Goal: Information Seeking & Learning: Check status

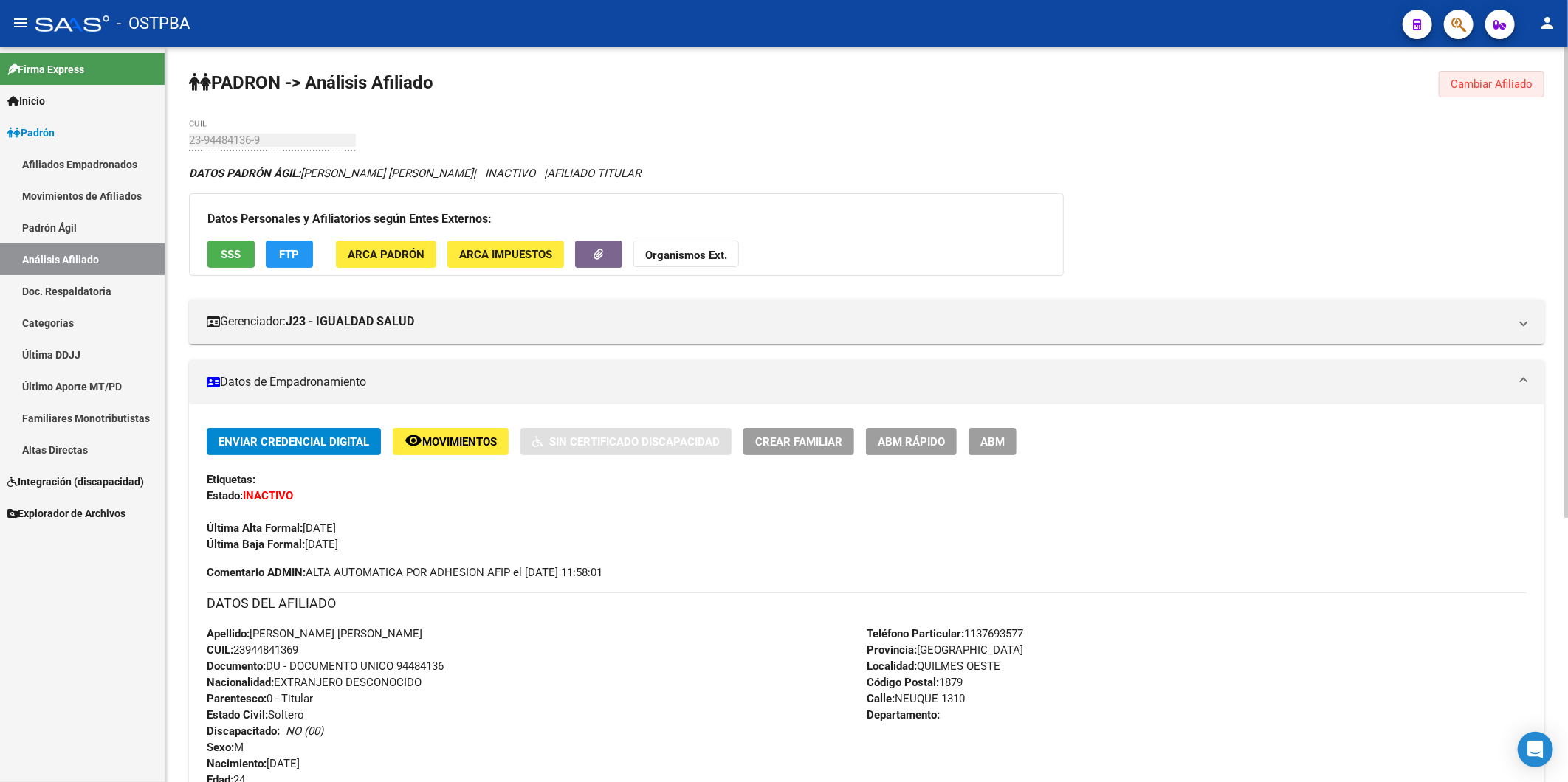
click at [1504, 76] on button "Cambiar Afiliado" at bounding box center [1492, 84] width 106 height 26
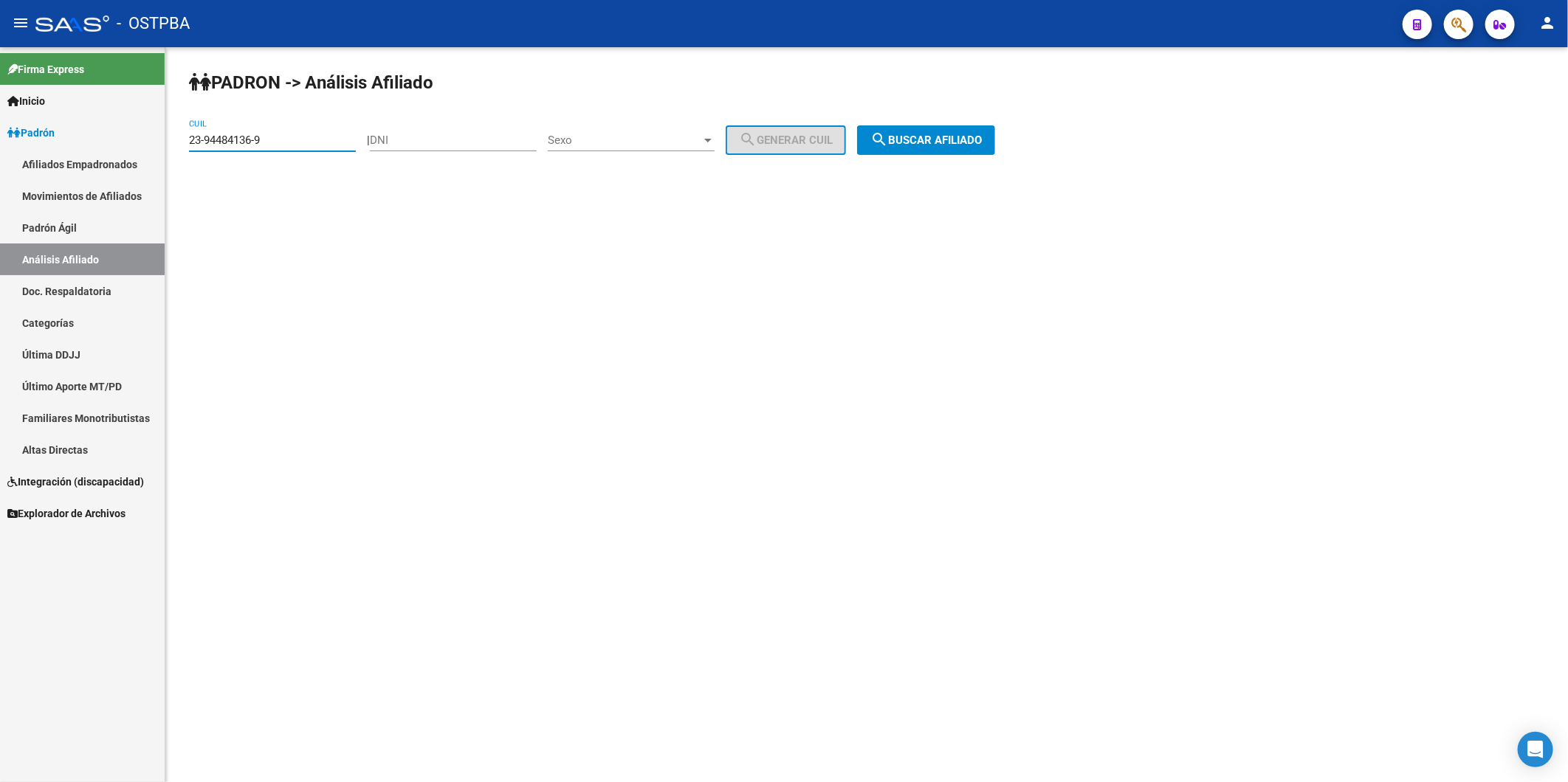
drag, startPoint x: 330, startPoint y: 136, endPoint x: 91, endPoint y: 155, distance: 239.8
click at [156, 151] on mat-sidenav-container "Firma Express Inicio Calendario SSS Instructivos Contacto OS Padrón Afiliados E…" at bounding box center [784, 414] width 1568 height 735
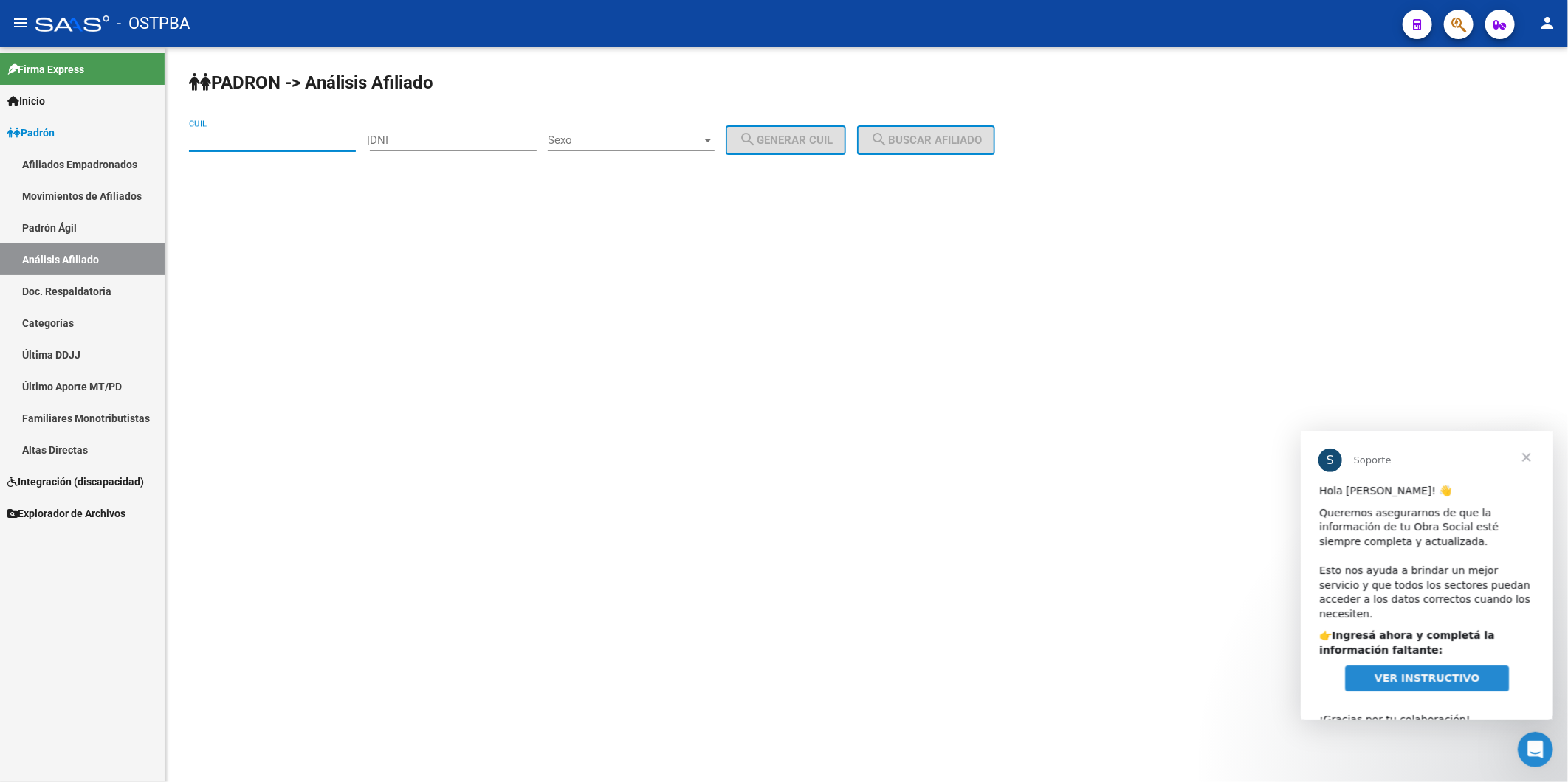
click at [419, 144] on input "DNI" at bounding box center [453, 140] width 167 height 14
type input "39390661"
click at [711, 142] on div at bounding box center [708, 141] width 8 height 3
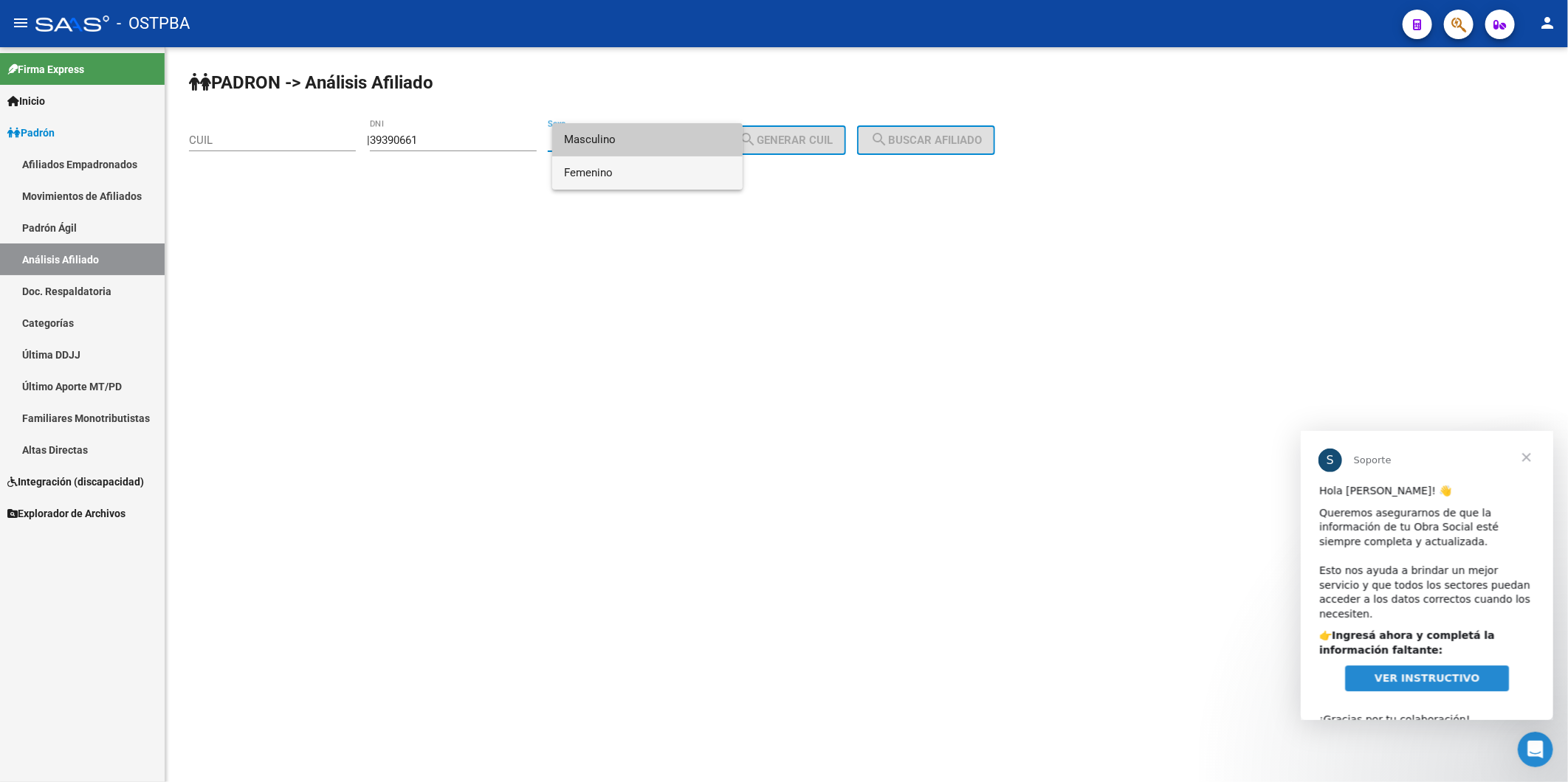
click at [705, 166] on span "Femenino" at bounding box center [647, 172] width 167 height 33
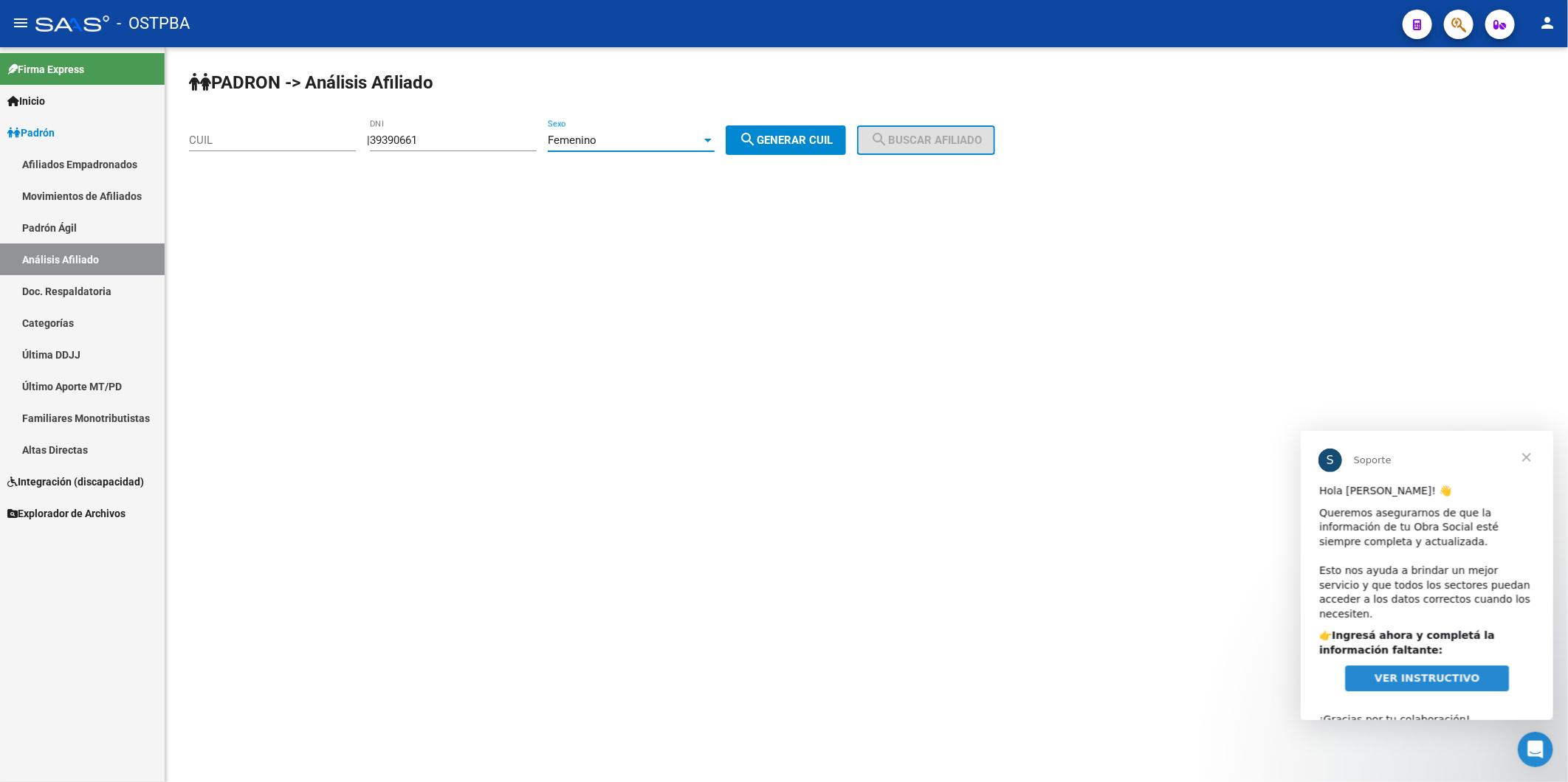
click at [785, 143] on span "search Generar CUIL" at bounding box center [786, 140] width 94 height 14
type input "27-39390661-3"
click at [906, 144] on span "search Buscar afiliado" at bounding box center [926, 140] width 112 height 14
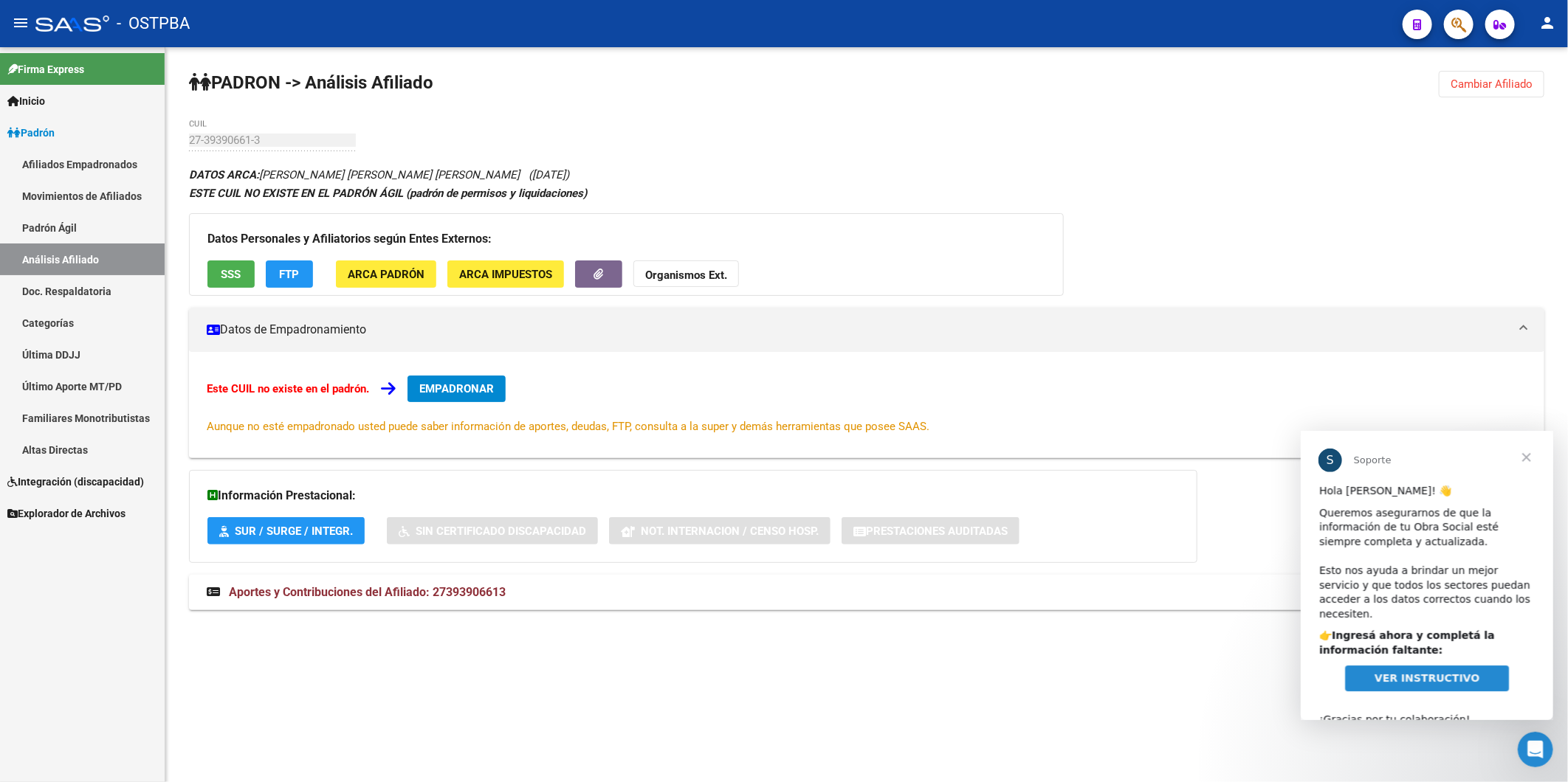
click at [1526, 454] on span "Cerrar" at bounding box center [1526, 457] width 53 height 53
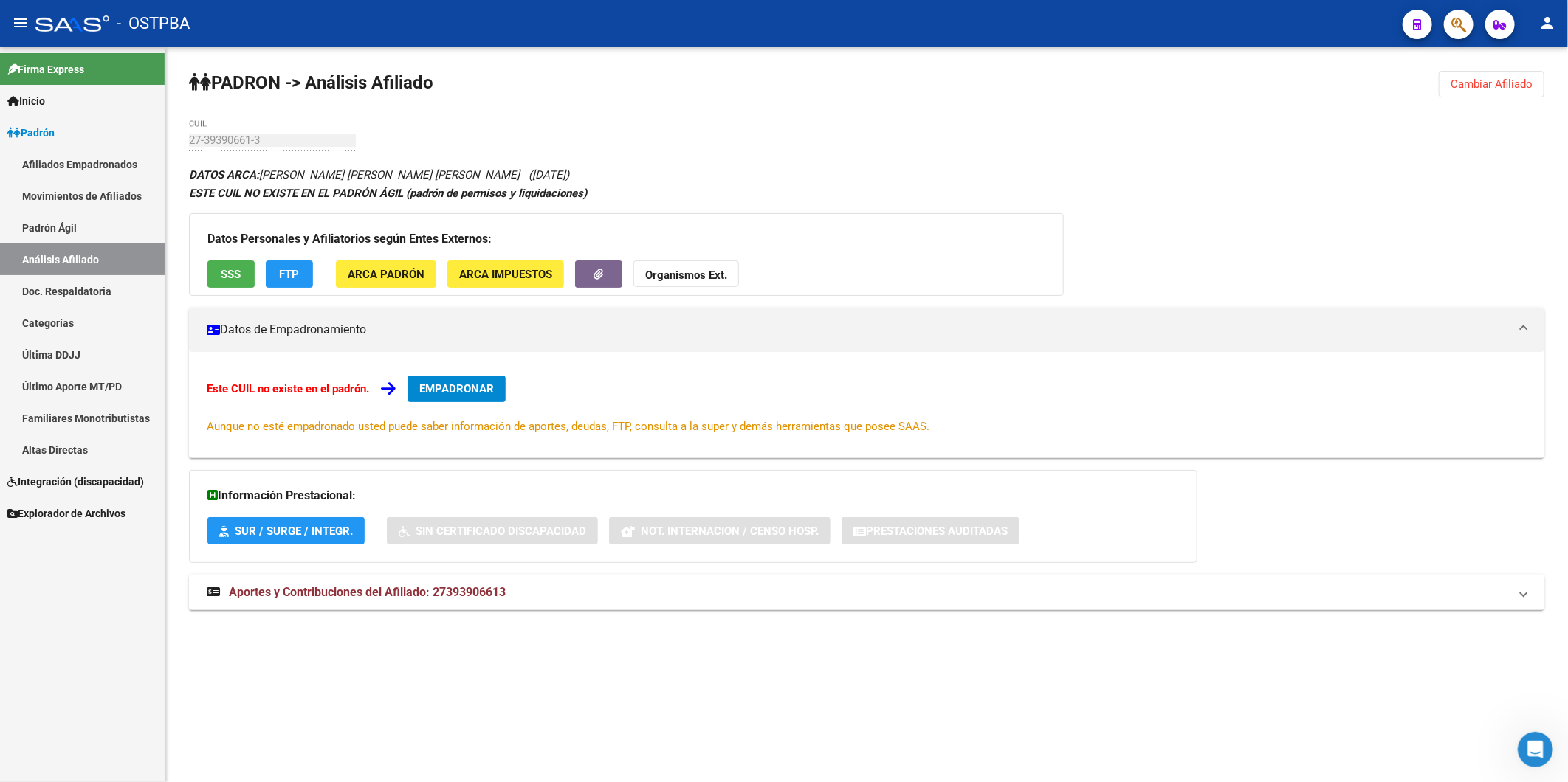
click at [1527, 92] on button "Cambiar Afiliado" at bounding box center [1492, 84] width 106 height 26
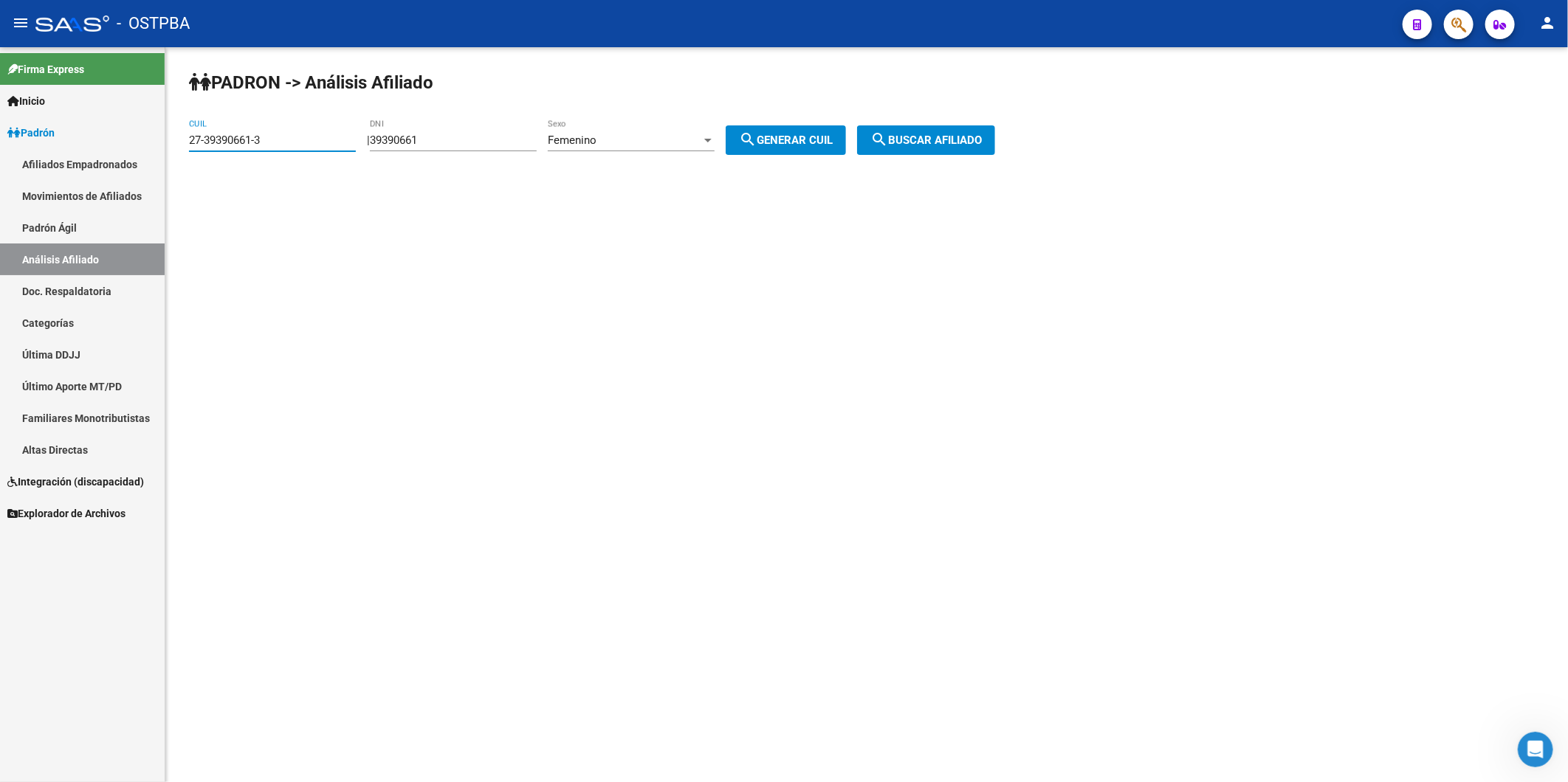
drag, startPoint x: 330, startPoint y: 137, endPoint x: 161, endPoint y: 156, distance: 170.1
click at [161, 156] on mat-sidenav-container "Firma Express Inicio Calendario SSS Instructivos Contacto OS Padrón Afiliados E…" at bounding box center [784, 414] width 1568 height 735
drag, startPoint x: 453, startPoint y: 142, endPoint x: 215, endPoint y: 71, distance: 248.4
click at [357, 149] on div "PADRON -> Análisis Afiliado CUIL | 39390661 DNI Femenino Sexo search Generar CU…" at bounding box center [867, 125] width 1402 height 155
type input "49390661"
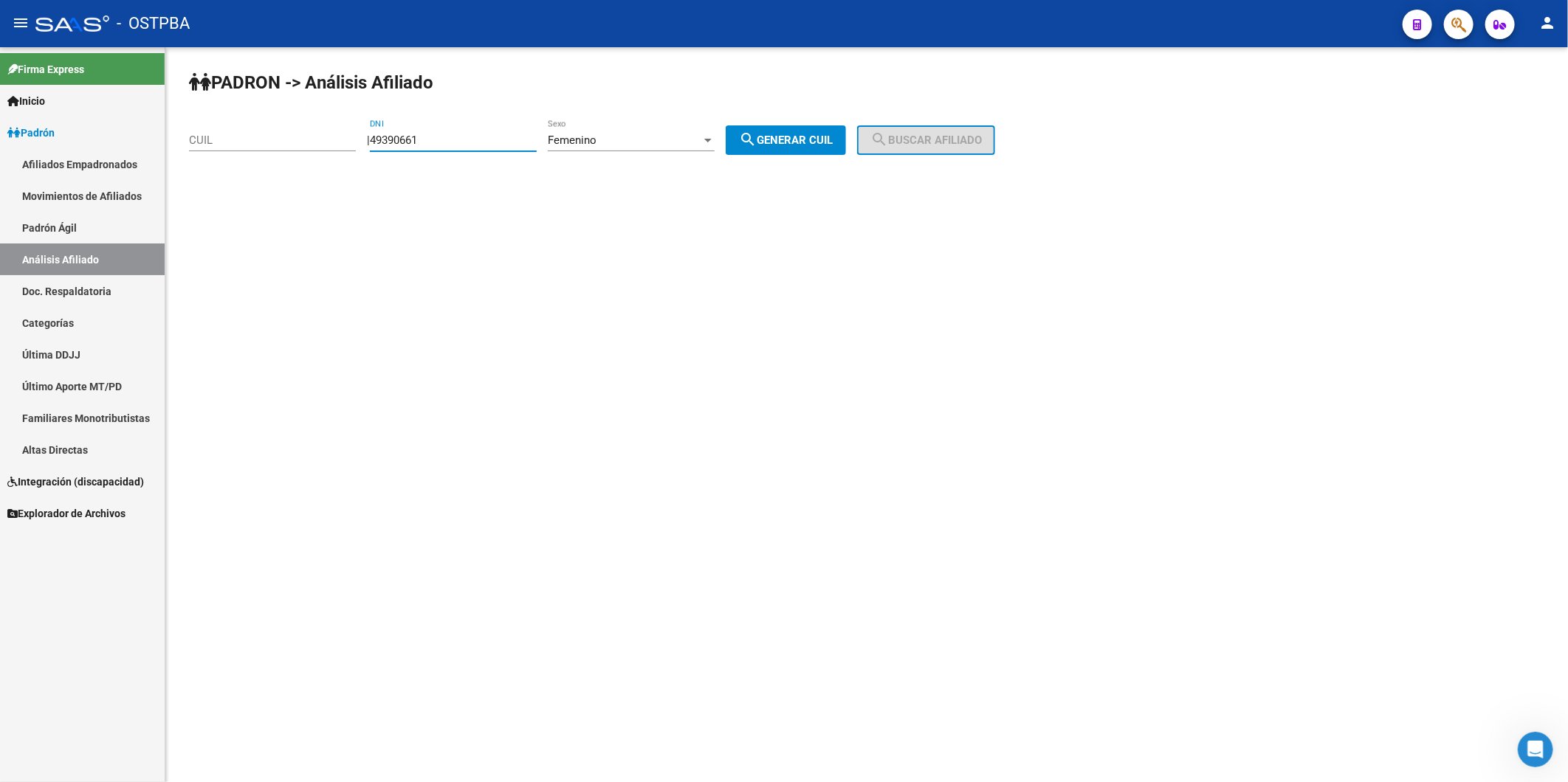
click at [830, 135] on span "search Generar CUIL" at bounding box center [786, 140] width 94 height 14
type input "27-49390661-0"
click at [910, 139] on span "search Buscar afiliado" at bounding box center [926, 140] width 112 height 14
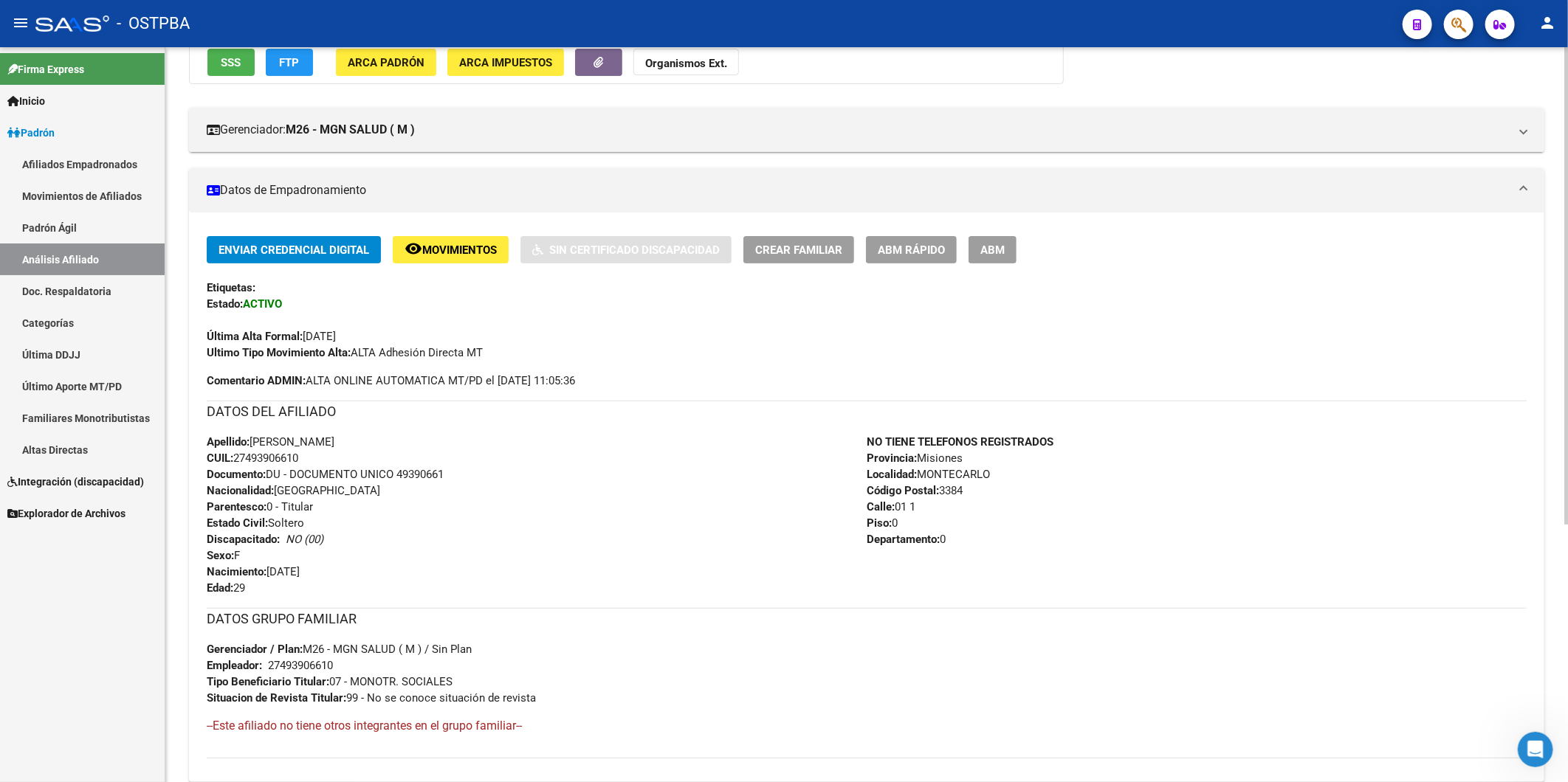
scroll to position [396, 0]
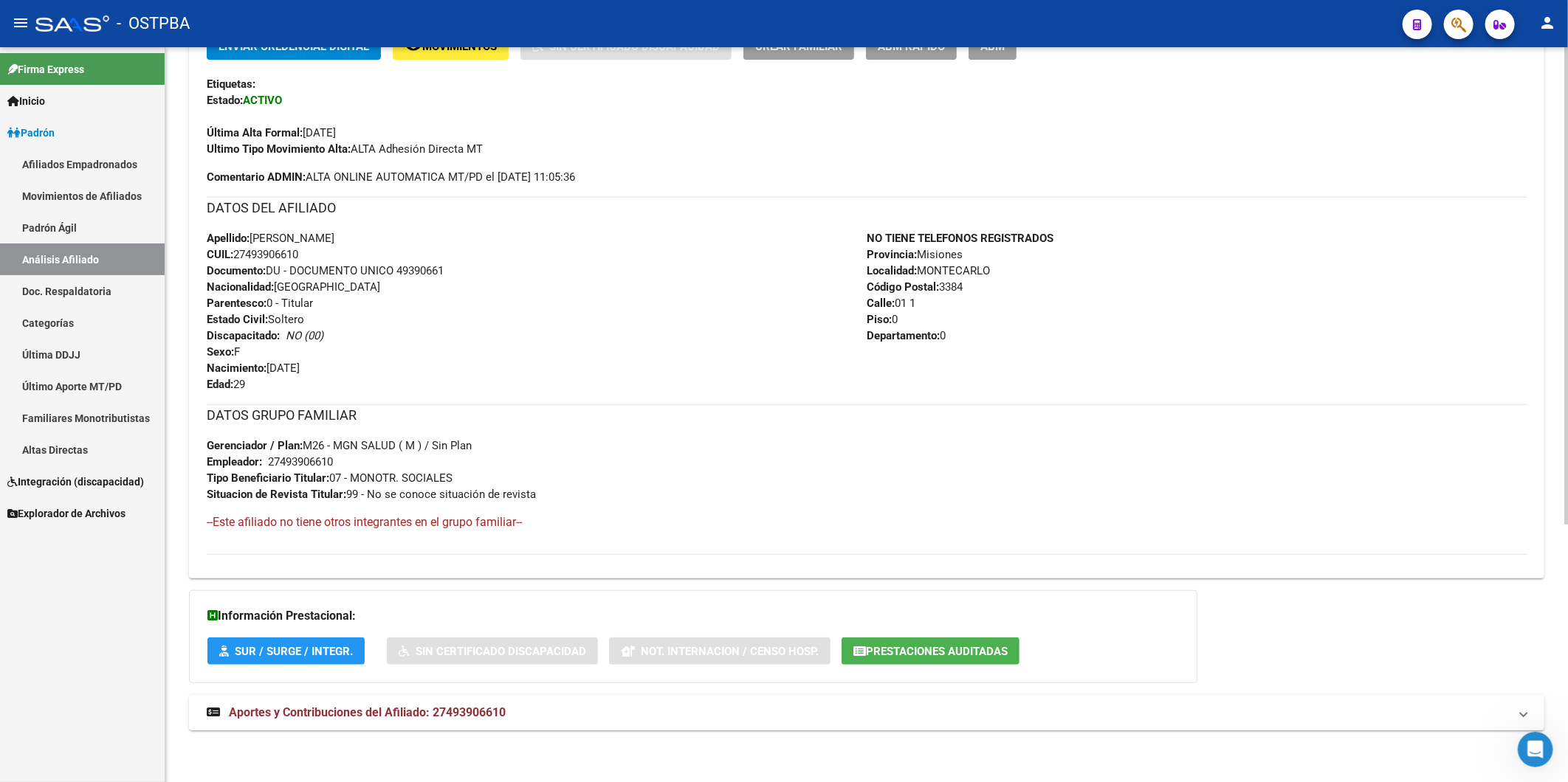
click at [499, 715] on span "Aportes y Contribuciones del Afiliado: 27493906610" at bounding box center [367, 712] width 277 height 14
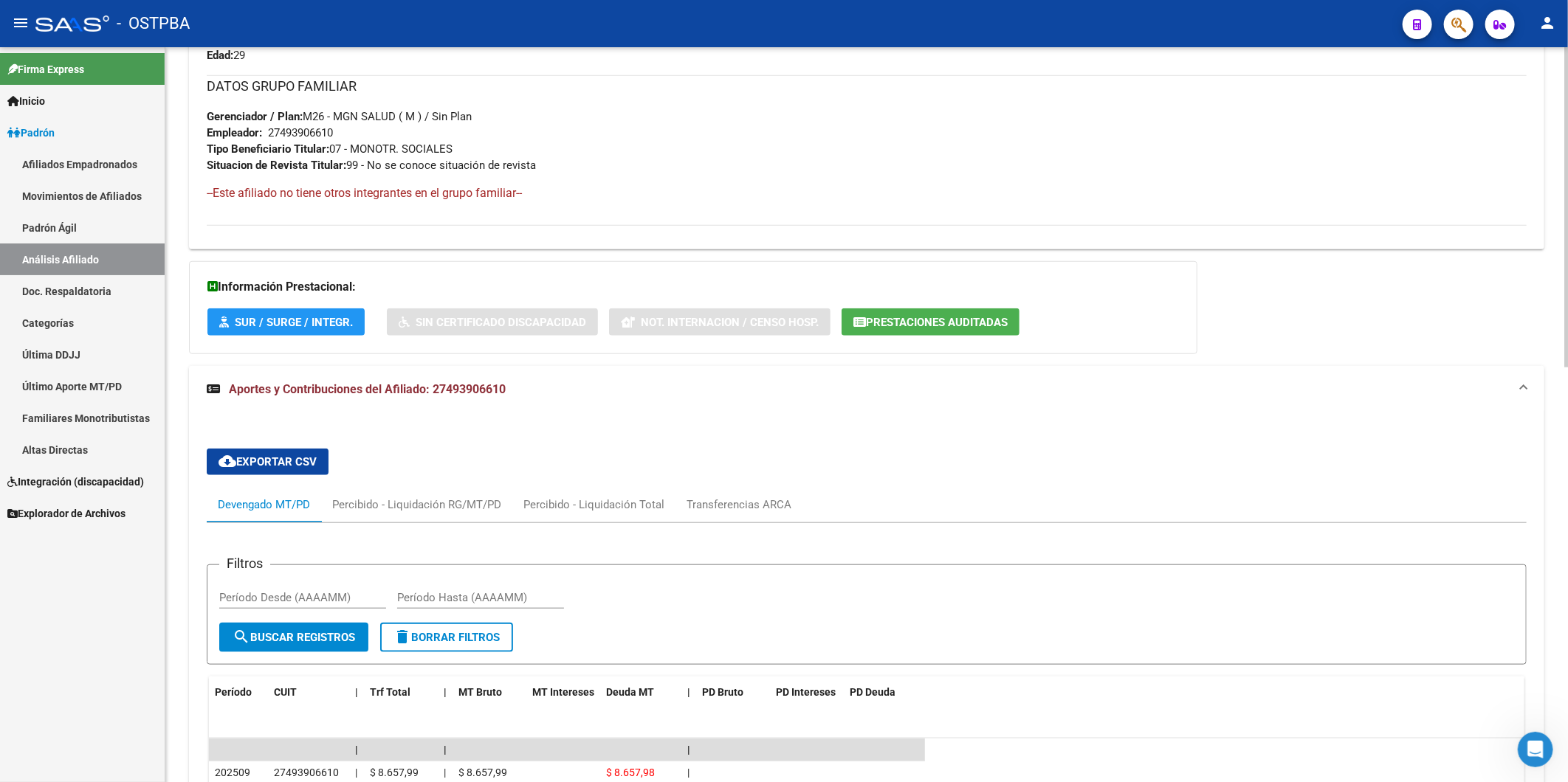
scroll to position [952, 0]
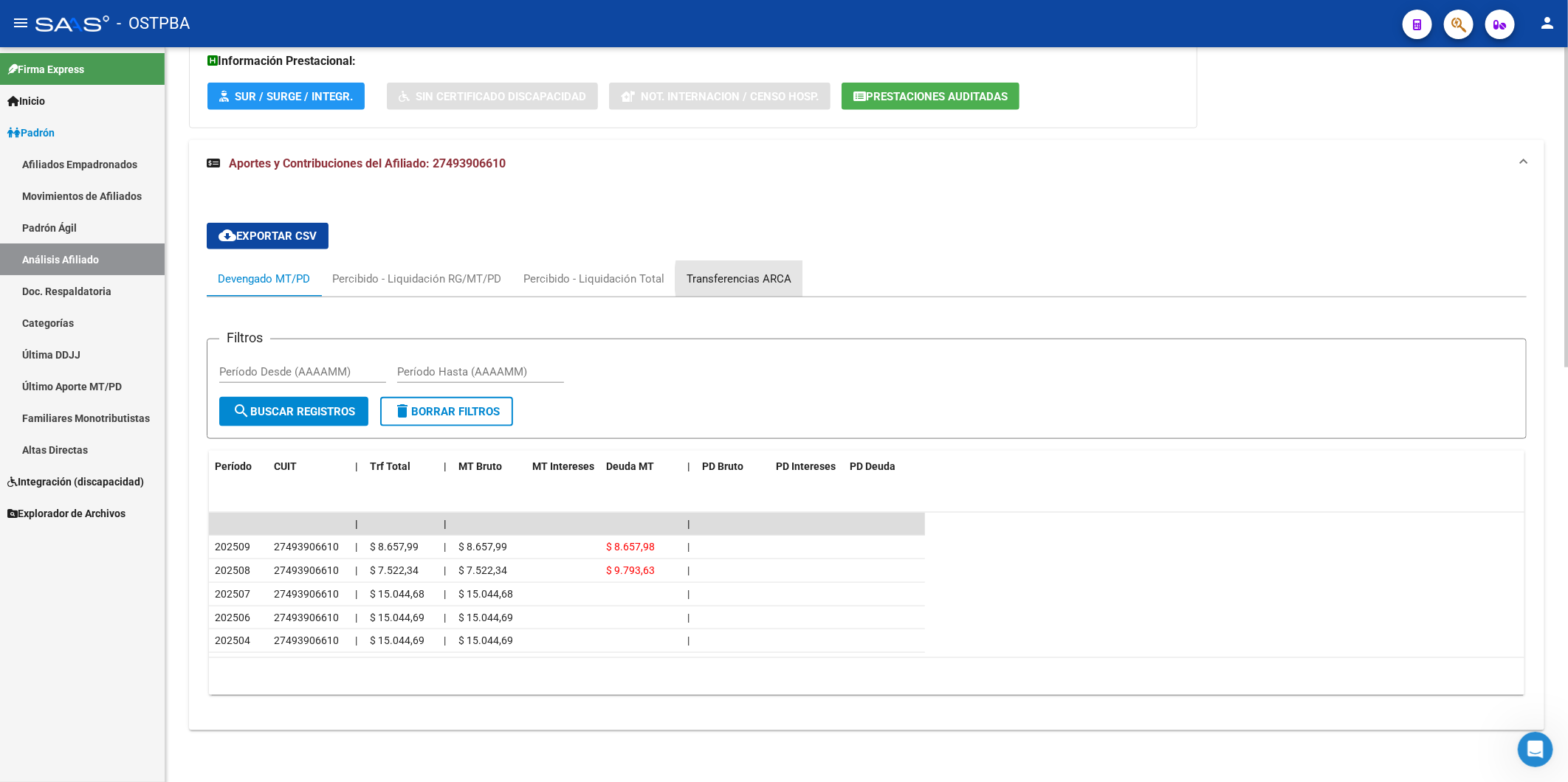
click at [765, 279] on div "Transferencias ARCA" at bounding box center [739, 278] width 105 height 16
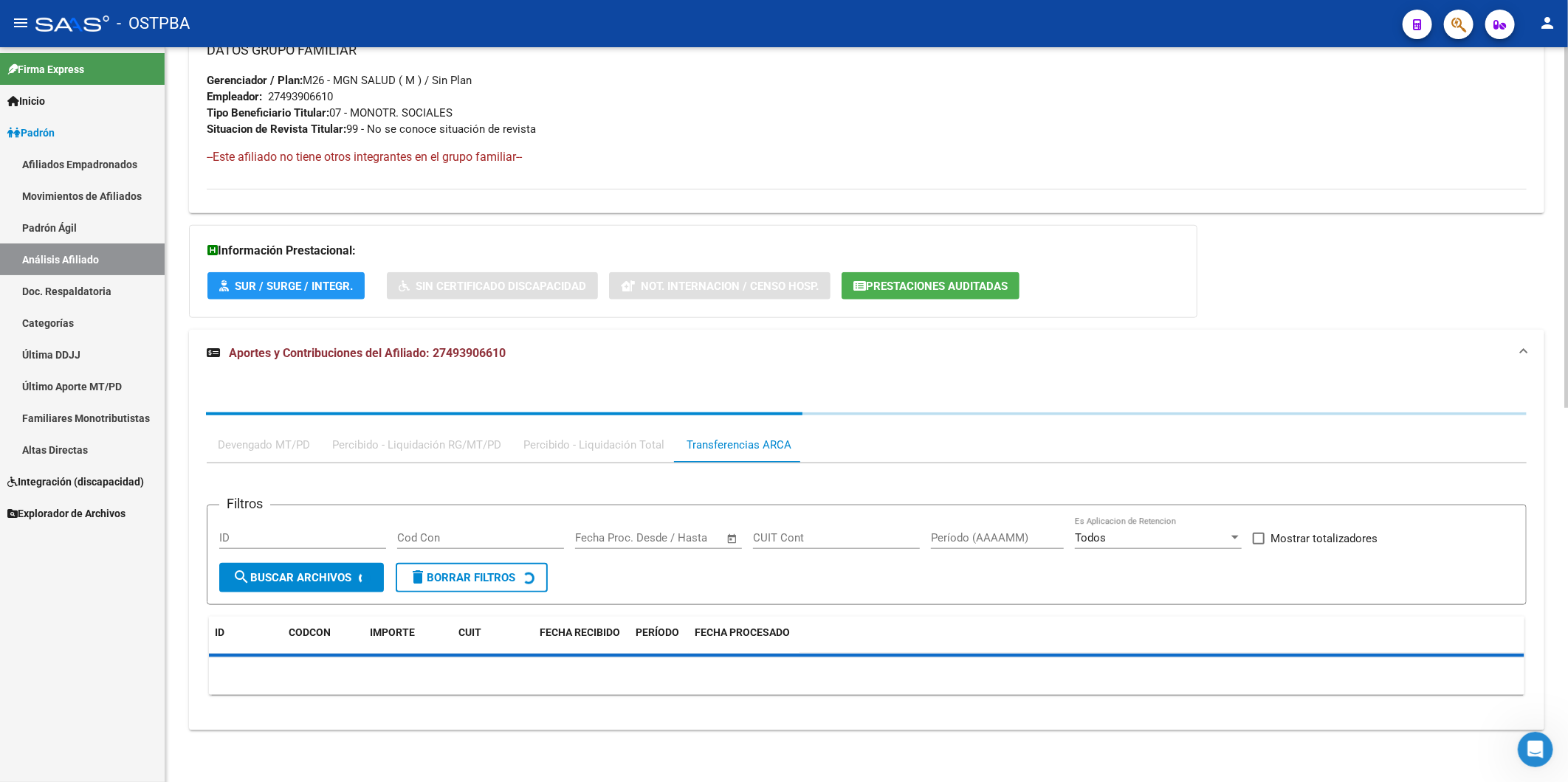
scroll to position [933, 0]
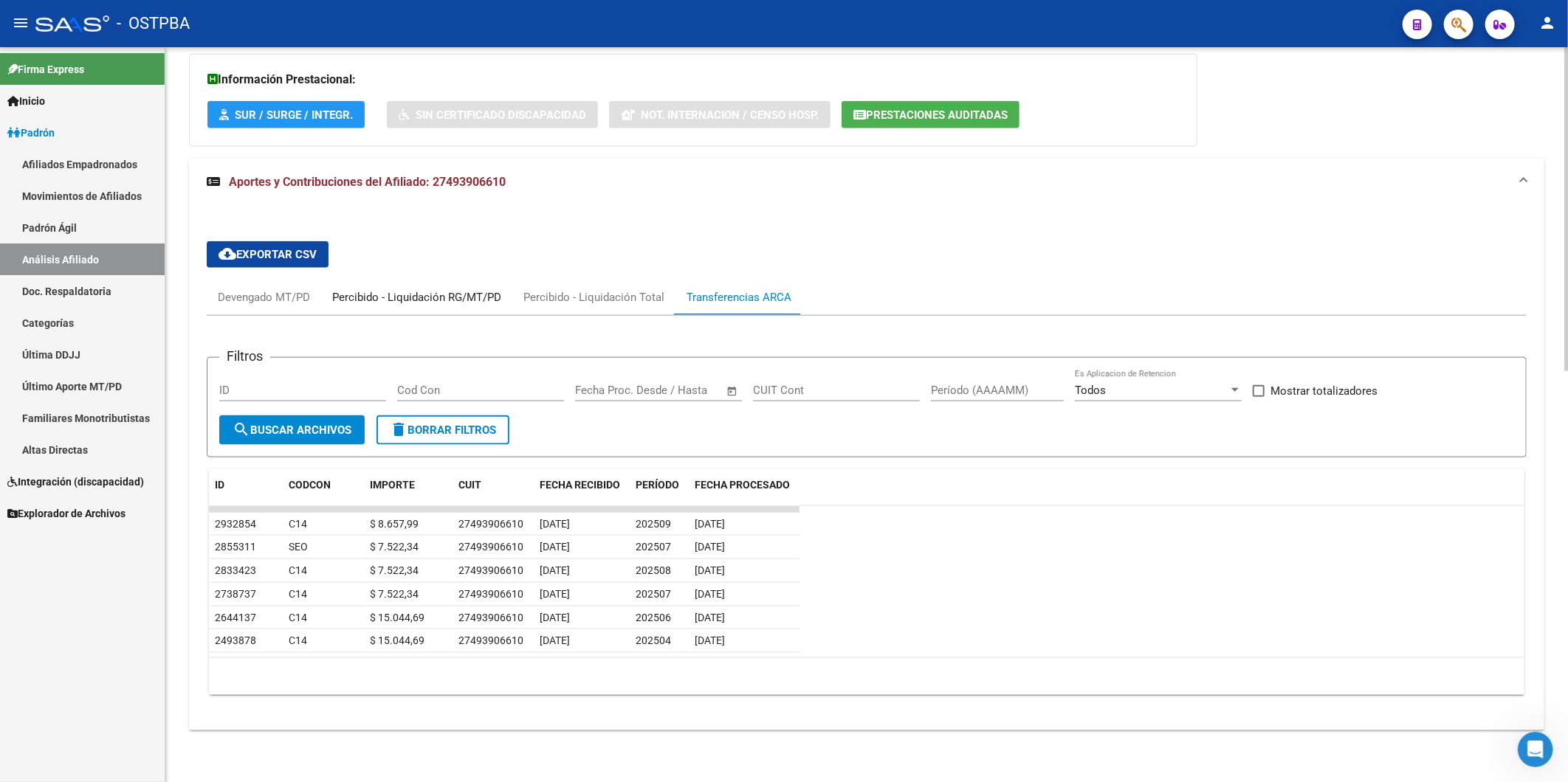
click at [471, 299] on div "Percibido - Liquidación RG/MT/PD" at bounding box center [417, 297] width 169 height 16
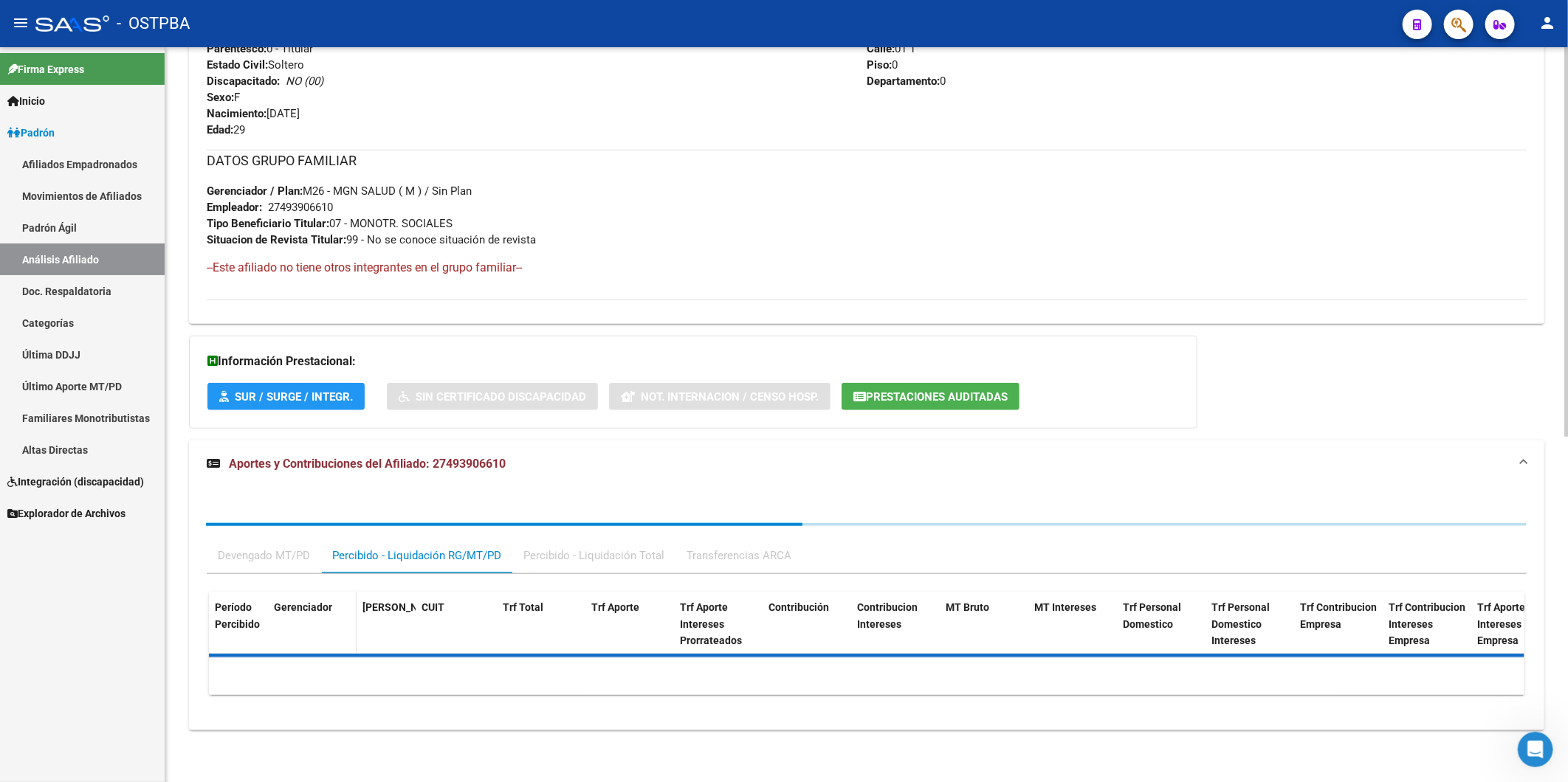
scroll to position [910, 0]
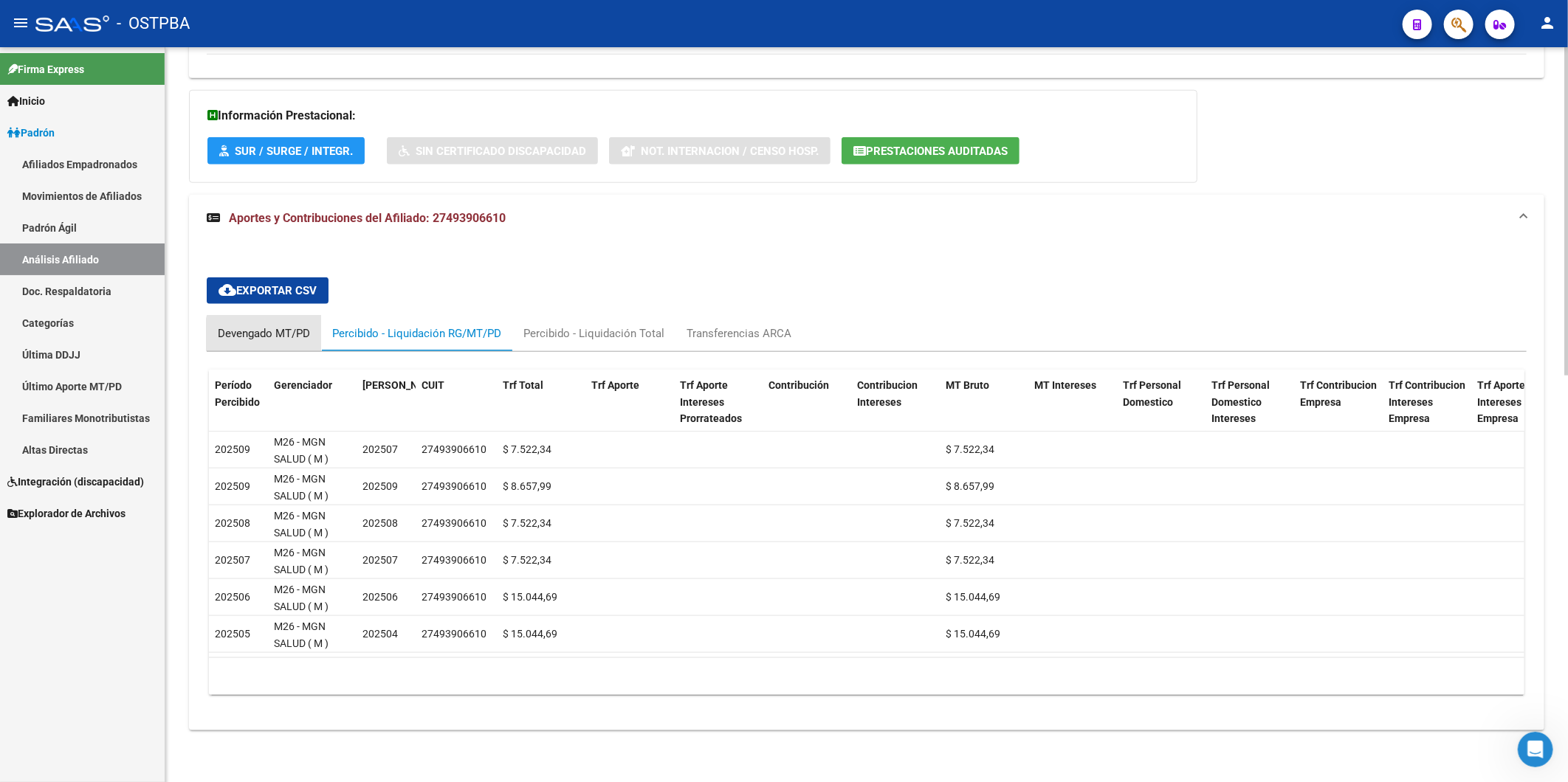
click at [277, 325] on div "Devengado MT/PD" at bounding box center [264, 333] width 92 height 16
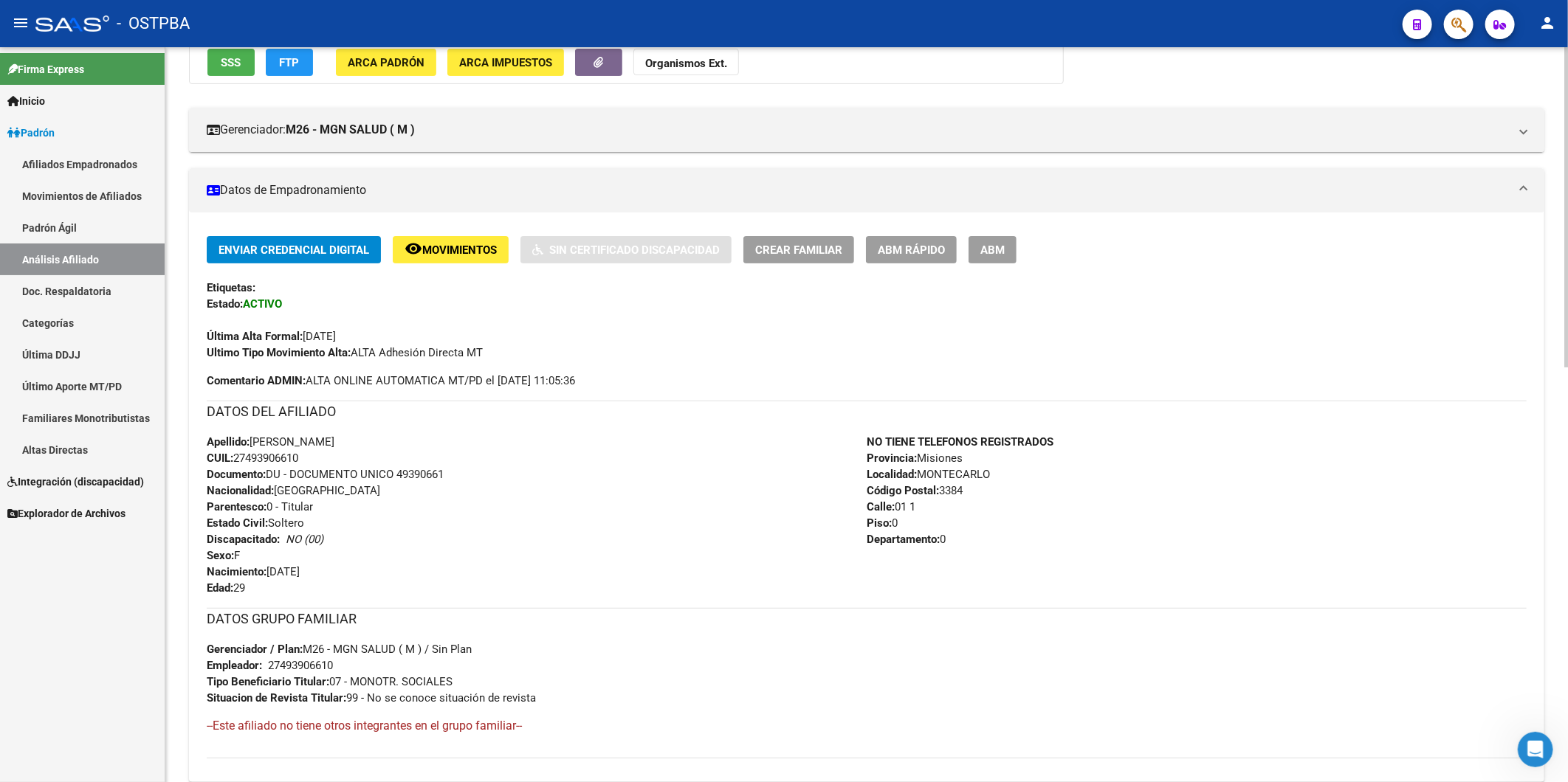
scroll to position [172, 0]
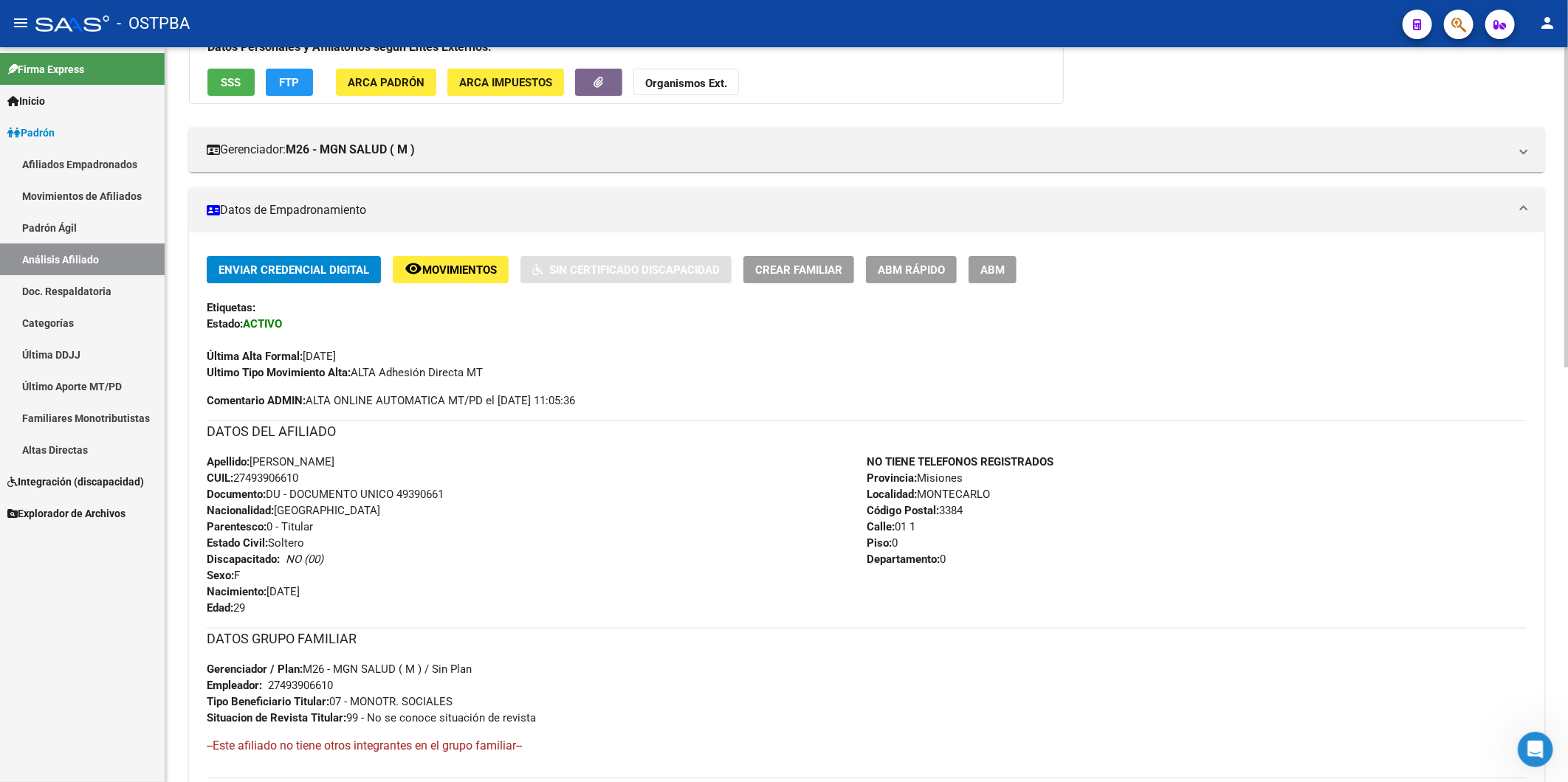
drag, startPoint x: 324, startPoint y: 476, endPoint x: 237, endPoint y: 474, distance: 87.0
click at [237, 474] on div "Apellido: ANTONIA GOROÑOSKI CUIL: 27493906610 Documento: DU - DOCUMENTO UNICO 4…" at bounding box center [536, 535] width 660 height 162
copy span "27493906610"
click at [711, 84] on strong "Organismos Ext." at bounding box center [686, 84] width 82 height 14
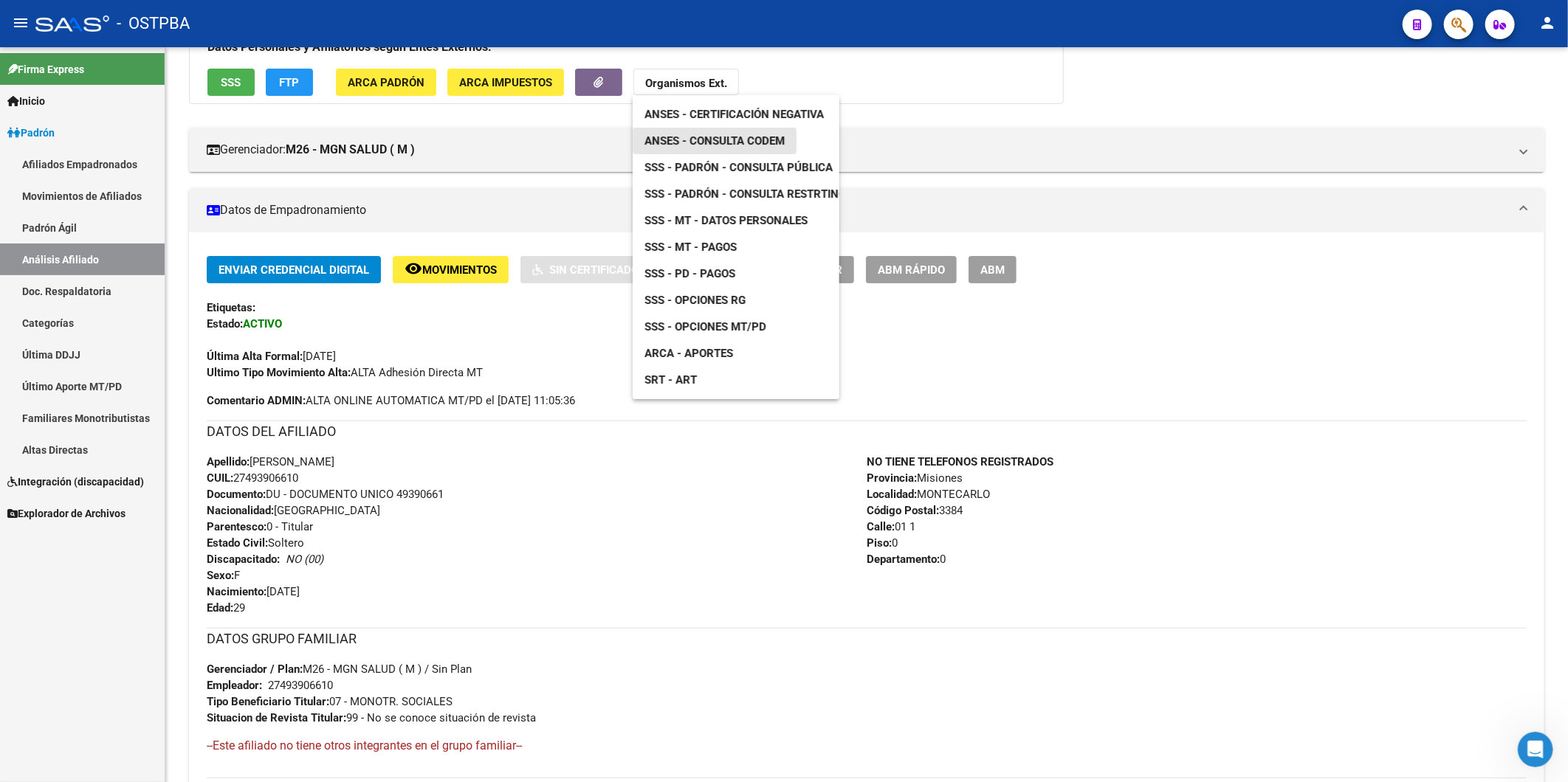
click at [732, 144] on span "ANSES - Consulta CODEM" at bounding box center [715, 141] width 140 height 14
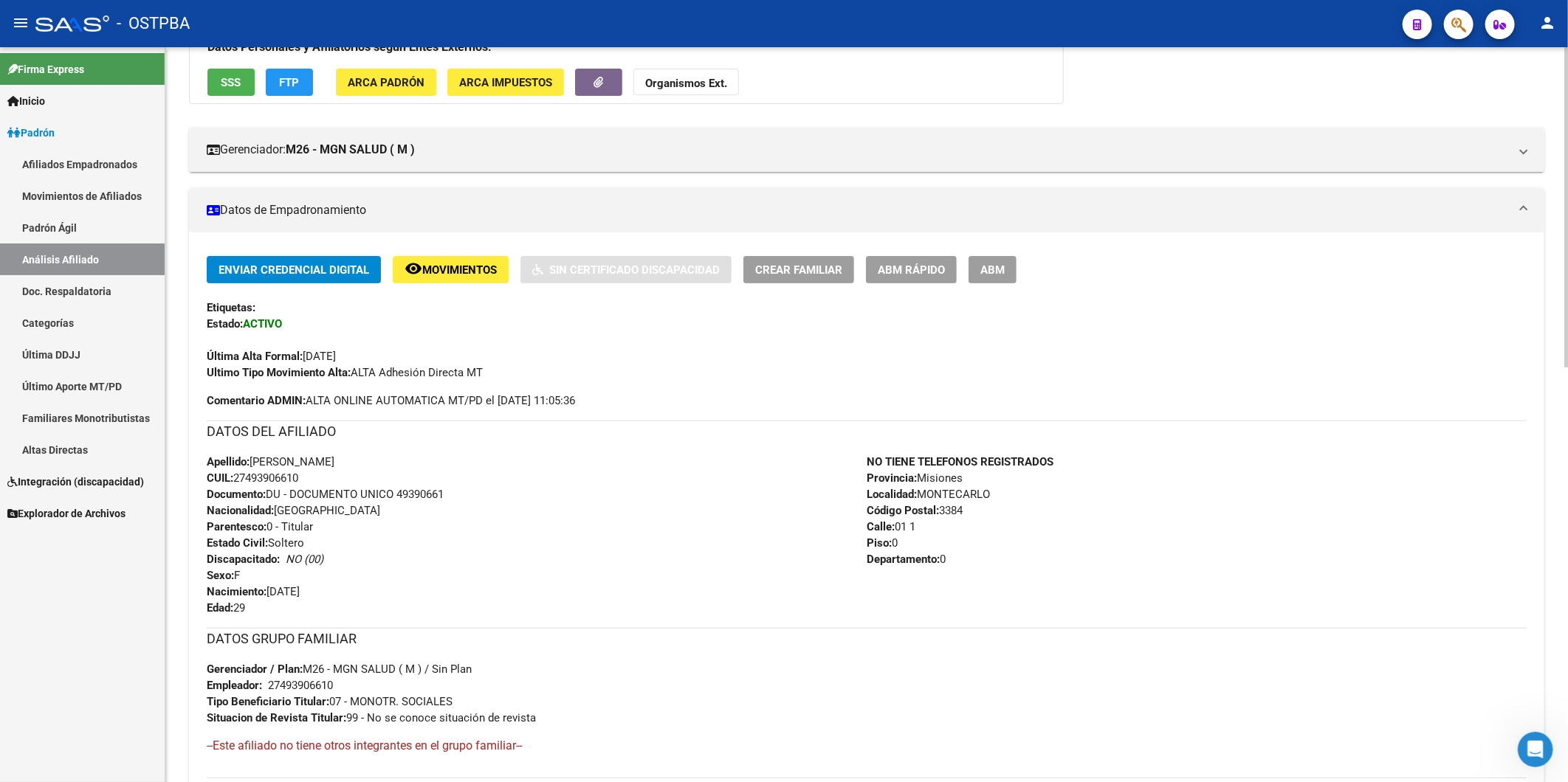
click at [535, 511] on div "Apellido: ANTONIA GOROÑOSKI CUIL: 27493906610 Documento: DU - DOCUMENTO UNICO 4…" at bounding box center [536, 535] width 660 height 162
drag, startPoint x: 269, startPoint y: 685, endPoint x: 351, endPoint y: 686, distance: 82.0
click at [351, 686] on div "DATOS GRUPO FAMILIAR Gerenciador / Plan: M26 - MGN SALUD ( M ) / Sin Plan Emple…" at bounding box center [867, 677] width 1320 height 98
copy div
click at [673, 78] on strong "Organismos Ext." at bounding box center [686, 84] width 82 height 14
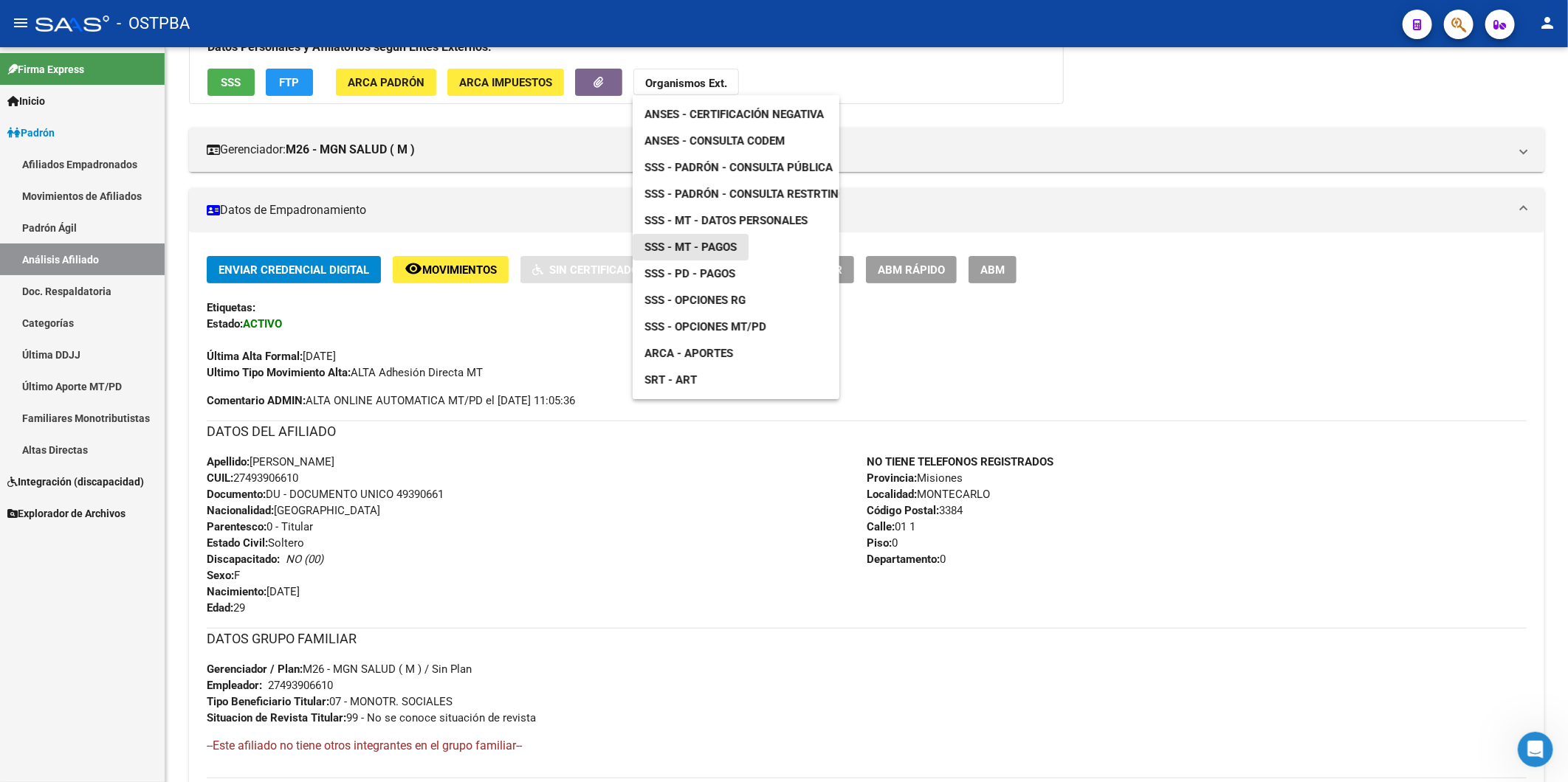
click at [711, 242] on span "SSS - MT - Pagos" at bounding box center [691, 248] width 92 height 14
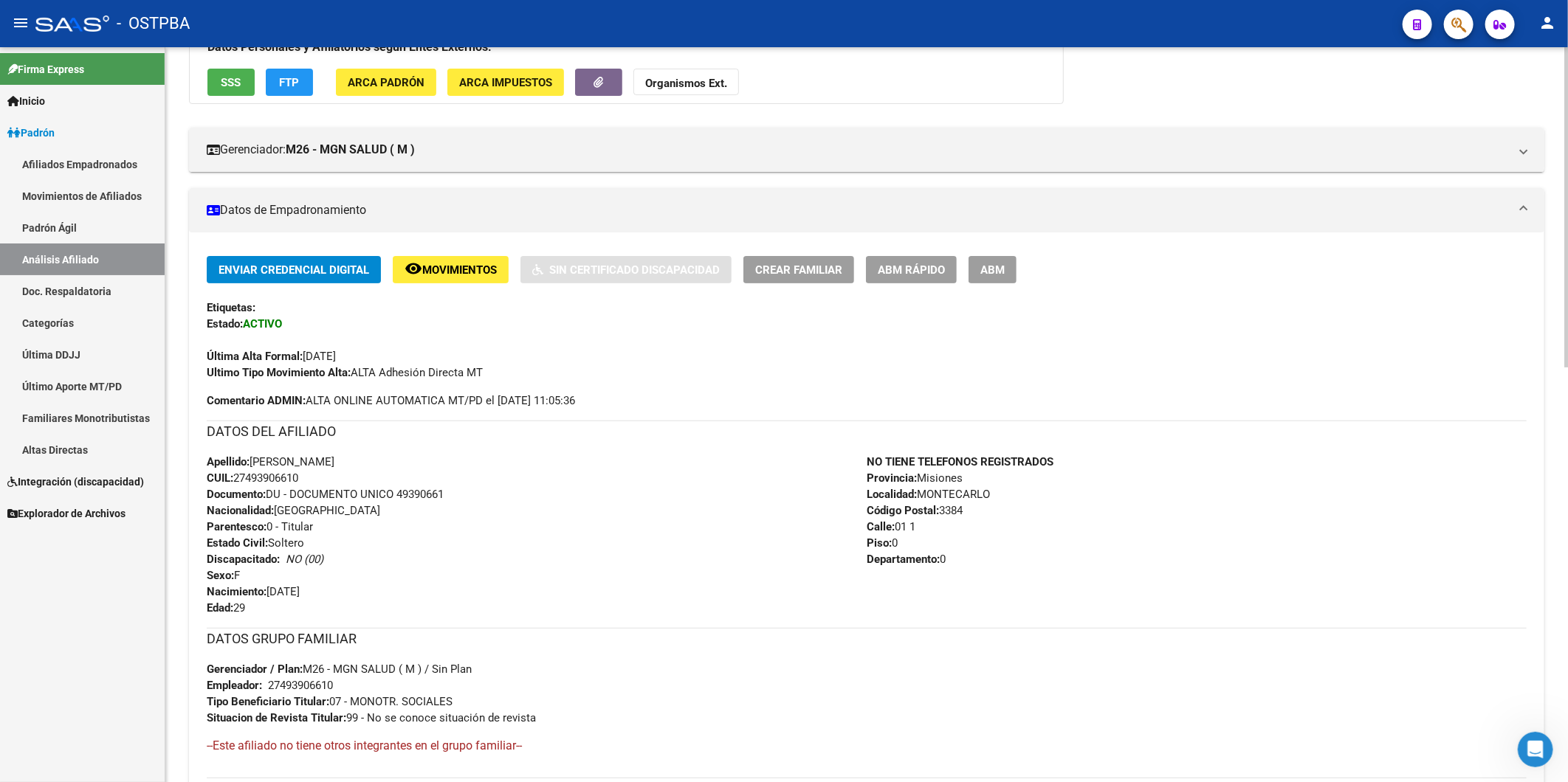
click at [606, 536] on div "Apellido: ANTONIA GOROÑOSKI CUIL: 27493906610 Documento: DU - DOCUMENTO UNICO 4…" at bounding box center [536, 535] width 660 height 162
click at [1005, 483] on div "NO TIENE TELEFONOS REGISTRADOS Provincia: Misiones Localidad: MONTECARLO Código…" at bounding box center [1196, 535] width 660 height 162
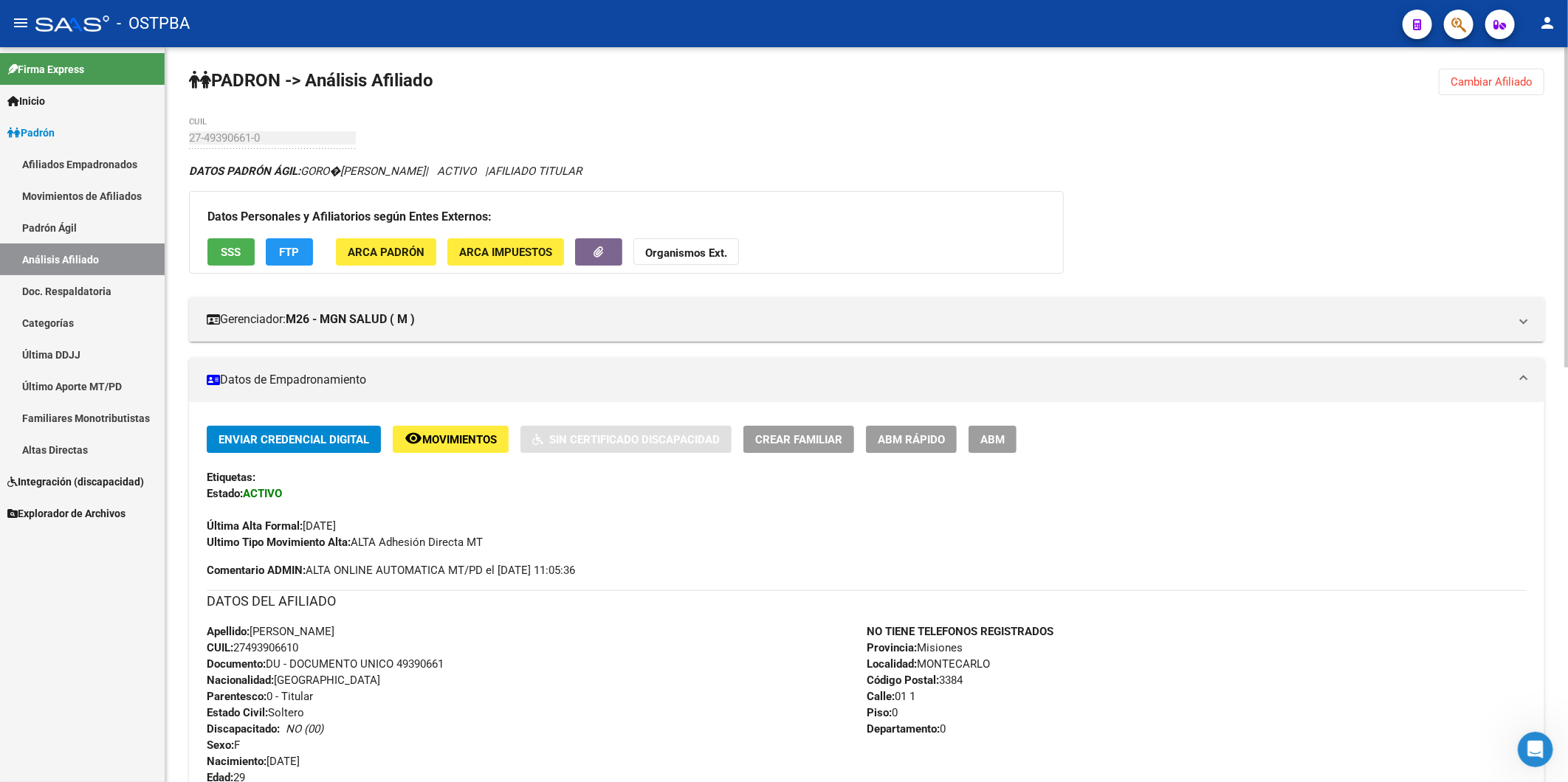
scroll to position [0, 0]
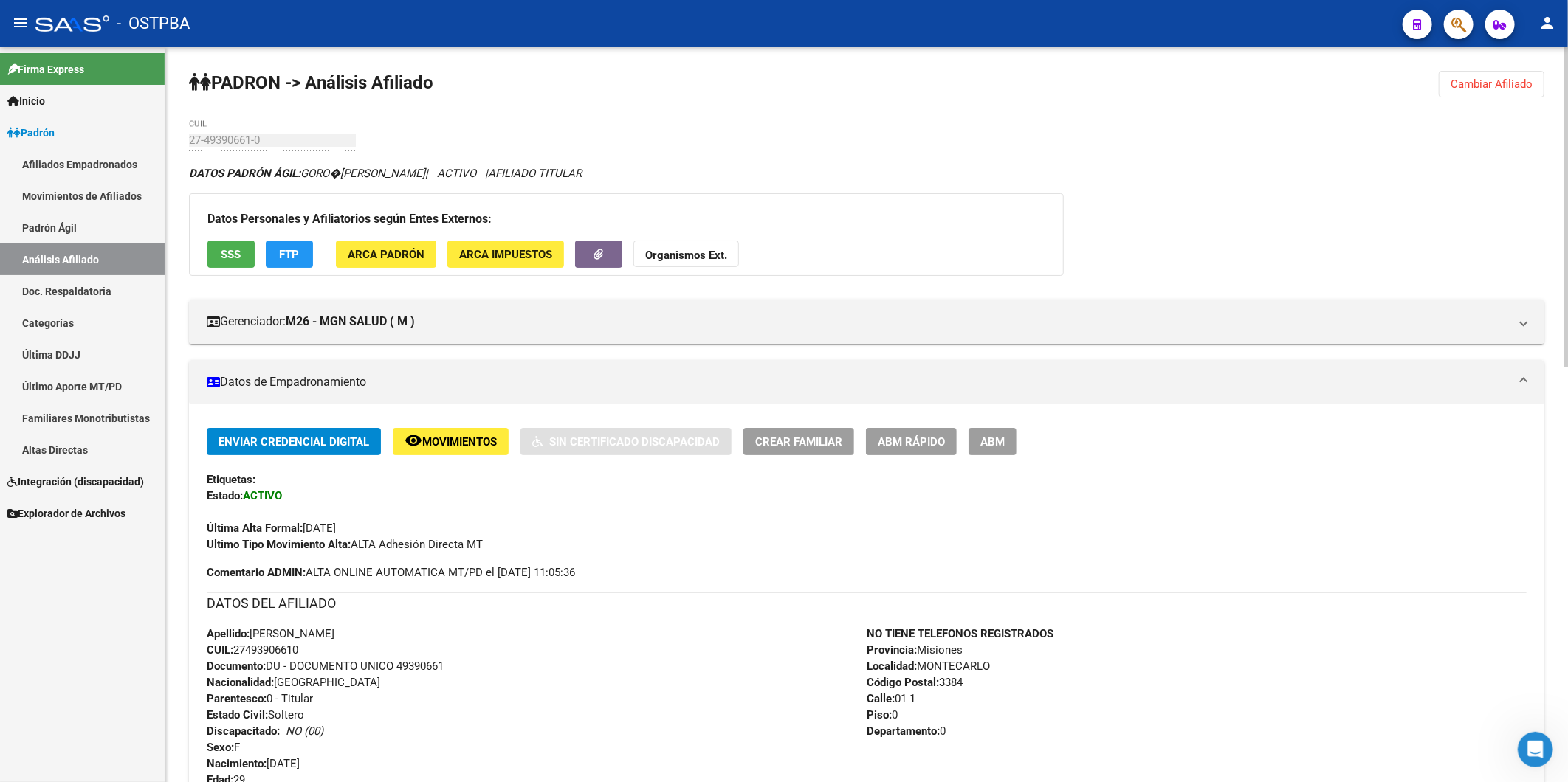
click at [1230, 448] on div "Enviar Credencial Digital remove_red_eye Movimientos Sin Certificado Discapacid…" at bounding box center [867, 441] width 1320 height 27
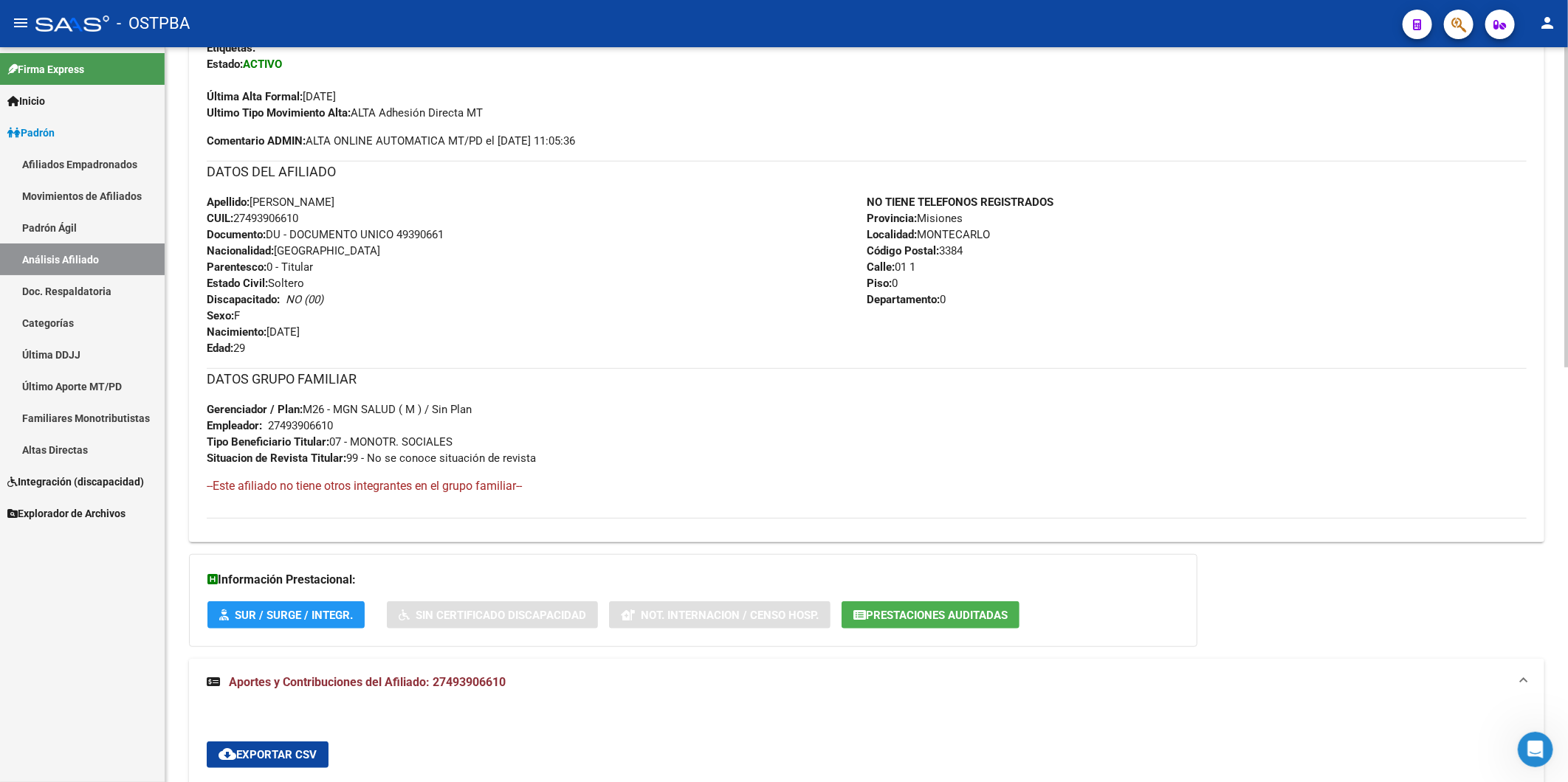
scroll to position [214, 0]
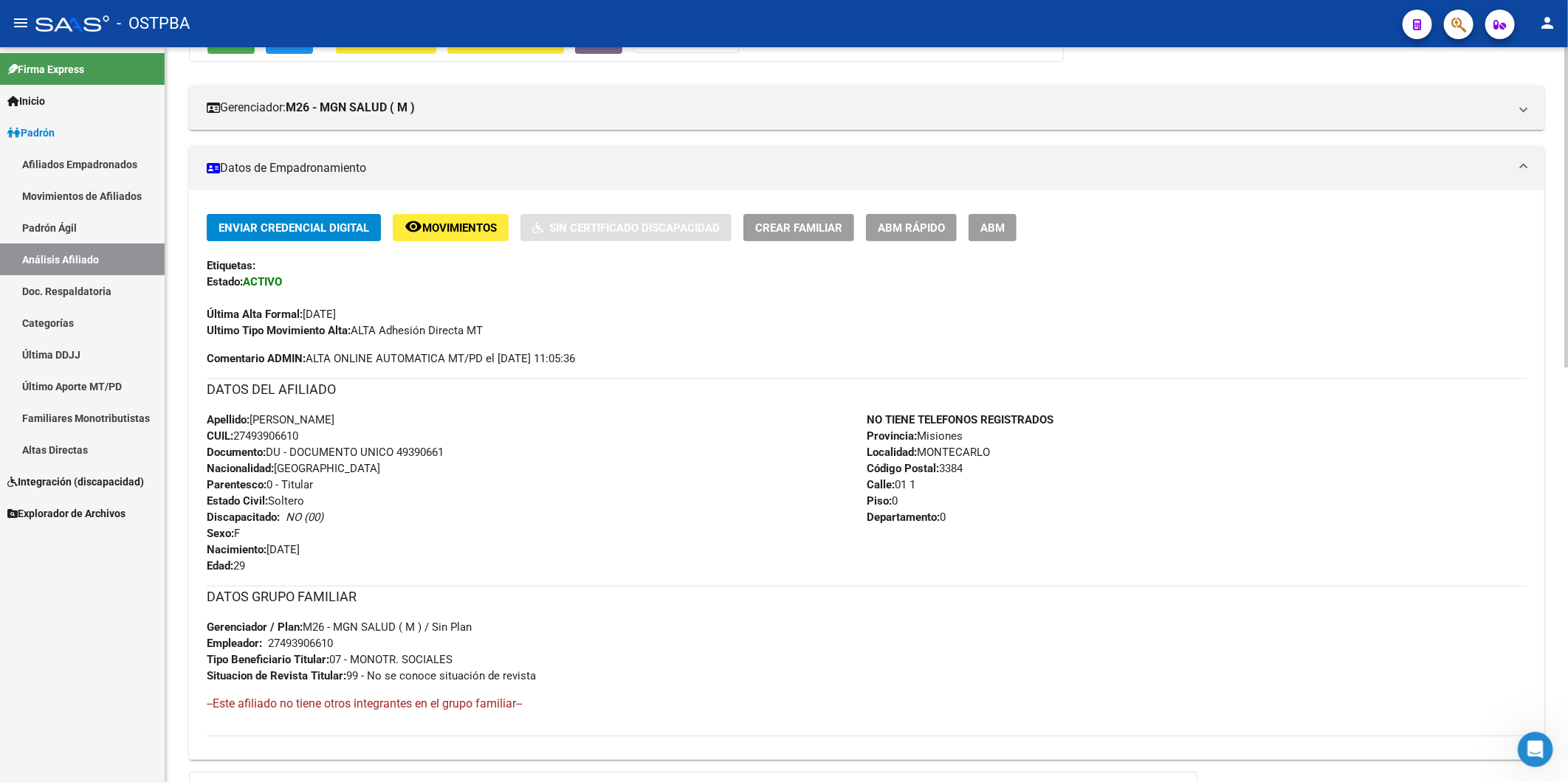
drag, startPoint x: 307, startPoint y: 436, endPoint x: 237, endPoint y: 434, distance: 70.0
click at [237, 434] on div "Apellido: ANTONIA GOROÑOSKI CUIL: 27493906610 Documento: DU - DOCUMENTO UNICO 4…" at bounding box center [536, 493] width 660 height 162
copy span "27493906610"
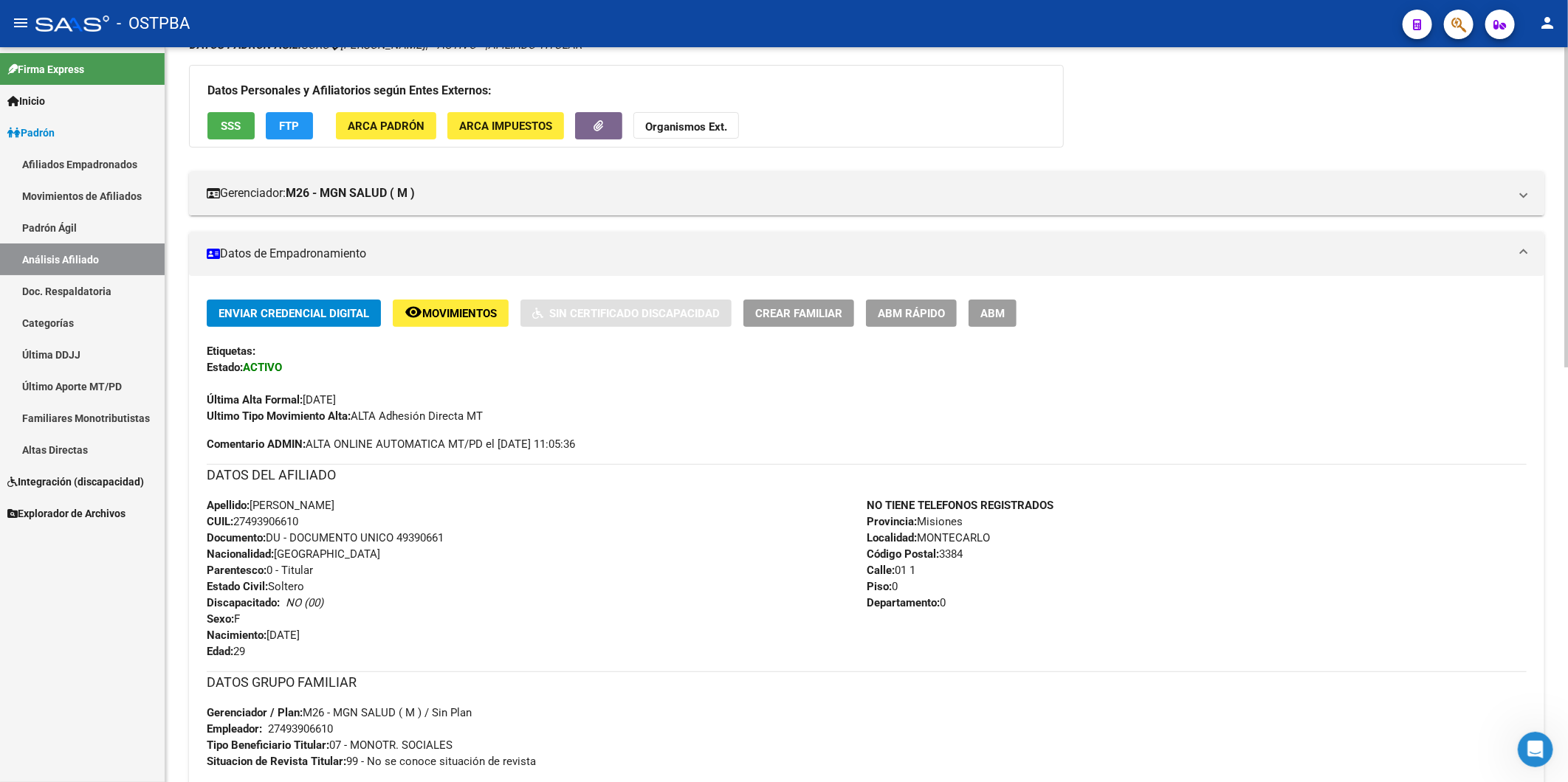
scroll to position [0, 0]
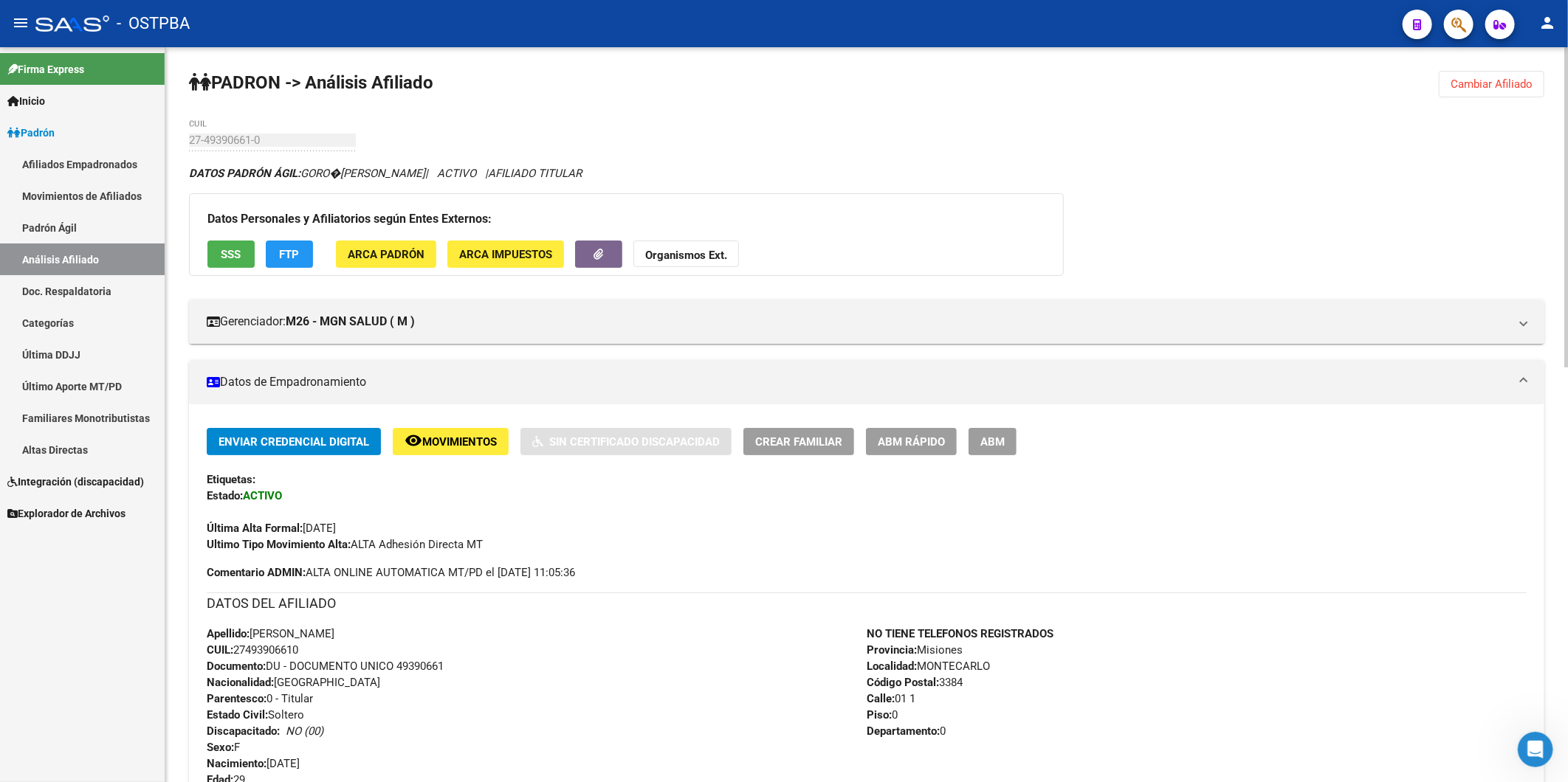
click at [711, 259] on strong "Organismos Ext." at bounding box center [686, 255] width 82 height 14
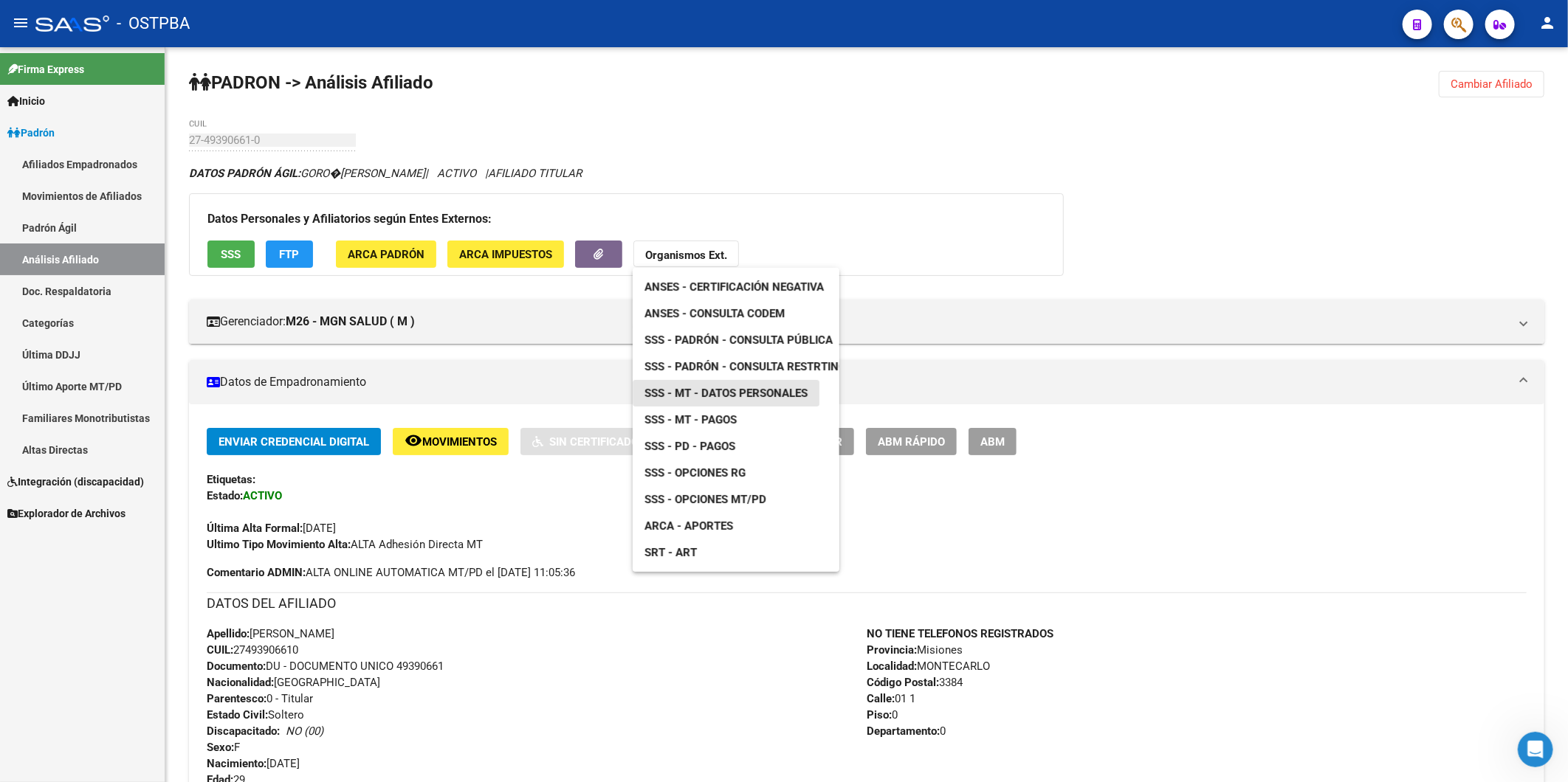
click at [734, 385] on link "SSS - MT - Datos Personales" at bounding box center [726, 393] width 187 height 26
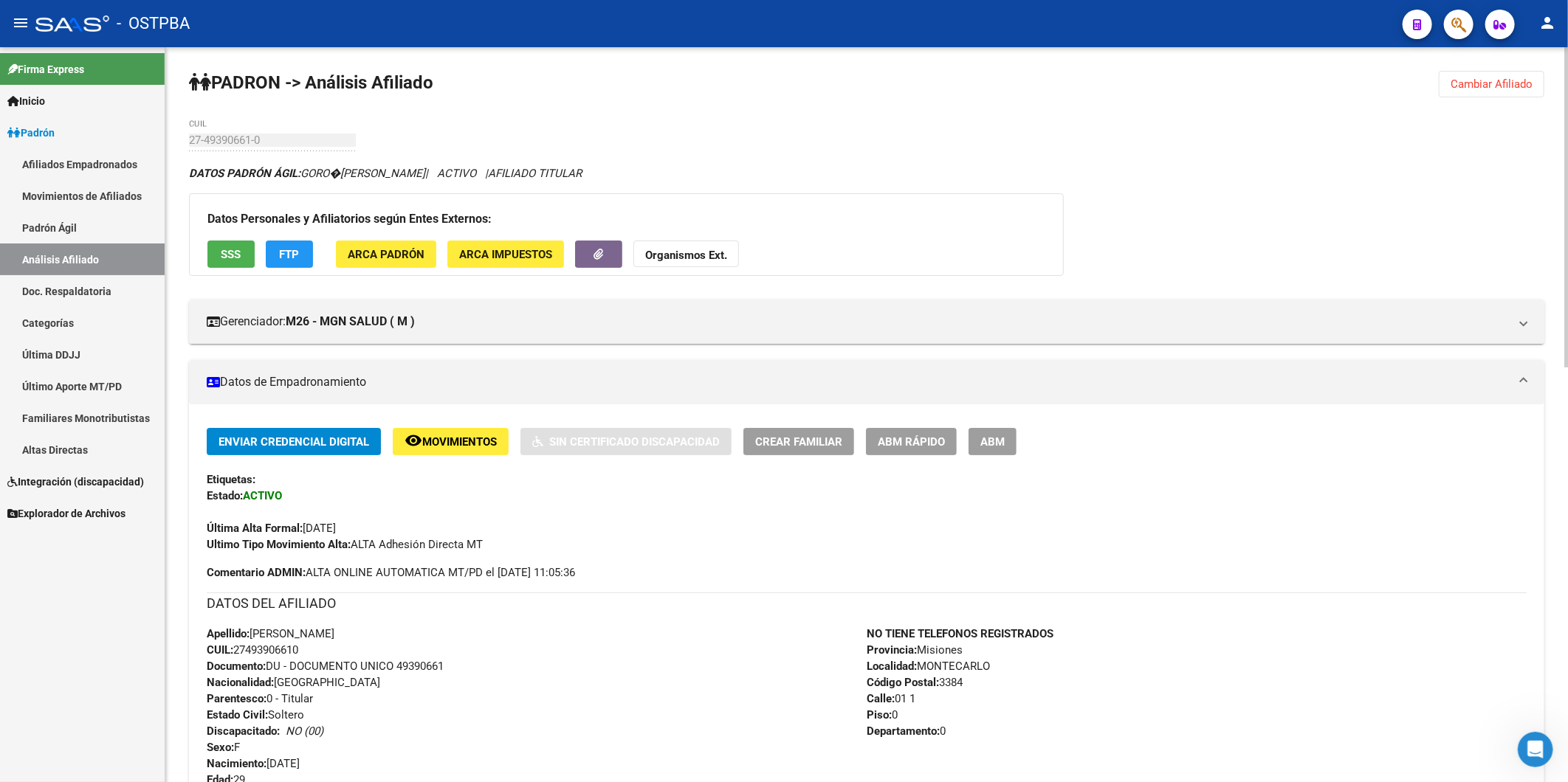
click at [402, 645] on div "Apellido: ANTONIA GOROÑOSKI CUIL: 27493906610 Documento: DU - DOCUMENTO UNICO 4…" at bounding box center [536, 707] width 660 height 162
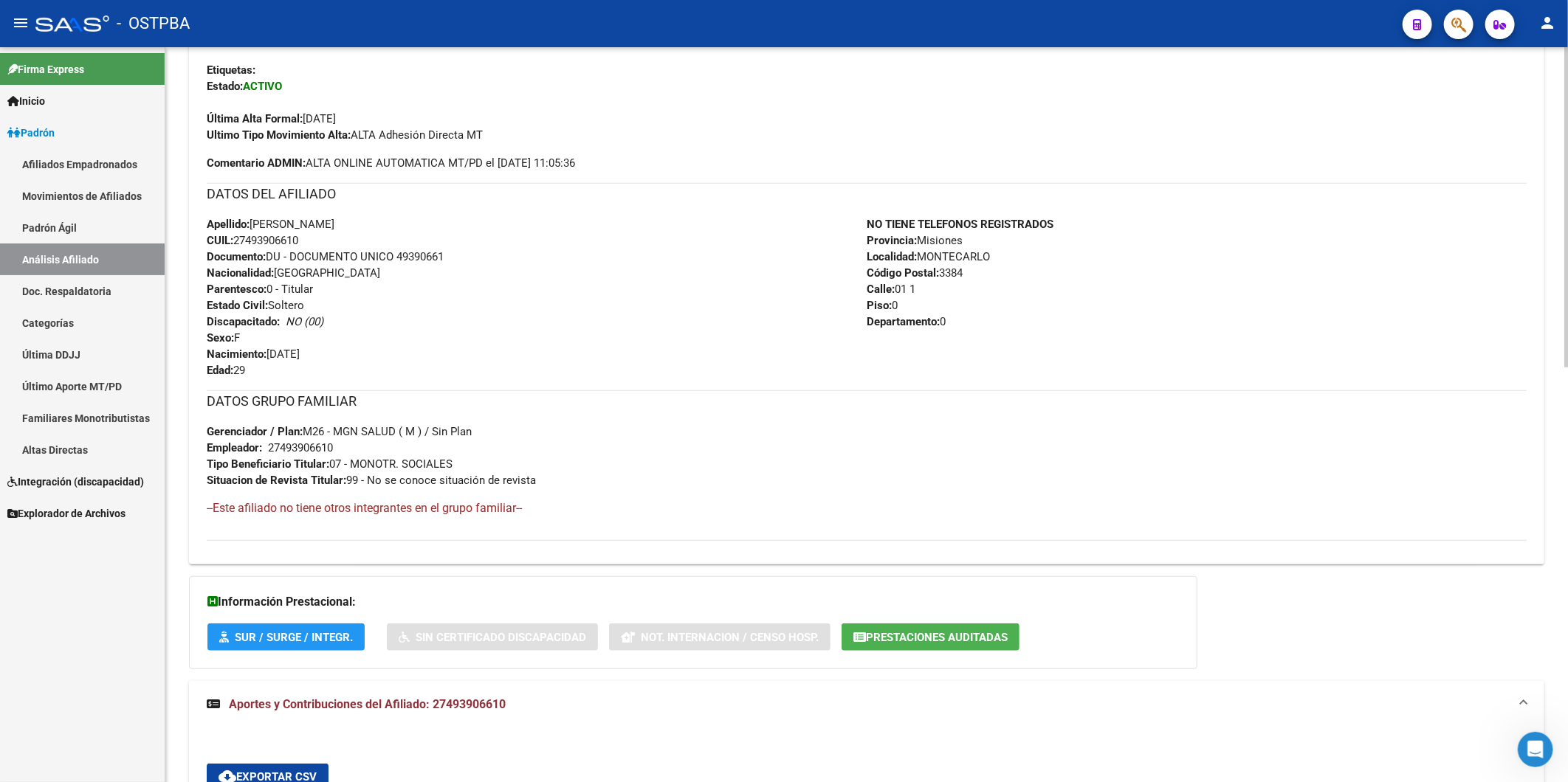
scroll to position [820, 0]
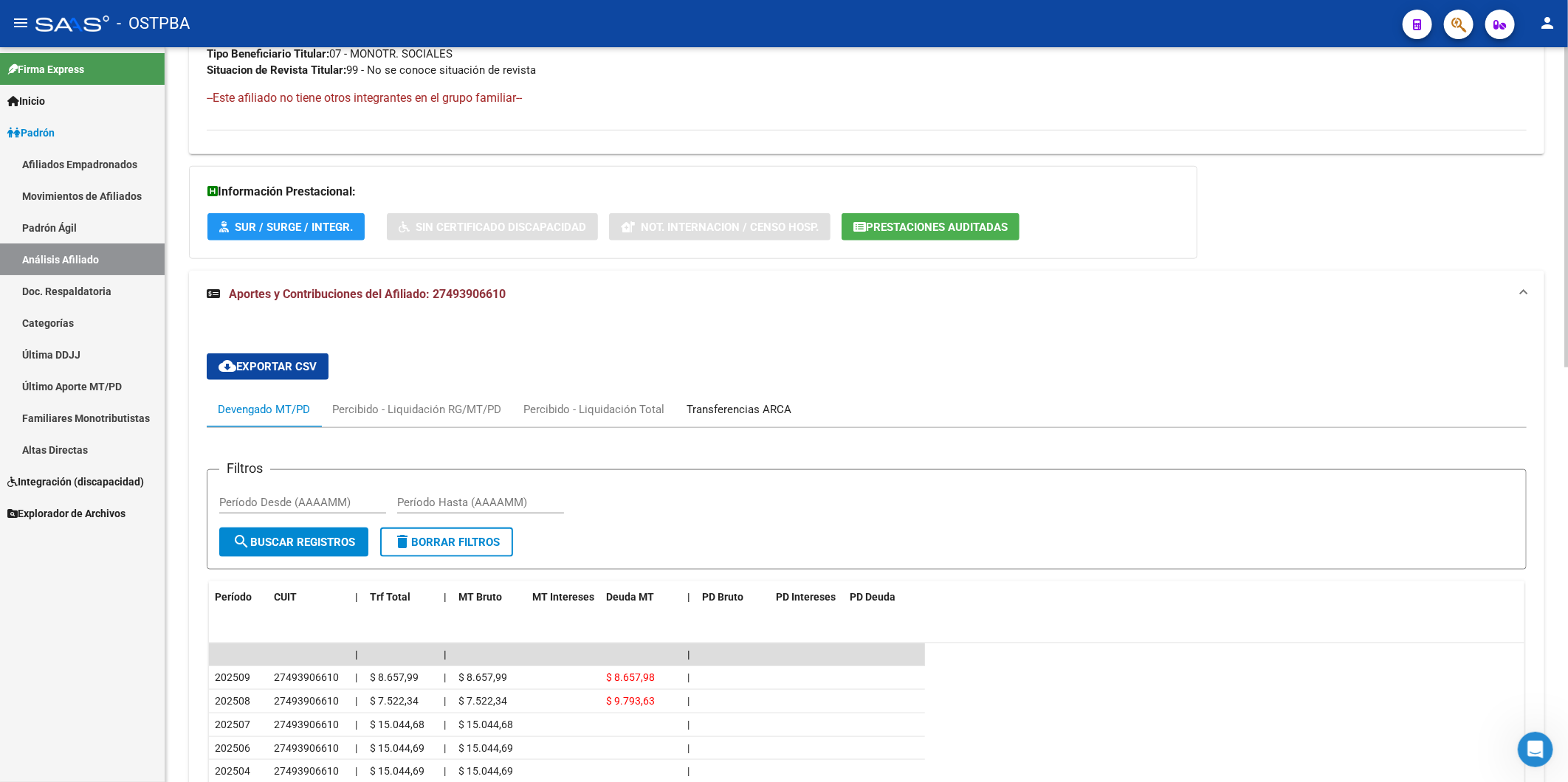
click at [711, 406] on div "Transferencias ARCA" at bounding box center [739, 409] width 105 height 16
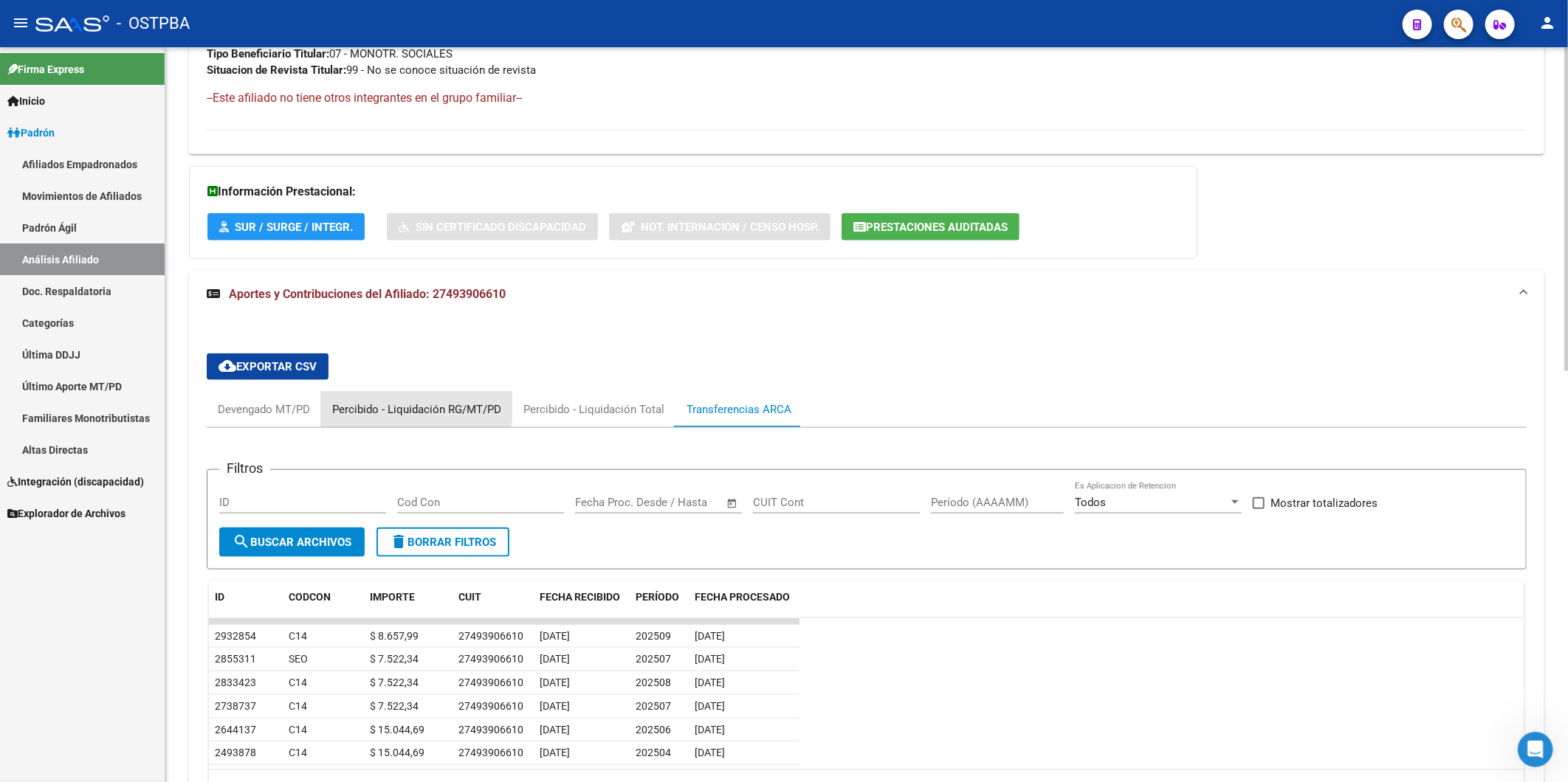
click at [372, 407] on div "Percibido - Liquidación RG/MT/PD" at bounding box center [417, 409] width 169 height 16
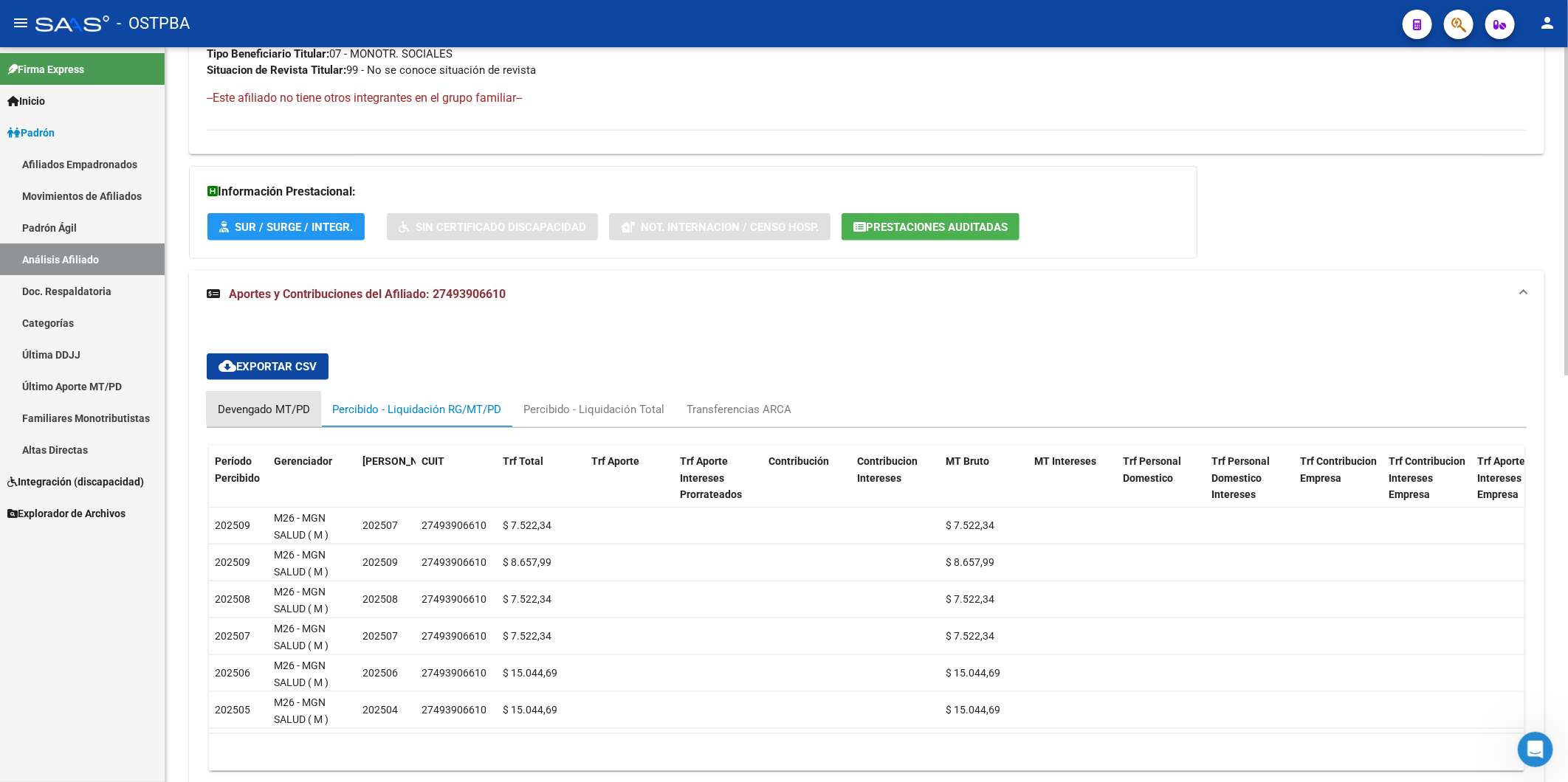
drag, startPoint x: 303, startPoint y: 406, endPoint x: 249, endPoint y: 407, distance: 54.0
click at [302, 406] on div "Devengado MT/PD" at bounding box center [264, 409] width 92 height 16
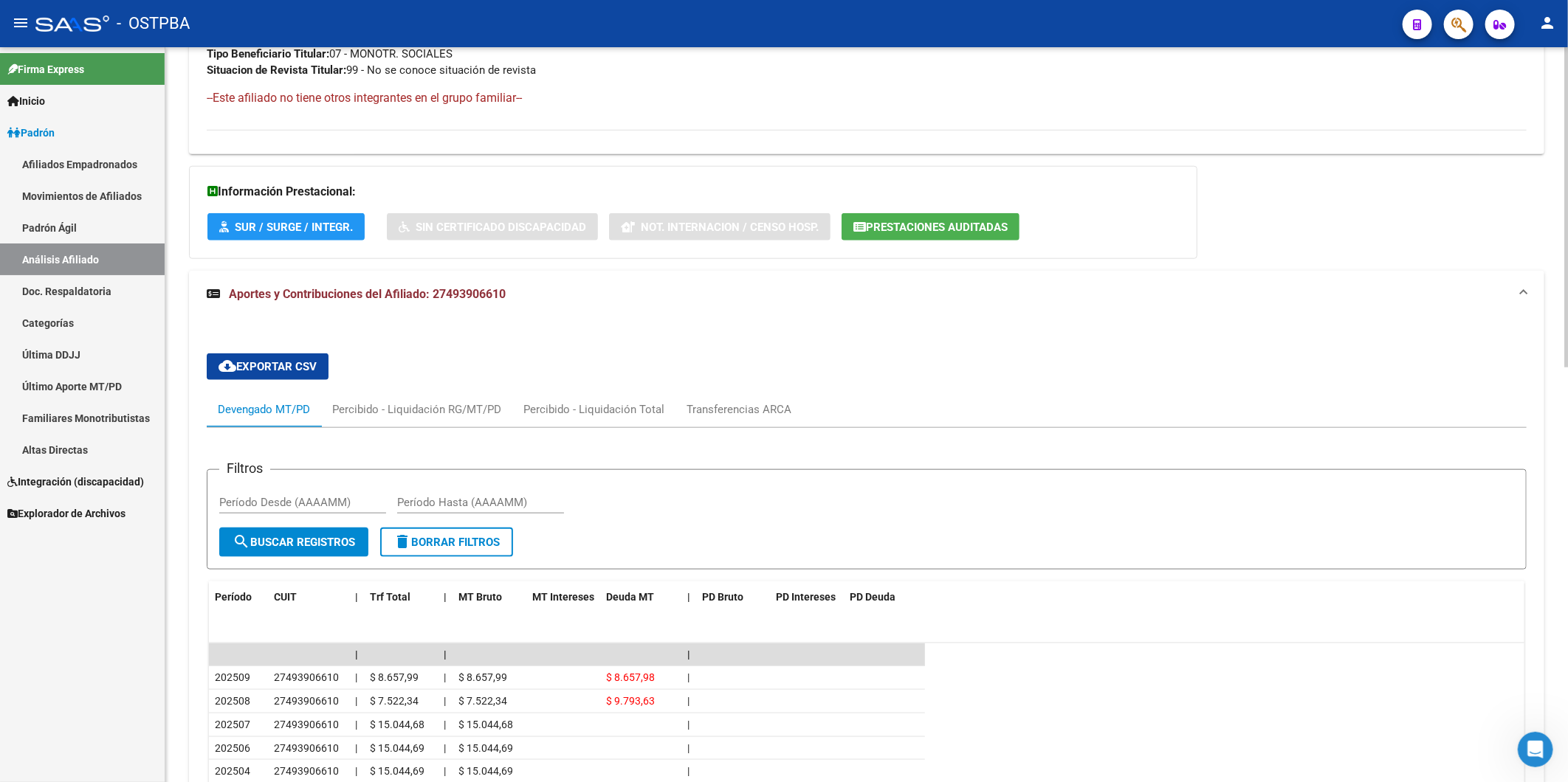
click at [1126, 662] on datatable-summary-row "| | |" at bounding box center [867, 656] width 1315 height 24
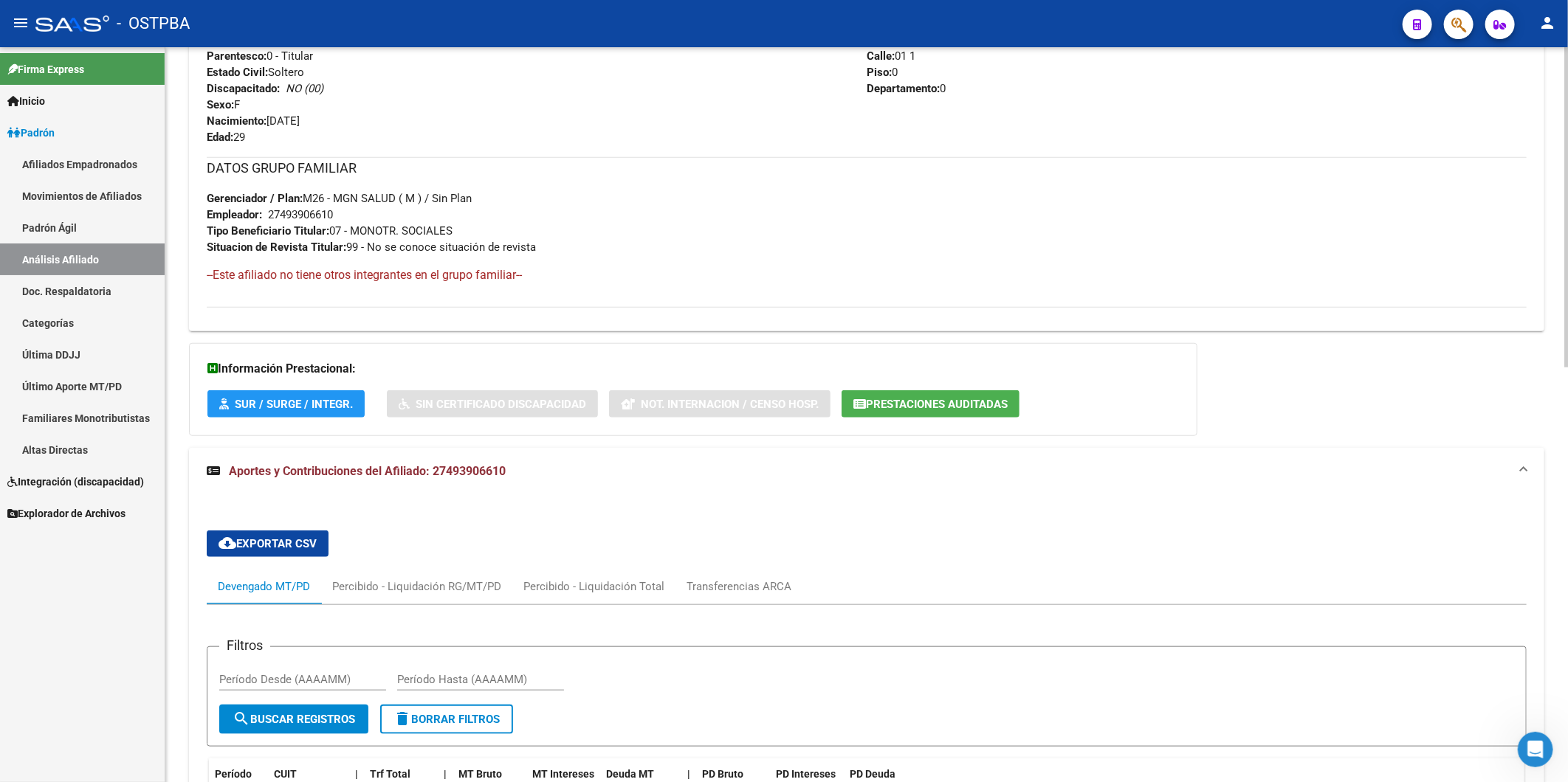
scroll to position [623, 0]
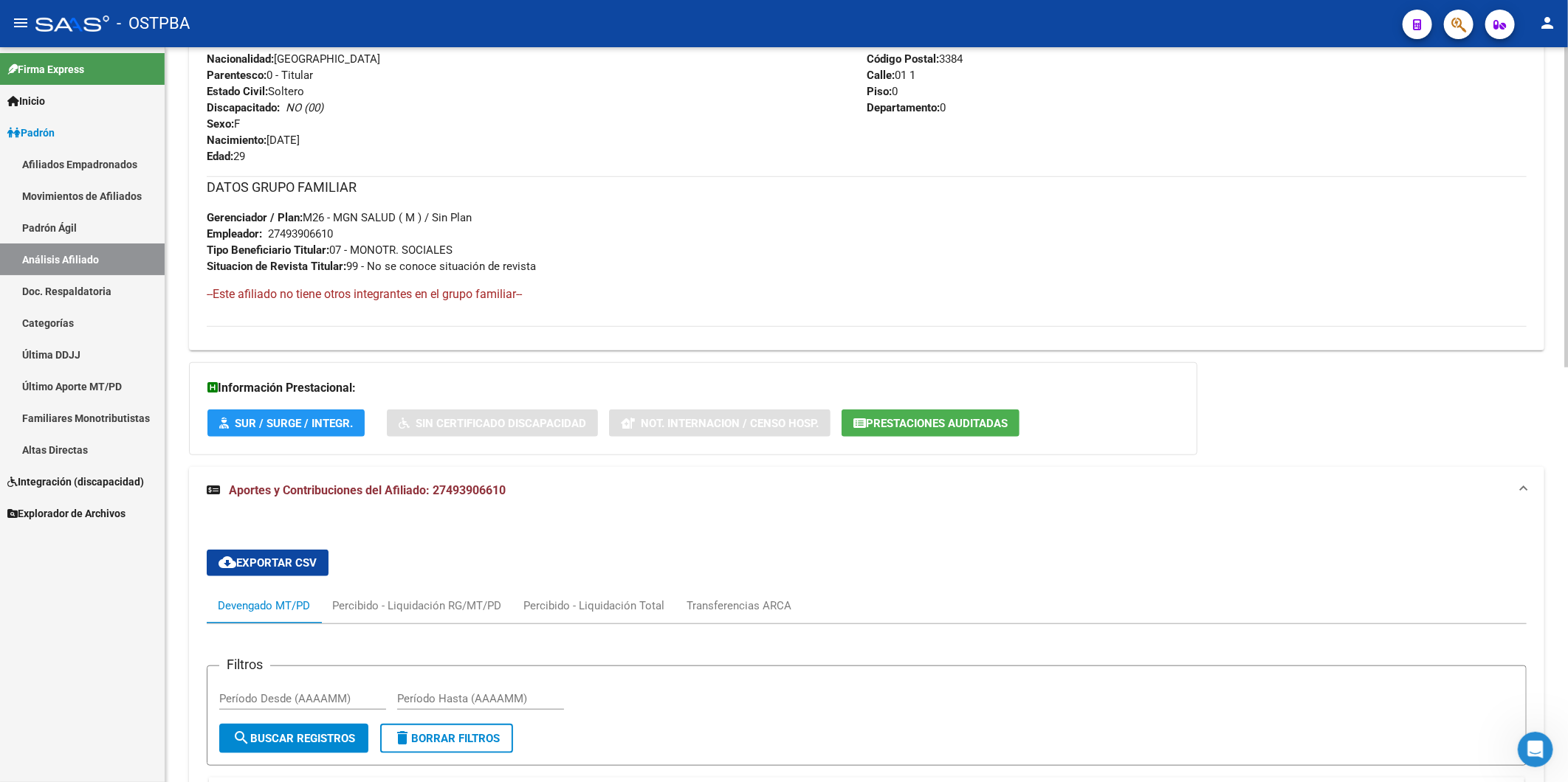
click at [939, 211] on div "DATOS GRUPO FAMILIAR Gerenciador / Plan: M26 - MGN SALUD ( M ) / Sin Plan Emple…" at bounding box center [867, 225] width 1320 height 98
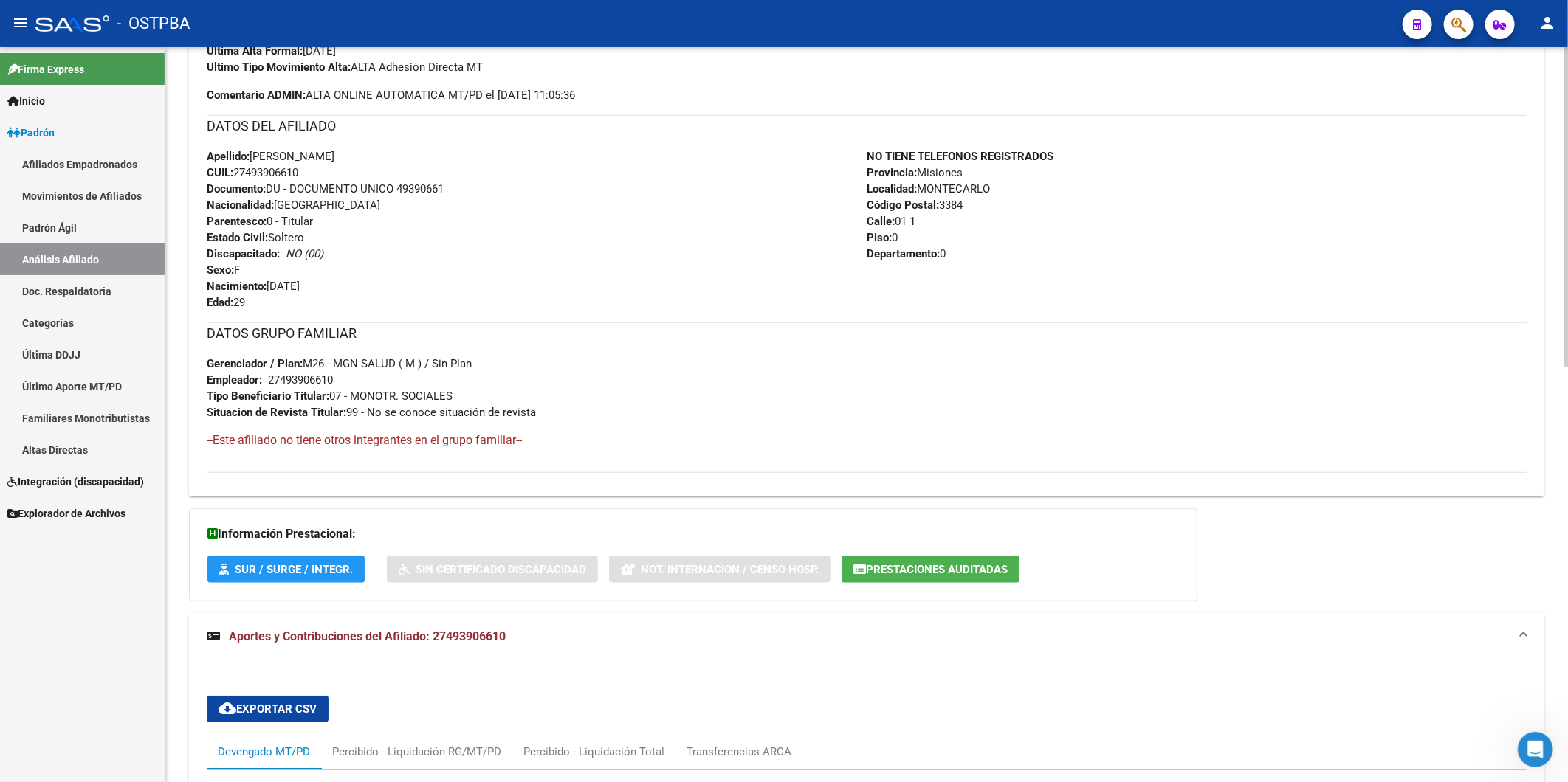
scroll to position [460, 0]
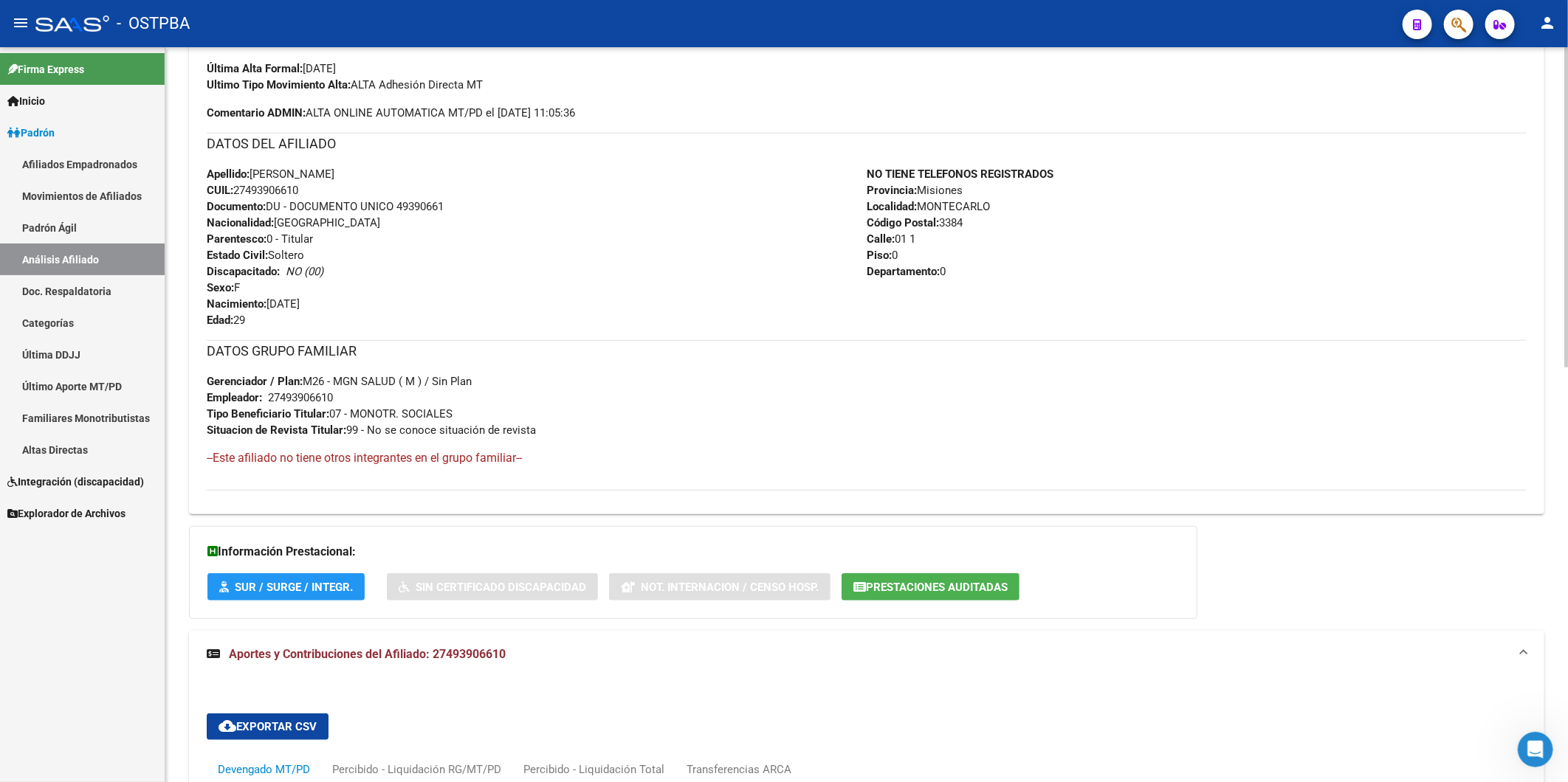
drag, startPoint x: 342, startPoint y: 395, endPoint x: 270, endPoint y: 396, distance: 72.0
click at [270, 396] on div "DATOS GRUPO FAMILIAR Gerenciador / Plan: M26 - MGN SALUD ( M ) / Sin Plan Emple…" at bounding box center [867, 388] width 1320 height 98
click at [620, 281] on div "Apellido: ANTONIA GOROÑOSKI CUIL: 27493906610 Documento: DU - DOCUMENTO UNICO 4…" at bounding box center [536, 247] width 660 height 162
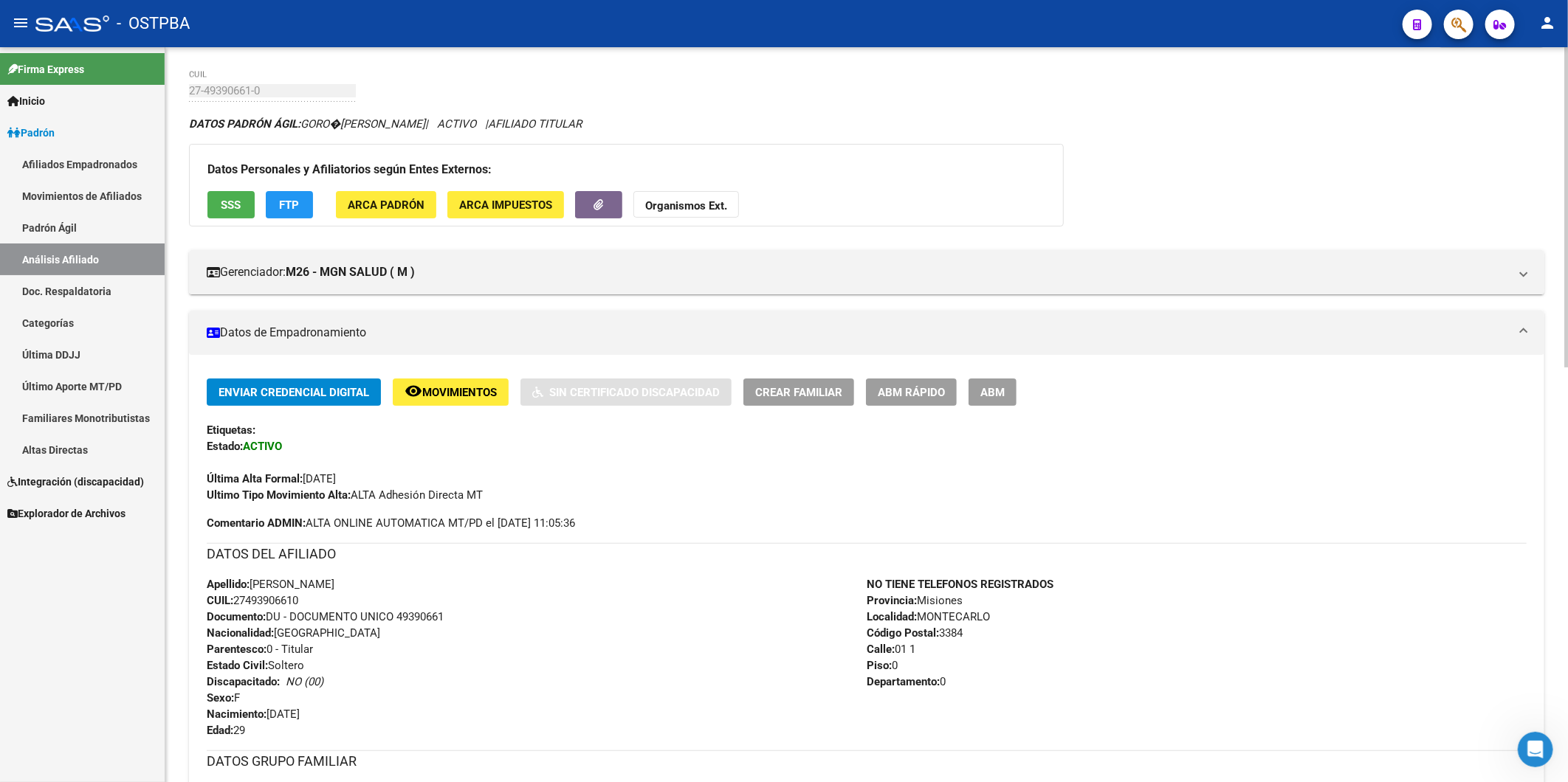
scroll to position [0, 0]
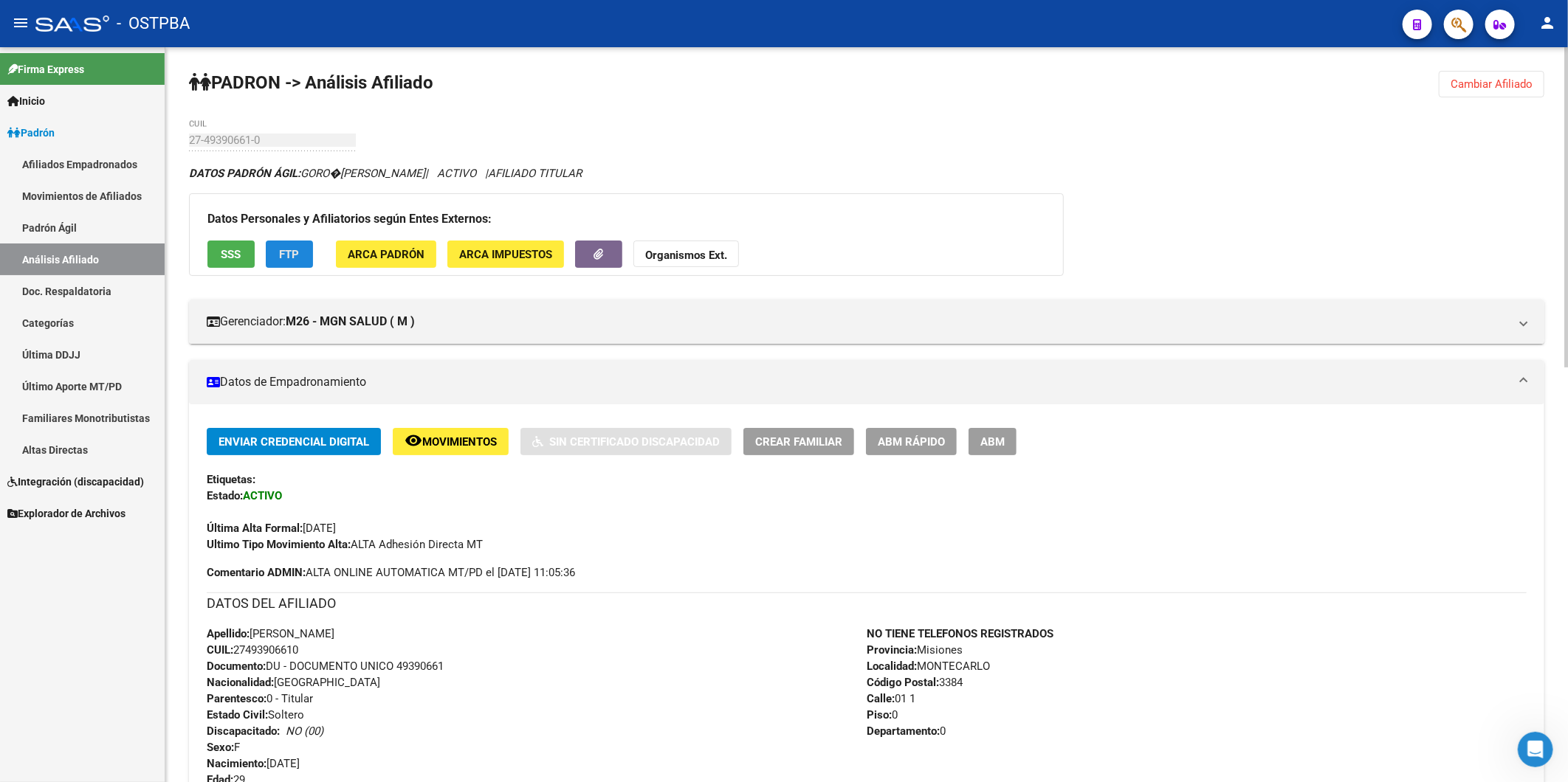
click at [299, 246] on button "FTP" at bounding box center [289, 254] width 47 height 27
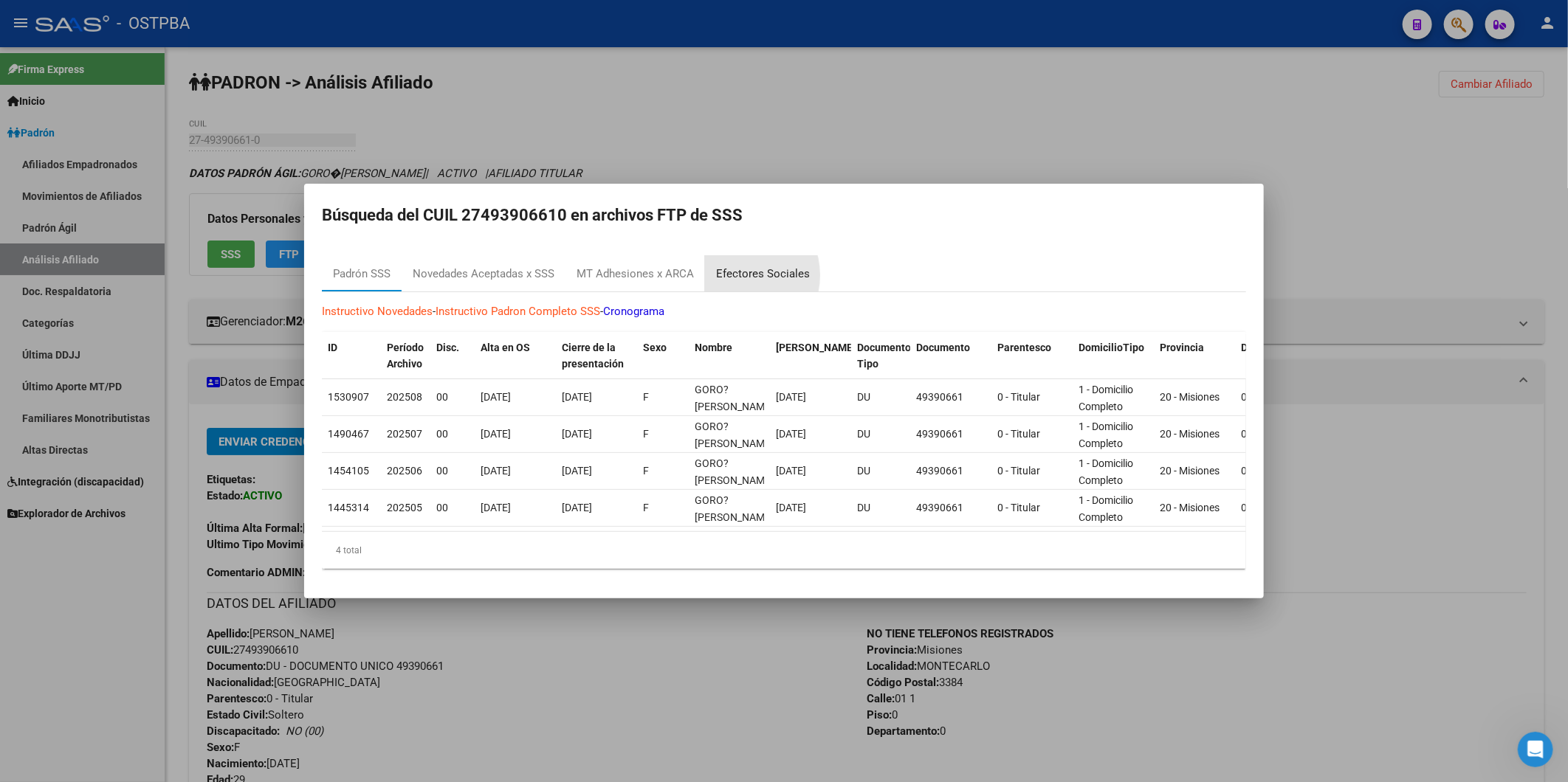
click at [734, 270] on div "Efectores Sociales" at bounding box center [763, 274] width 94 height 17
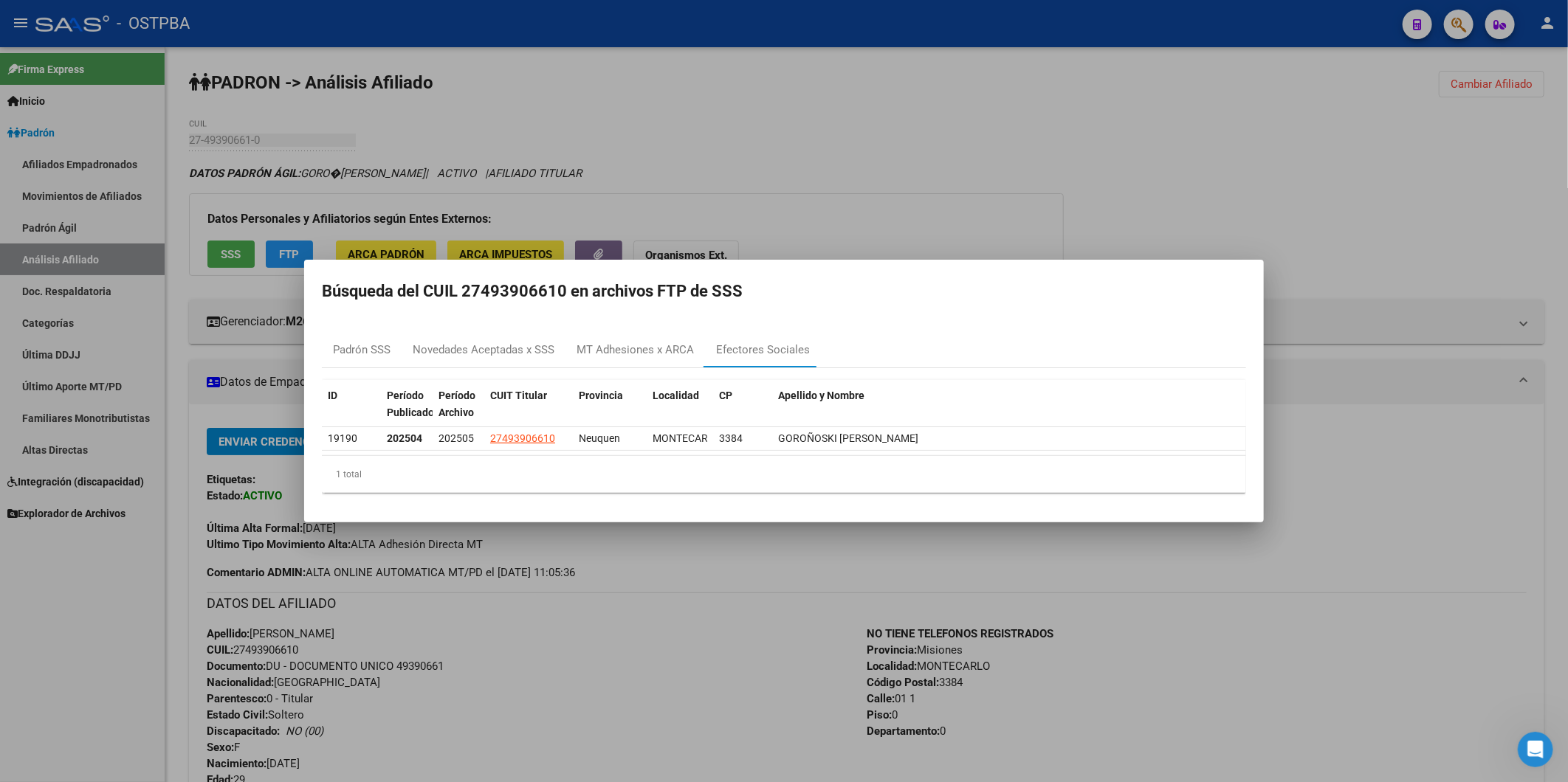
click at [284, 244] on div at bounding box center [784, 391] width 1568 height 782
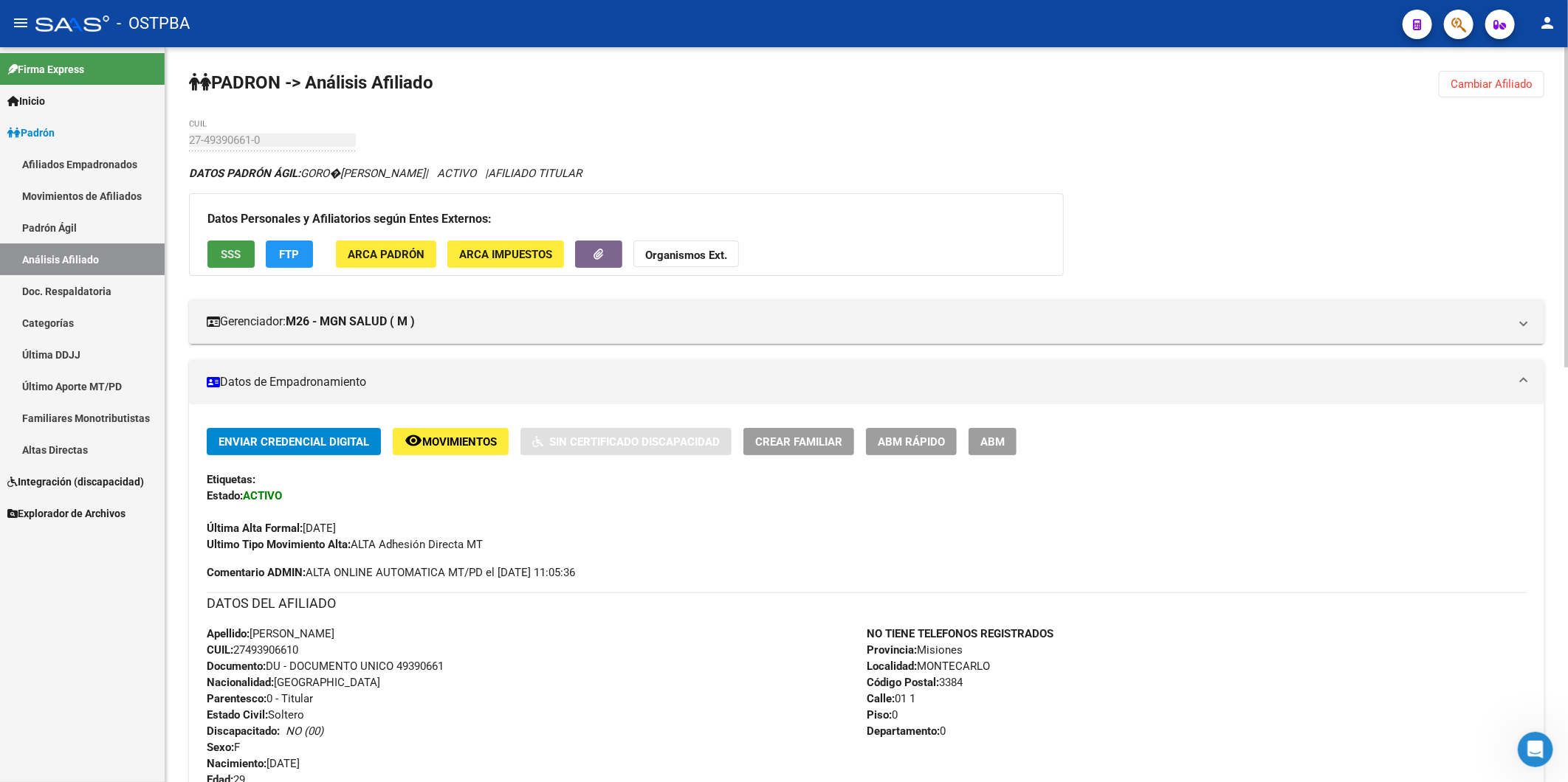
click at [244, 253] on button "SSS" at bounding box center [231, 254] width 47 height 27
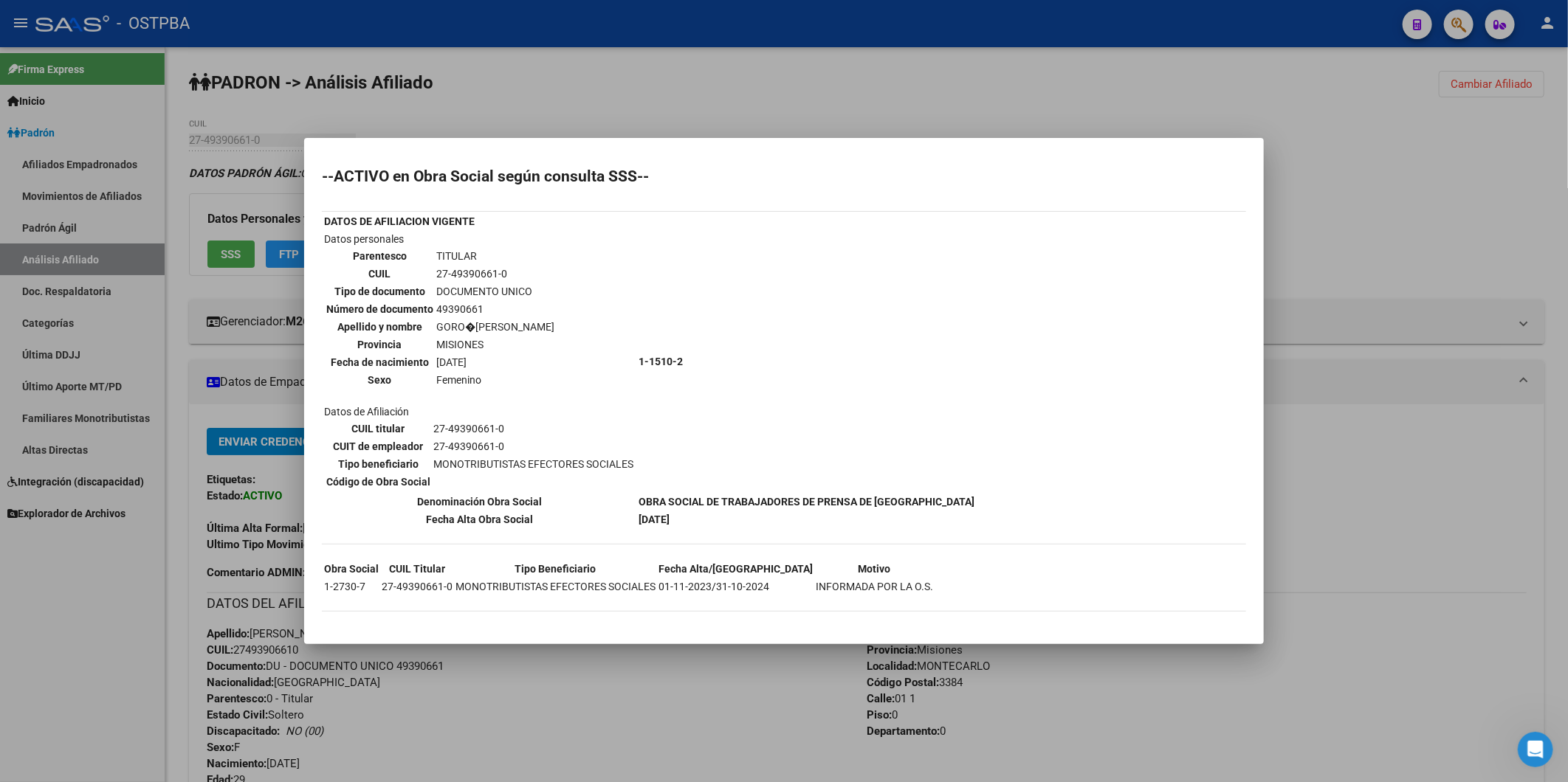
click at [874, 95] on div at bounding box center [784, 391] width 1568 height 782
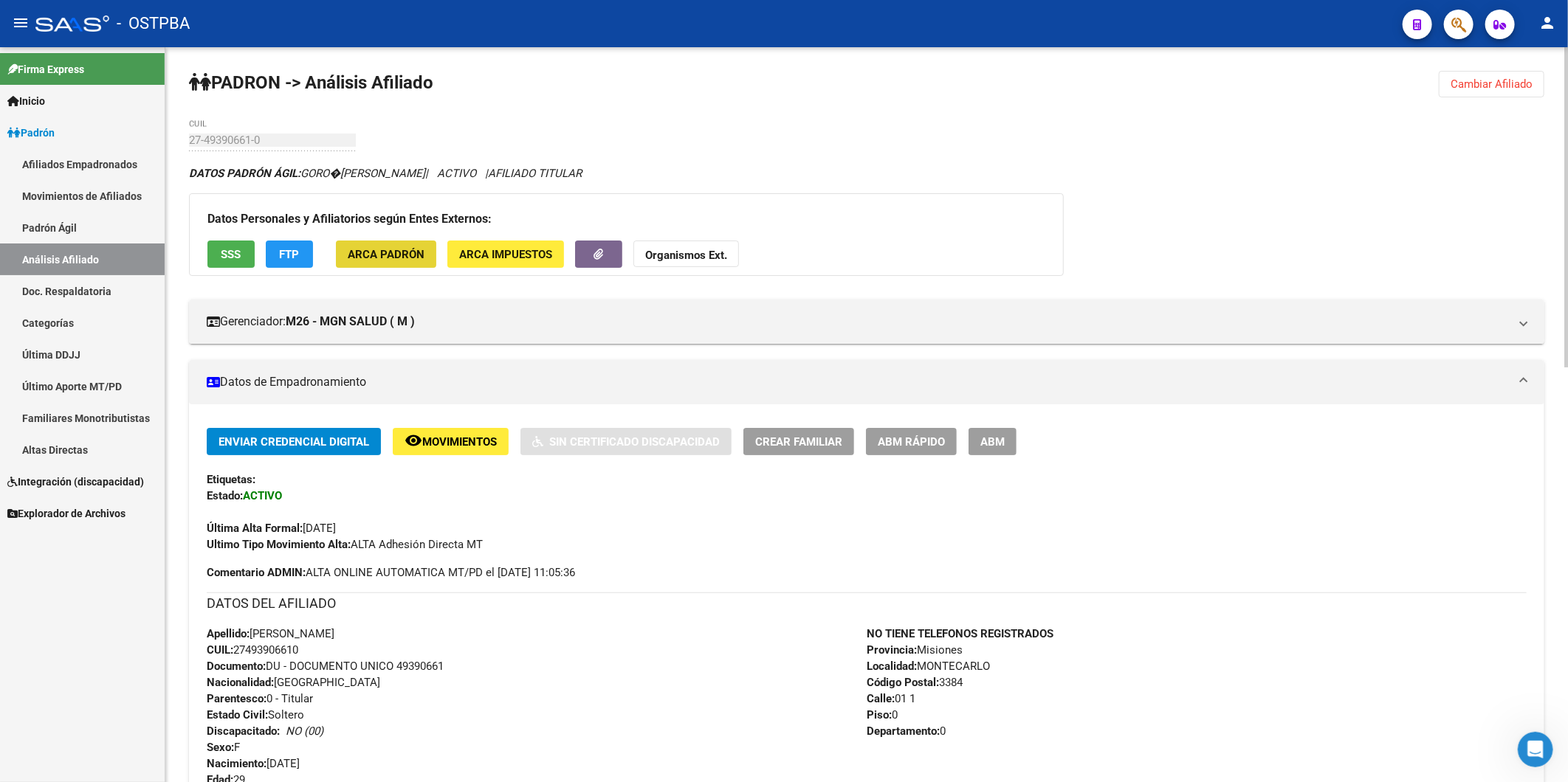
click at [396, 263] on button "ARCA Padrón" at bounding box center [386, 254] width 101 height 27
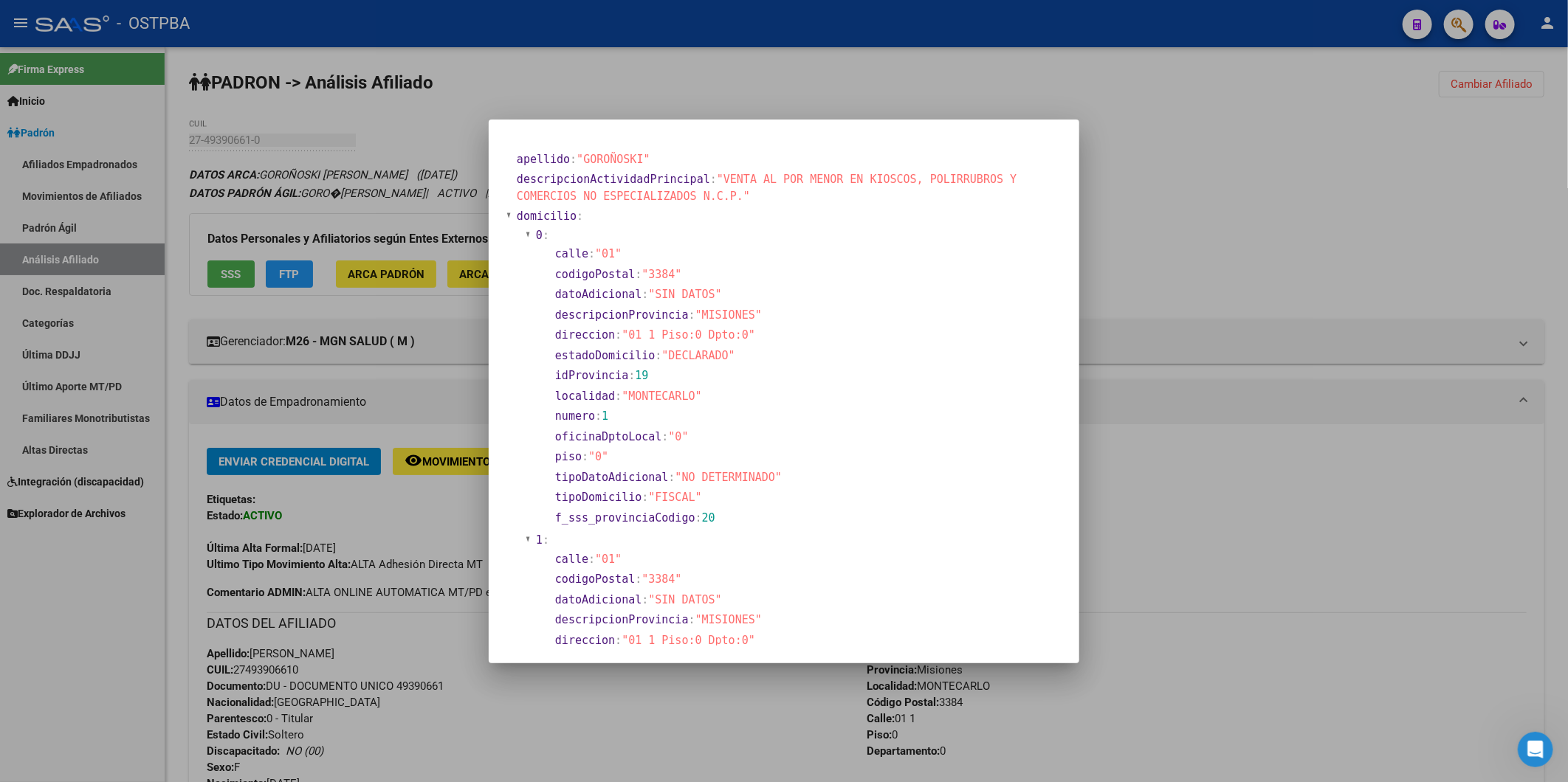
click at [1199, 256] on div at bounding box center [784, 391] width 1568 height 782
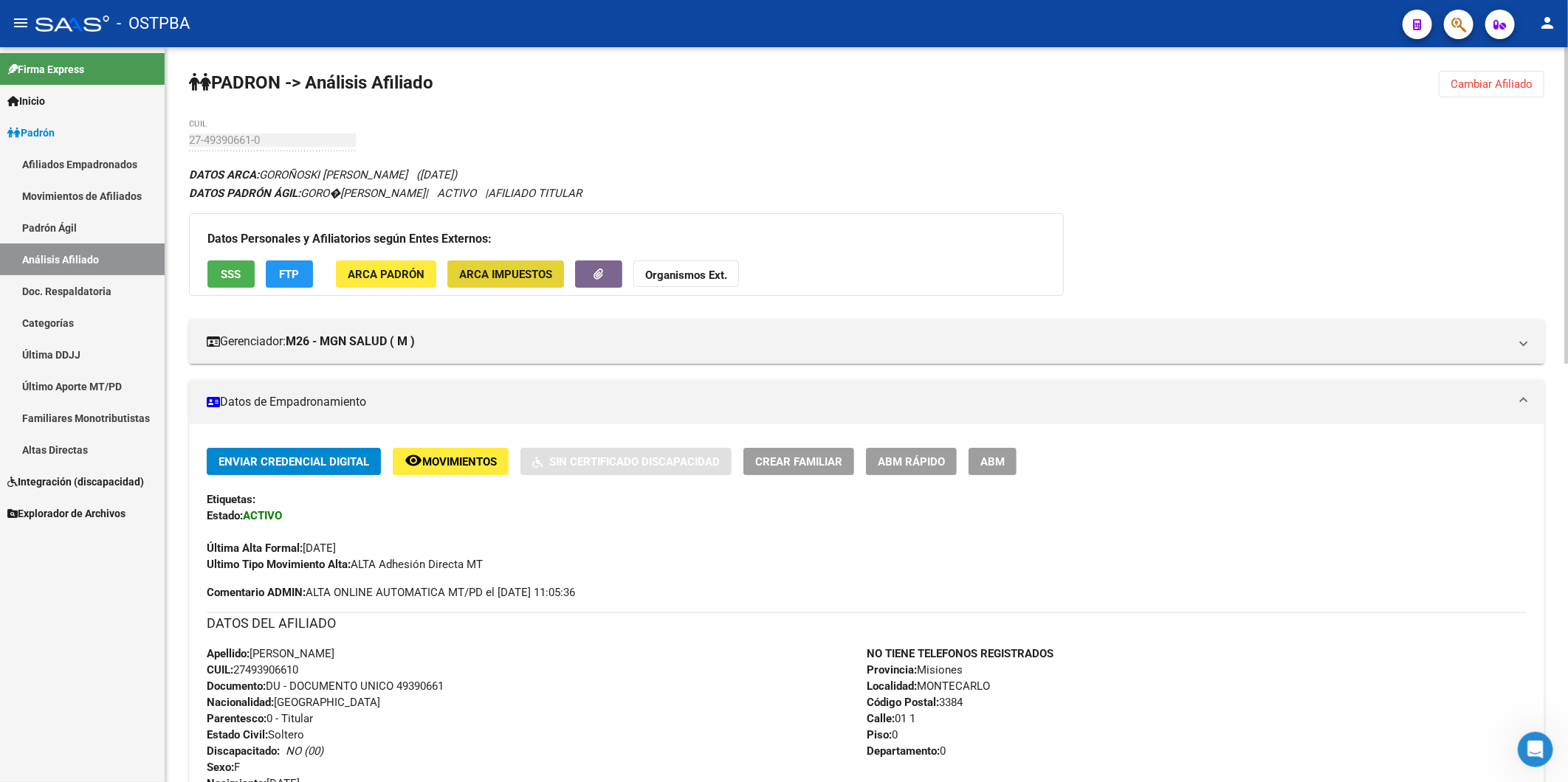
click at [469, 271] on span "ARCA Impuestos" at bounding box center [506, 275] width 93 height 14
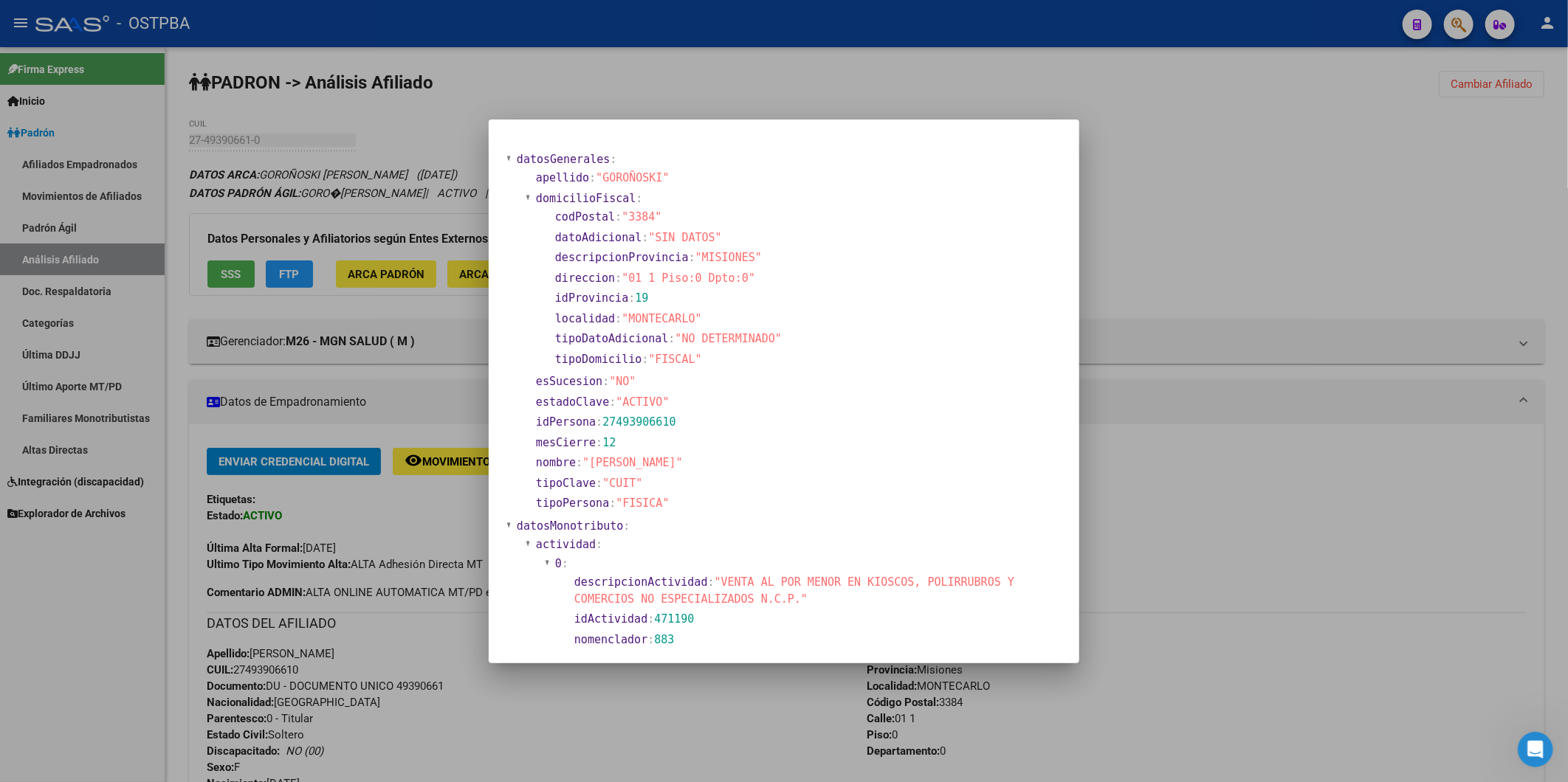
click at [819, 491] on section "tipoClave : "CUIT"" at bounding box center [797, 484] width 521 height 17
click at [263, 275] on div at bounding box center [784, 391] width 1568 height 782
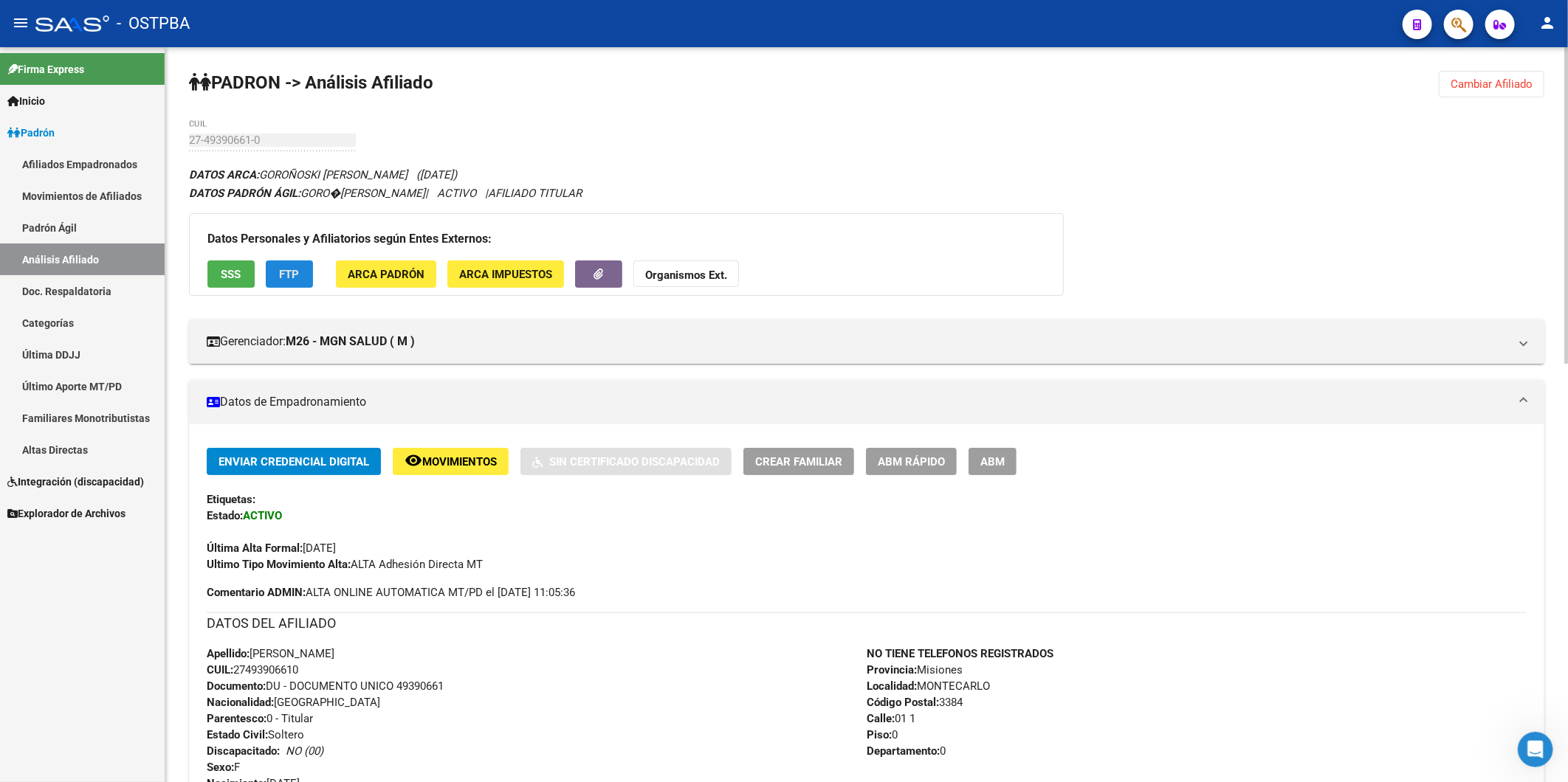
click at [291, 275] on span "FTP" at bounding box center [290, 275] width 20 height 14
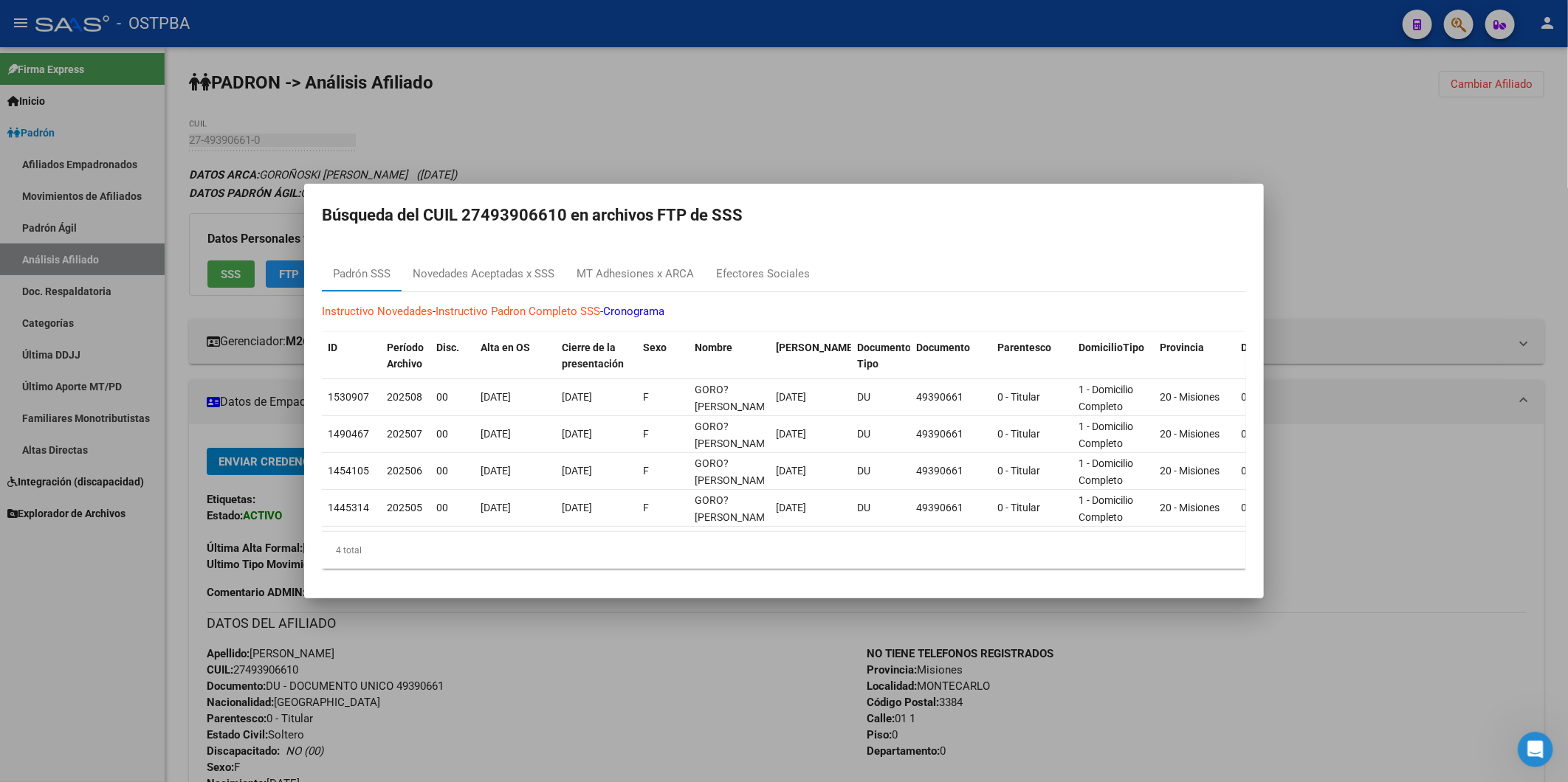
click at [737, 643] on div at bounding box center [784, 391] width 1568 height 782
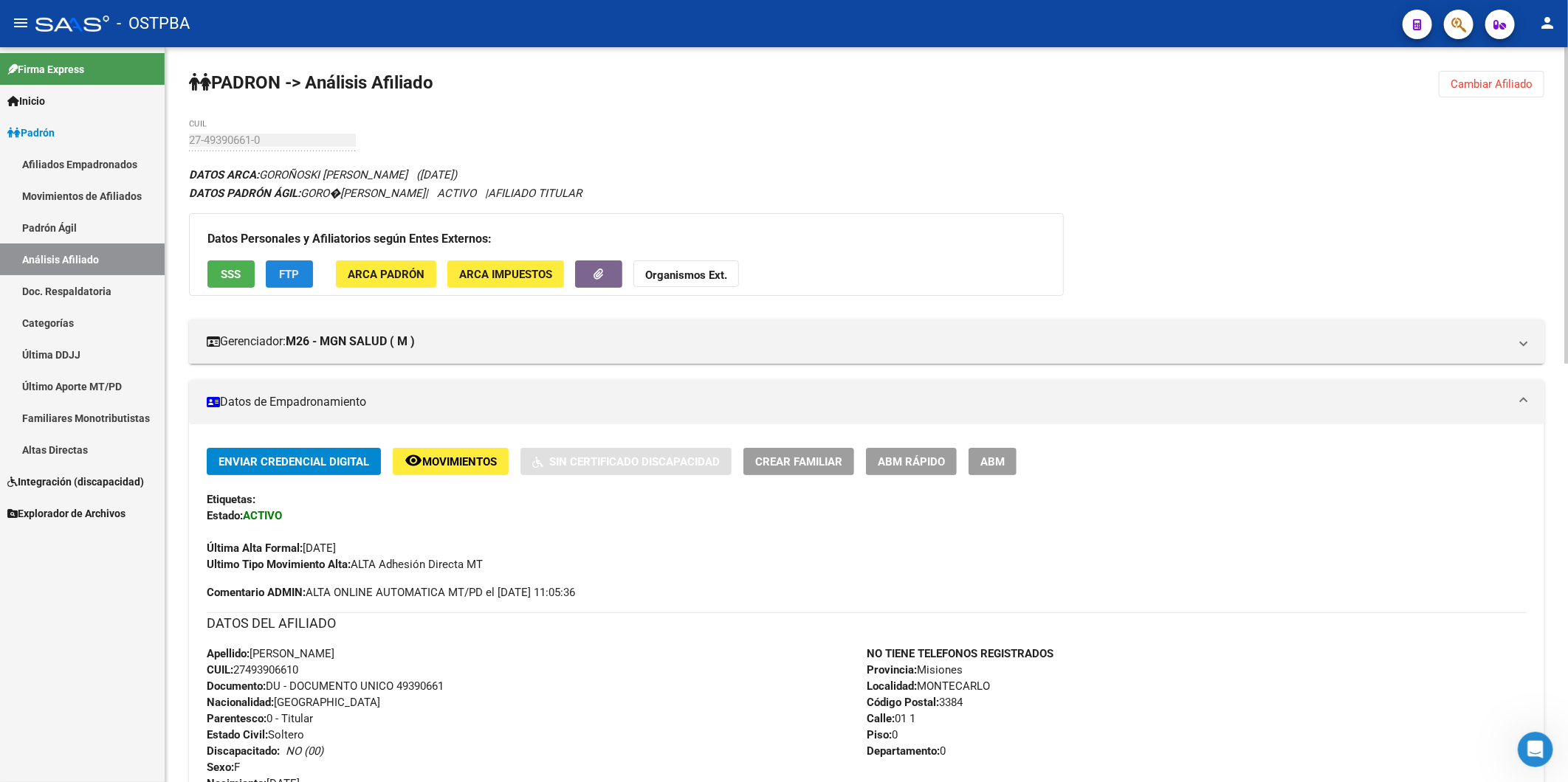
click at [276, 271] on button "FTP" at bounding box center [289, 274] width 47 height 27
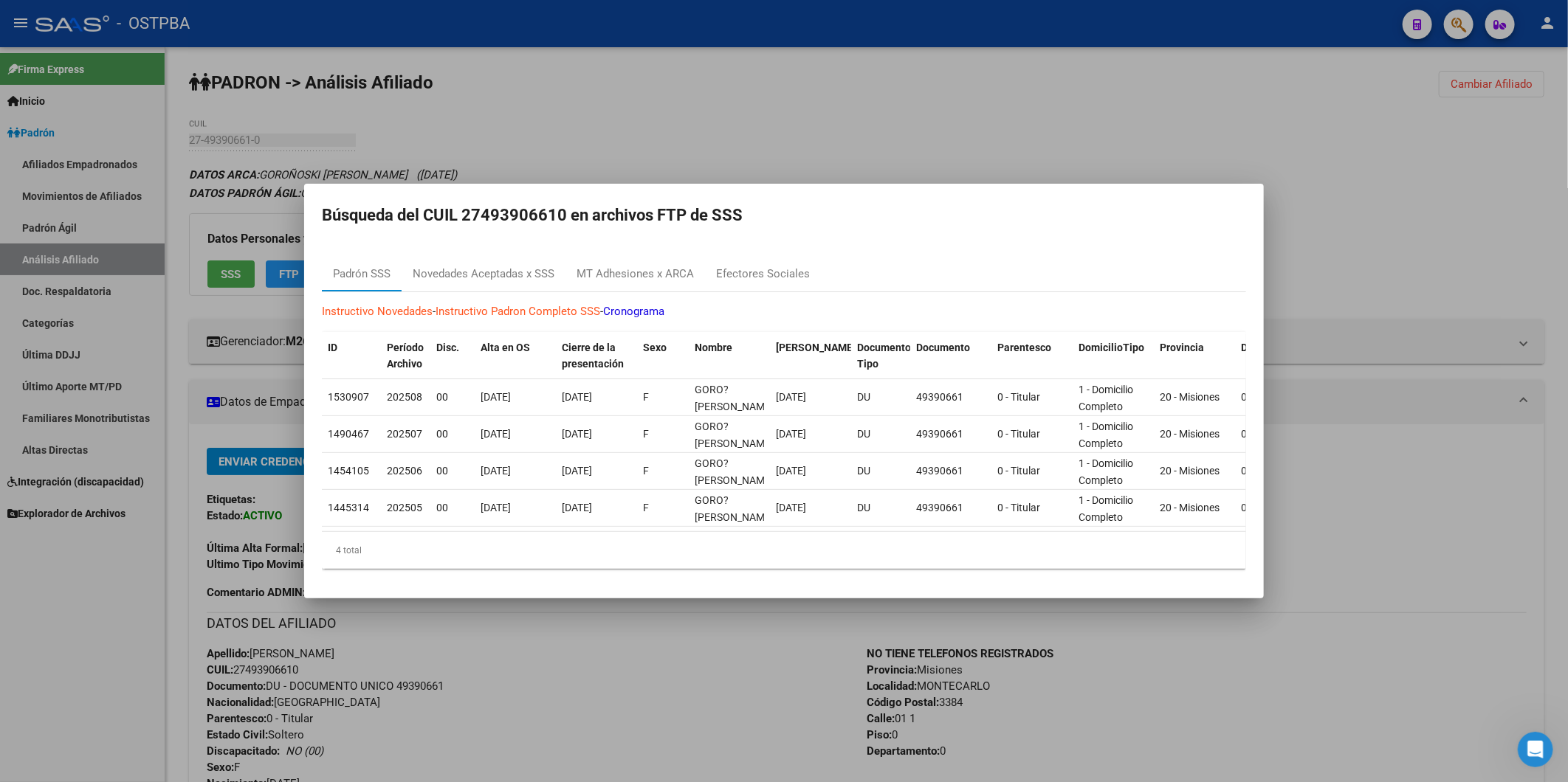
click at [237, 277] on div at bounding box center [784, 391] width 1568 height 782
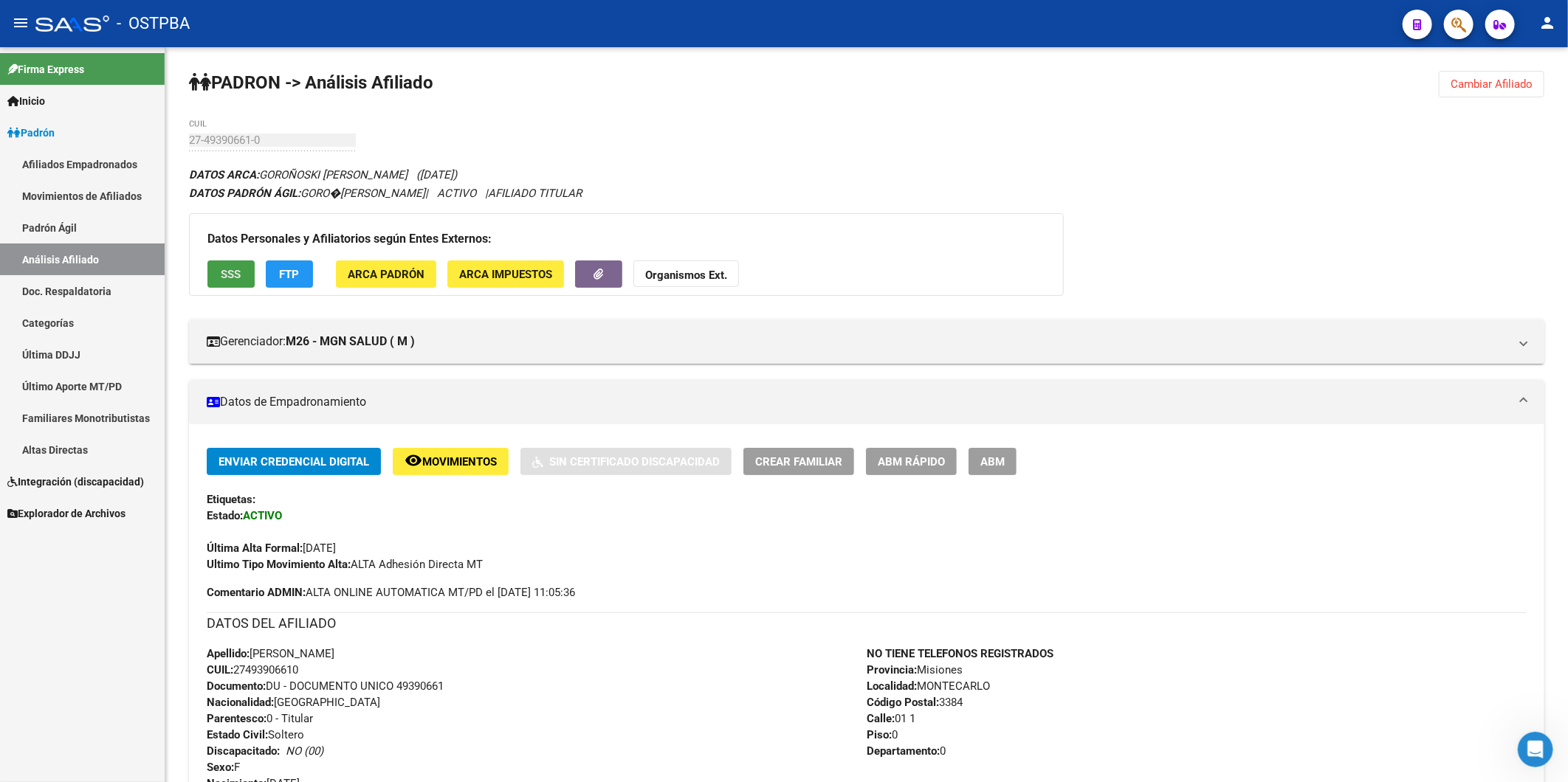
click at [237, 277] on span "SSS" at bounding box center [231, 275] width 20 height 14
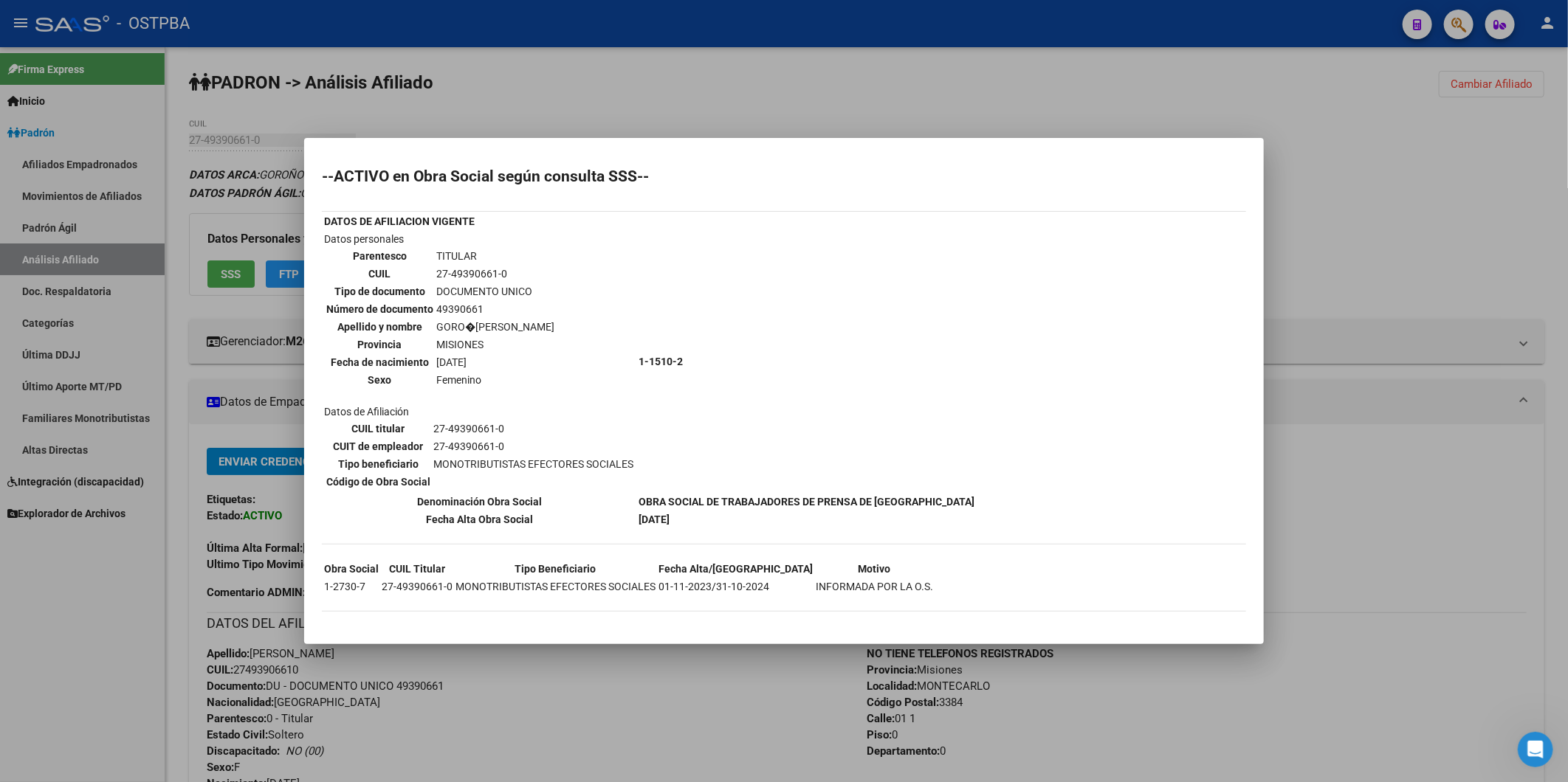
click at [1329, 286] on div at bounding box center [784, 391] width 1568 height 782
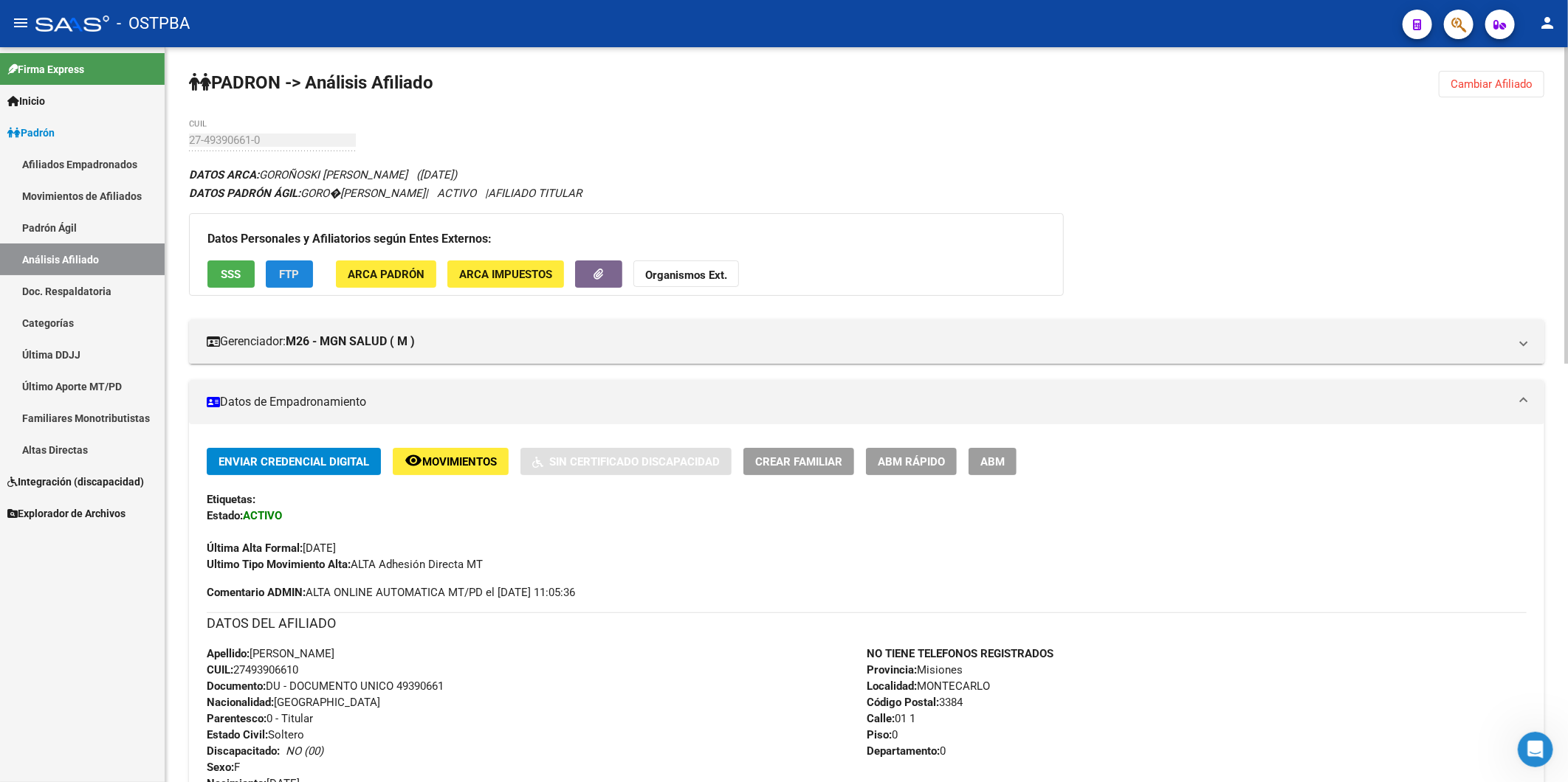
click at [290, 279] on span "FTP" at bounding box center [290, 275] width 20 height 14
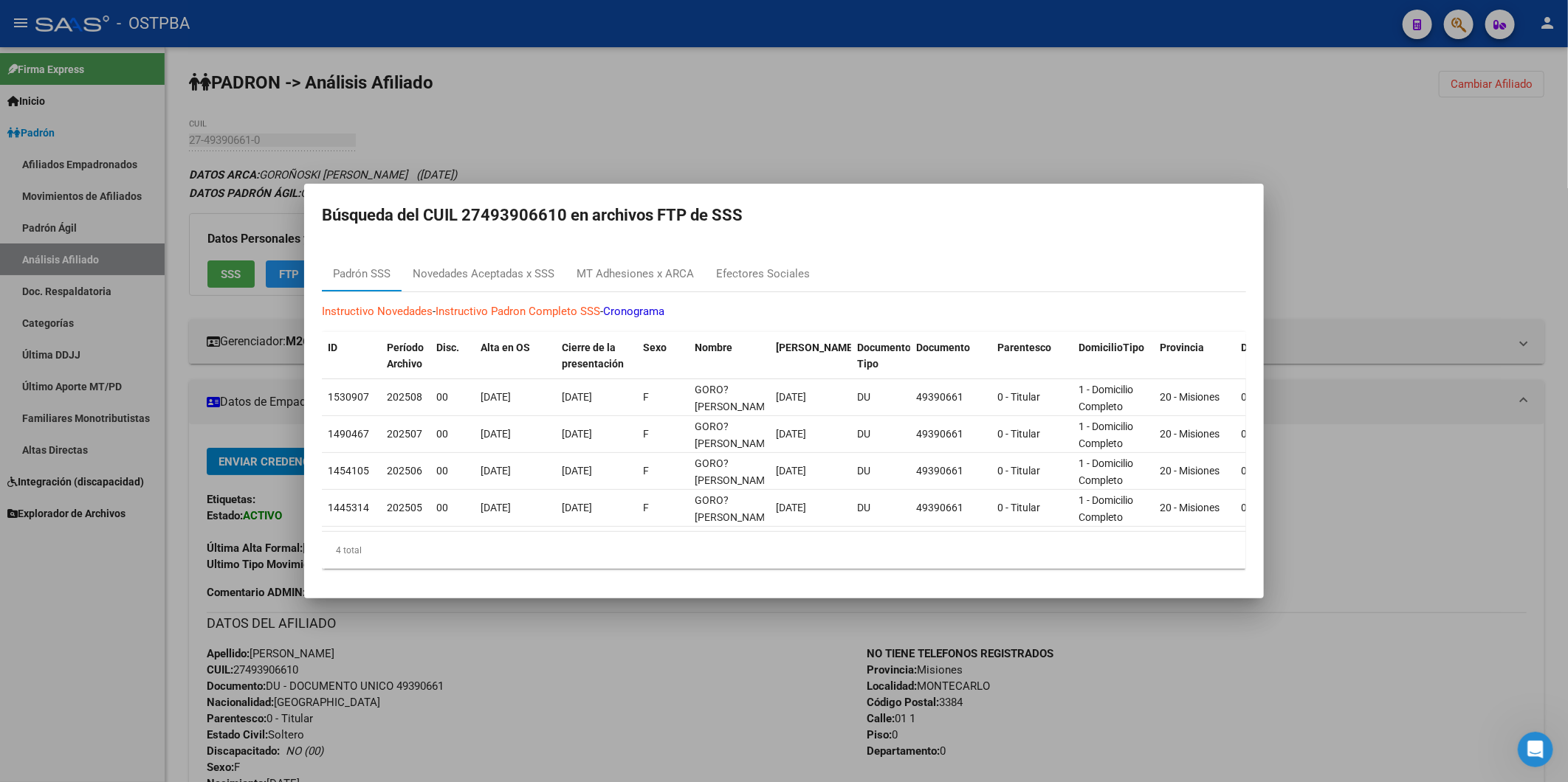
click at [764, 669] on div at bounding box center [784, 391] width 1568 height 782
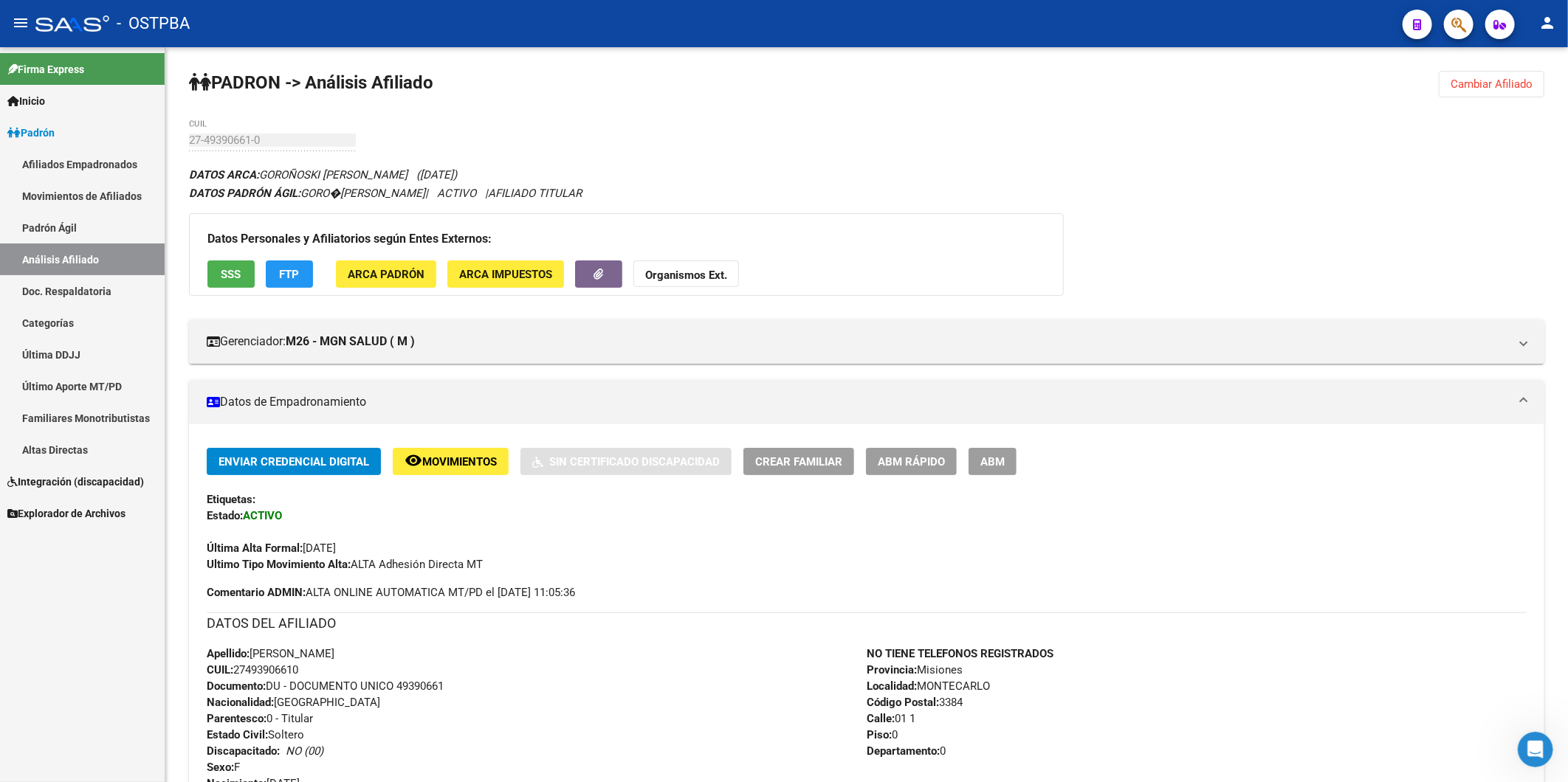
click at [93, 260] on link "Análisis Afiliado" at bounding box center [82, 259] width 165 height 32
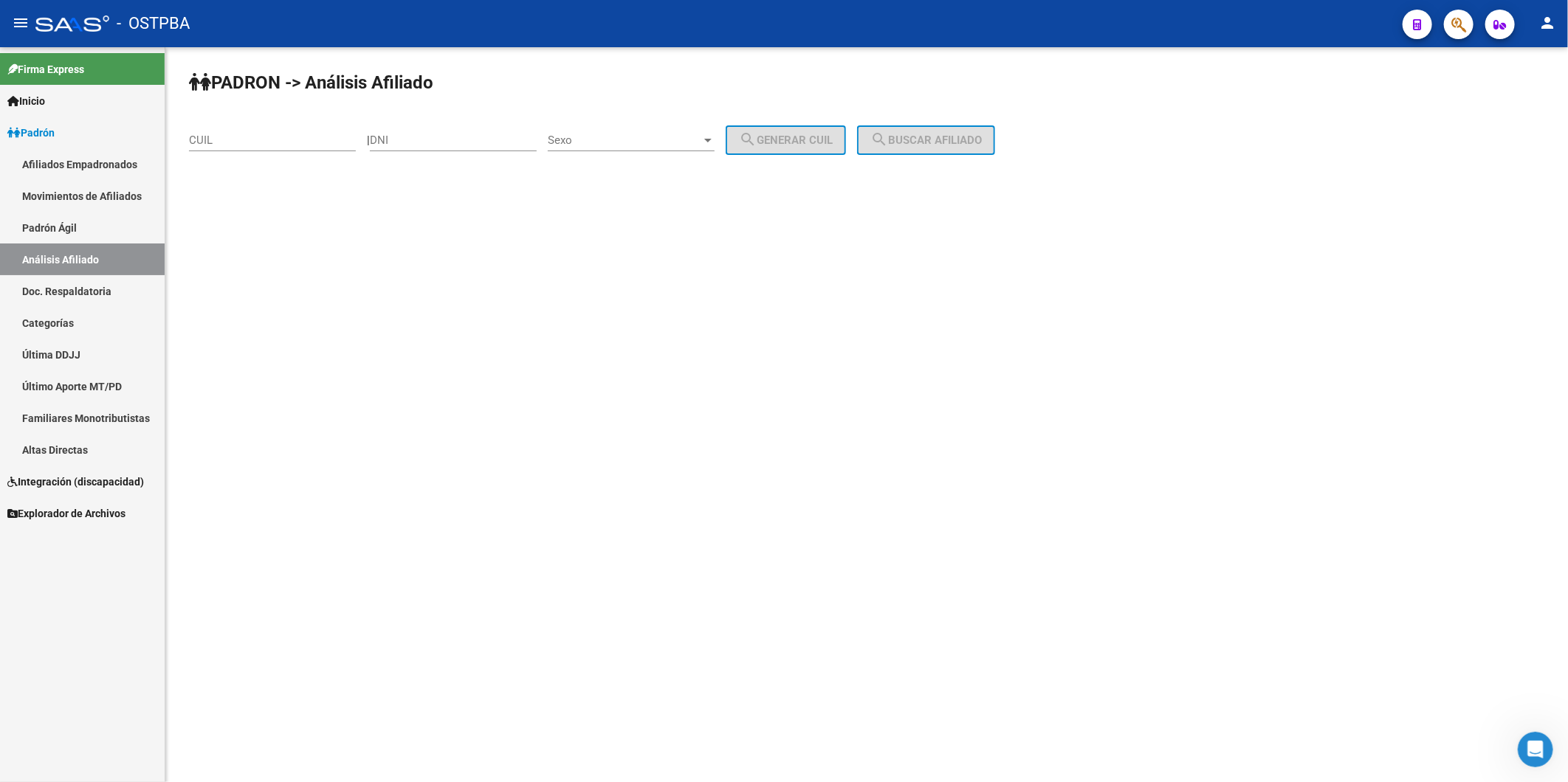
drag, startPoint x: 477, startPoint y: 133, endPoint x: 469, endPoint y: 140, distance: 10.6
click at [474, 133] on div "DNI" at bounding box center [453, 135] width 167 height 32
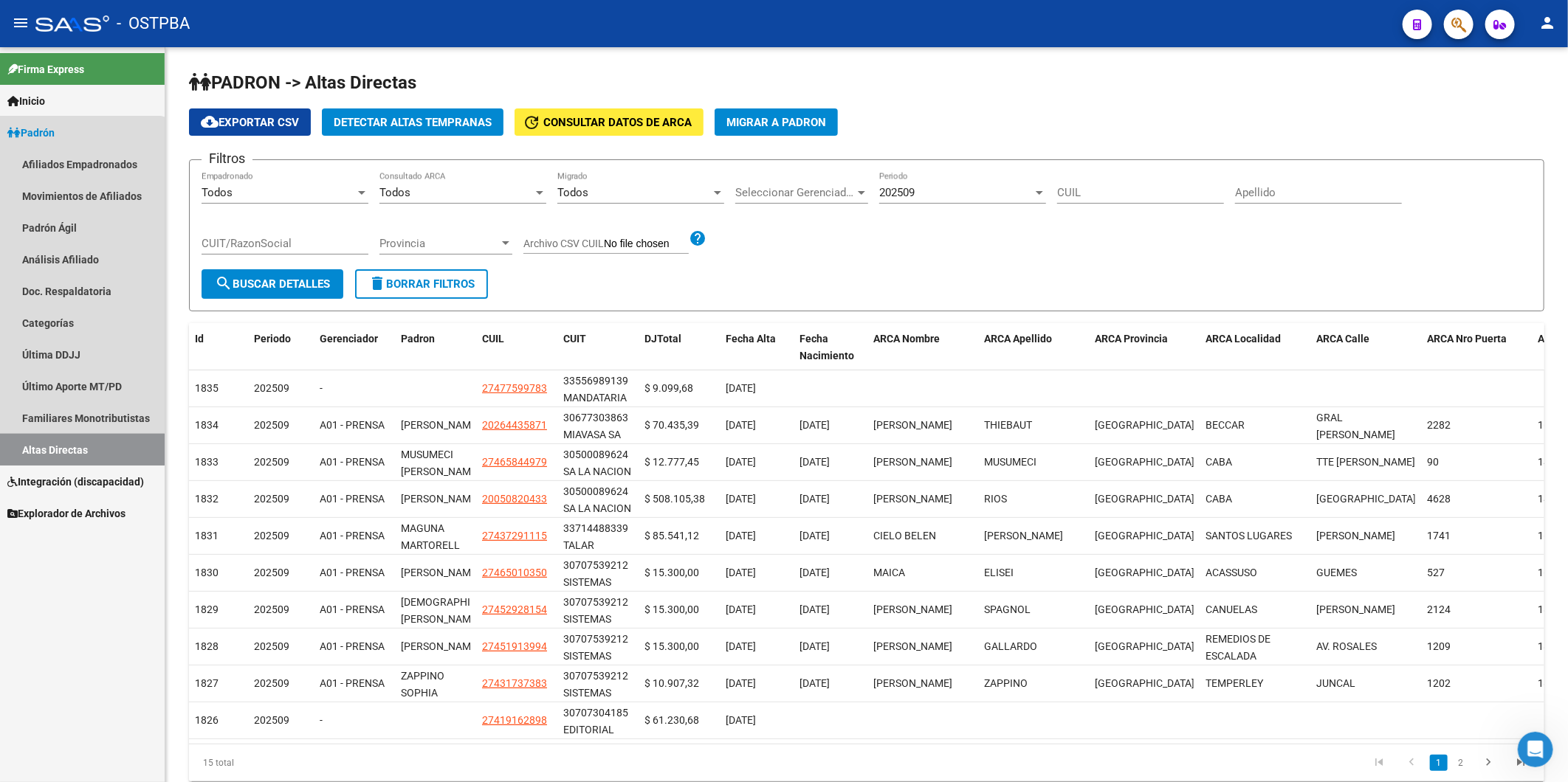
click at [68, 454] on link "Altas Directas" at bounding box center [82, 449] width 165 height 32
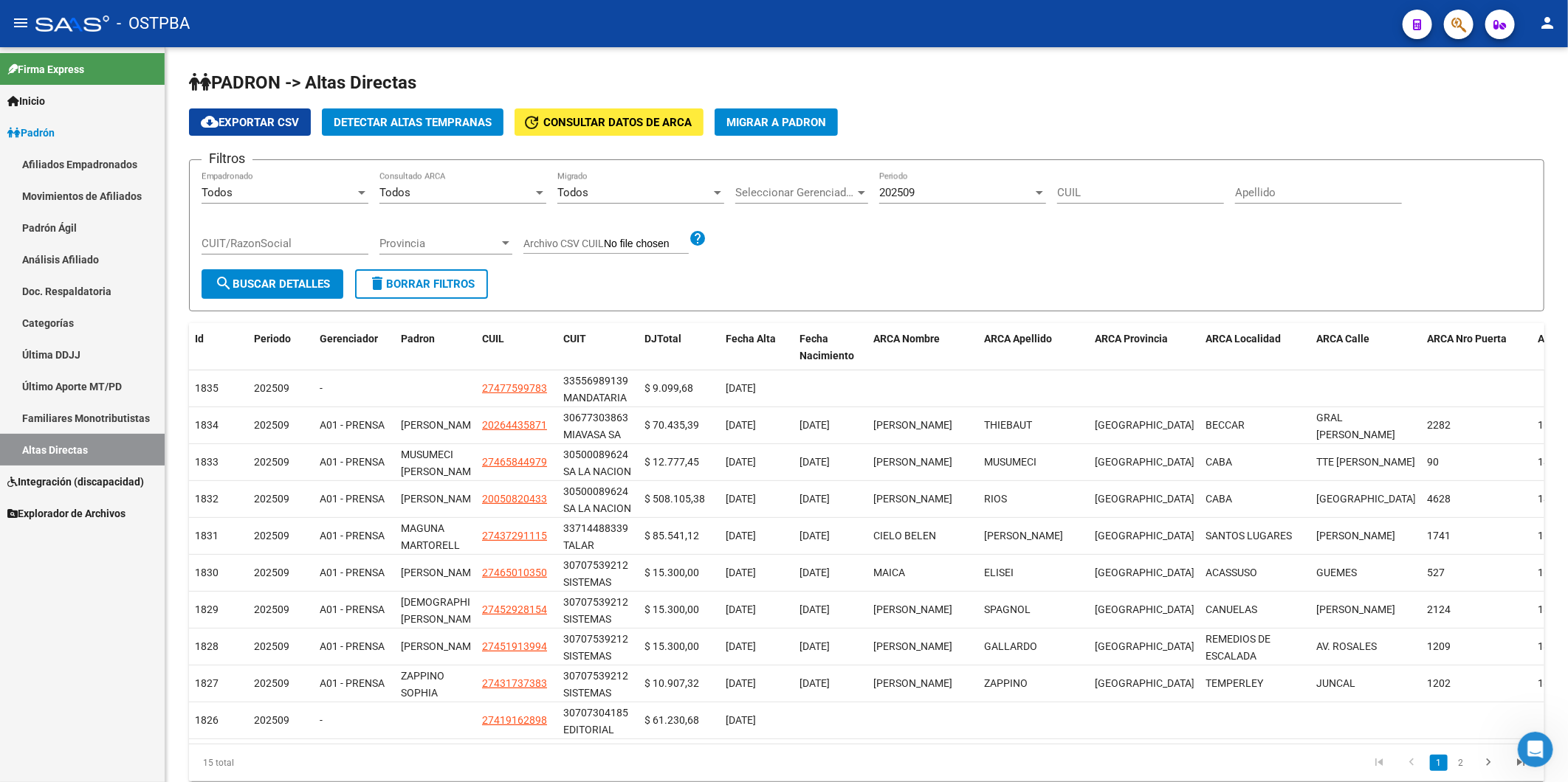
click at [41, 259] on link "Análisis Afiliado" at bounding box center [82, 259] width 165 height 32
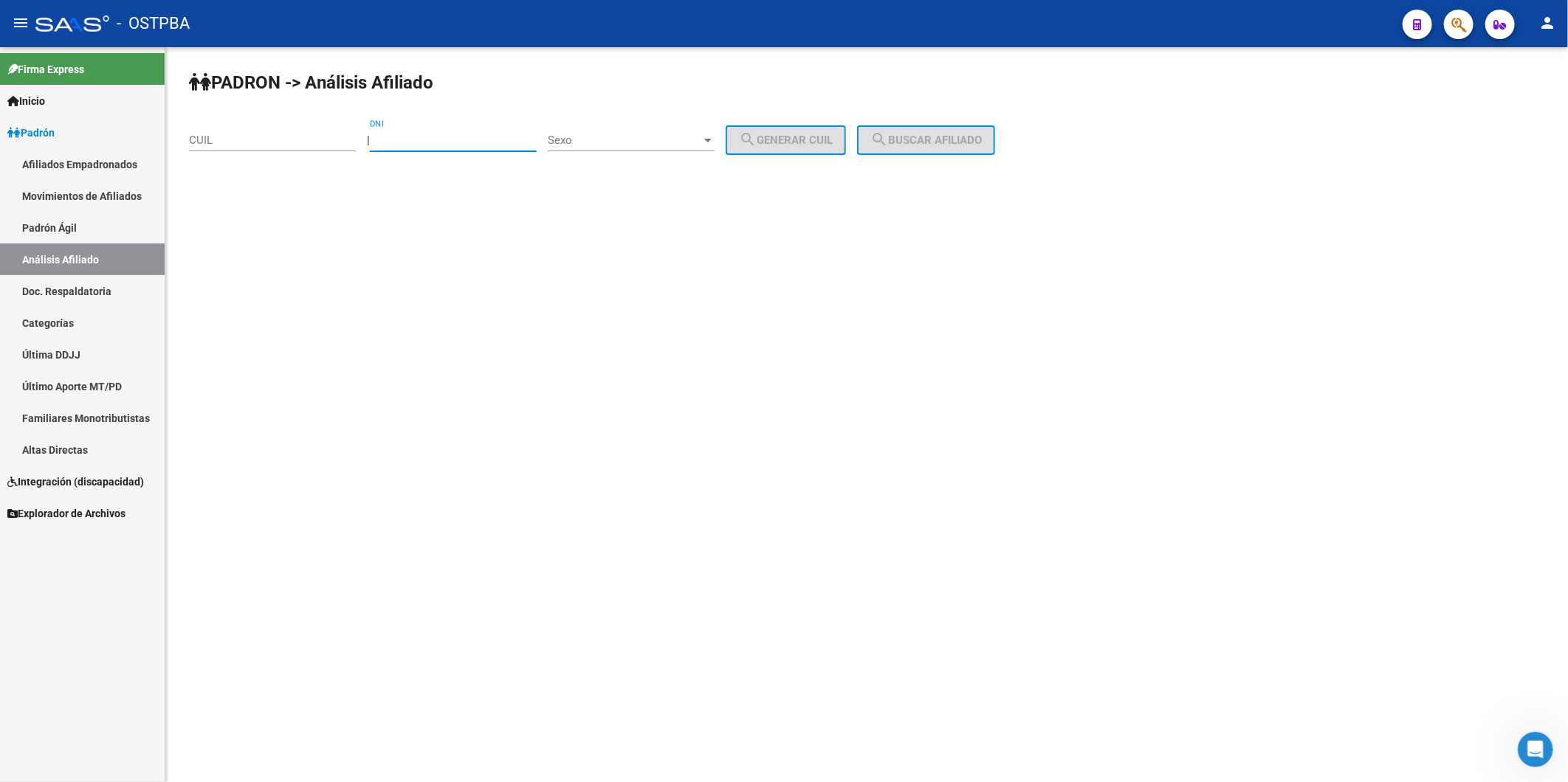
click at [423, 137] on input "DNI" at bounding box center [453, 140] width 167 height 14
click at [232, 145] on input "CUIL" at bounding box center [272, 140] width 167 height 14
drag, startPoint x: 471, startPoint y: 127, endPoint x: 477, endPoint y: 140, distance: 14.3
click at [471, 128] on div "DNI" at bounding box center [453, 135] width 167 height 32
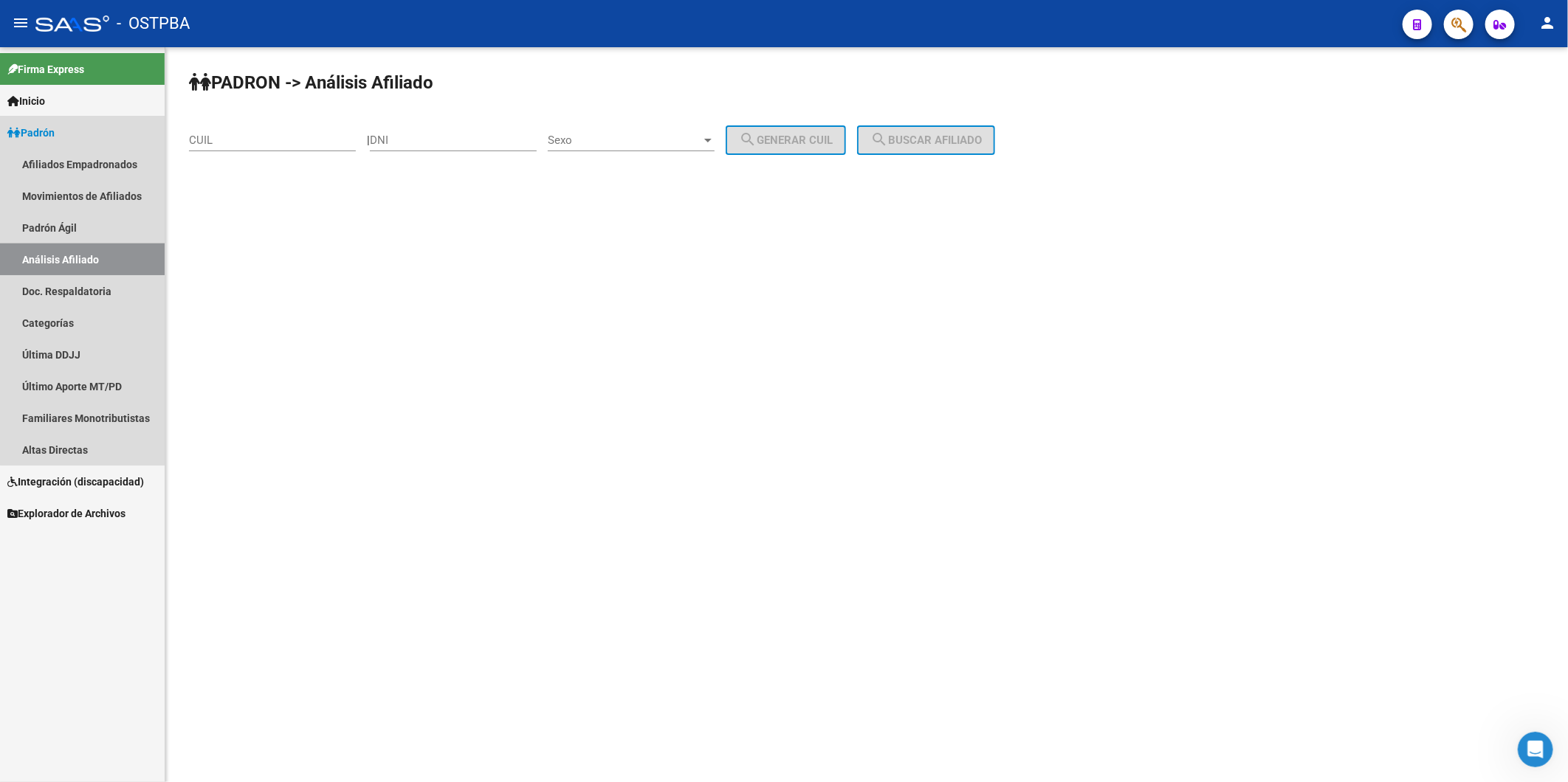
click at [137, 255] on link "Análisis Afiliado" at bounding box center [82, 259] width 165 height 32
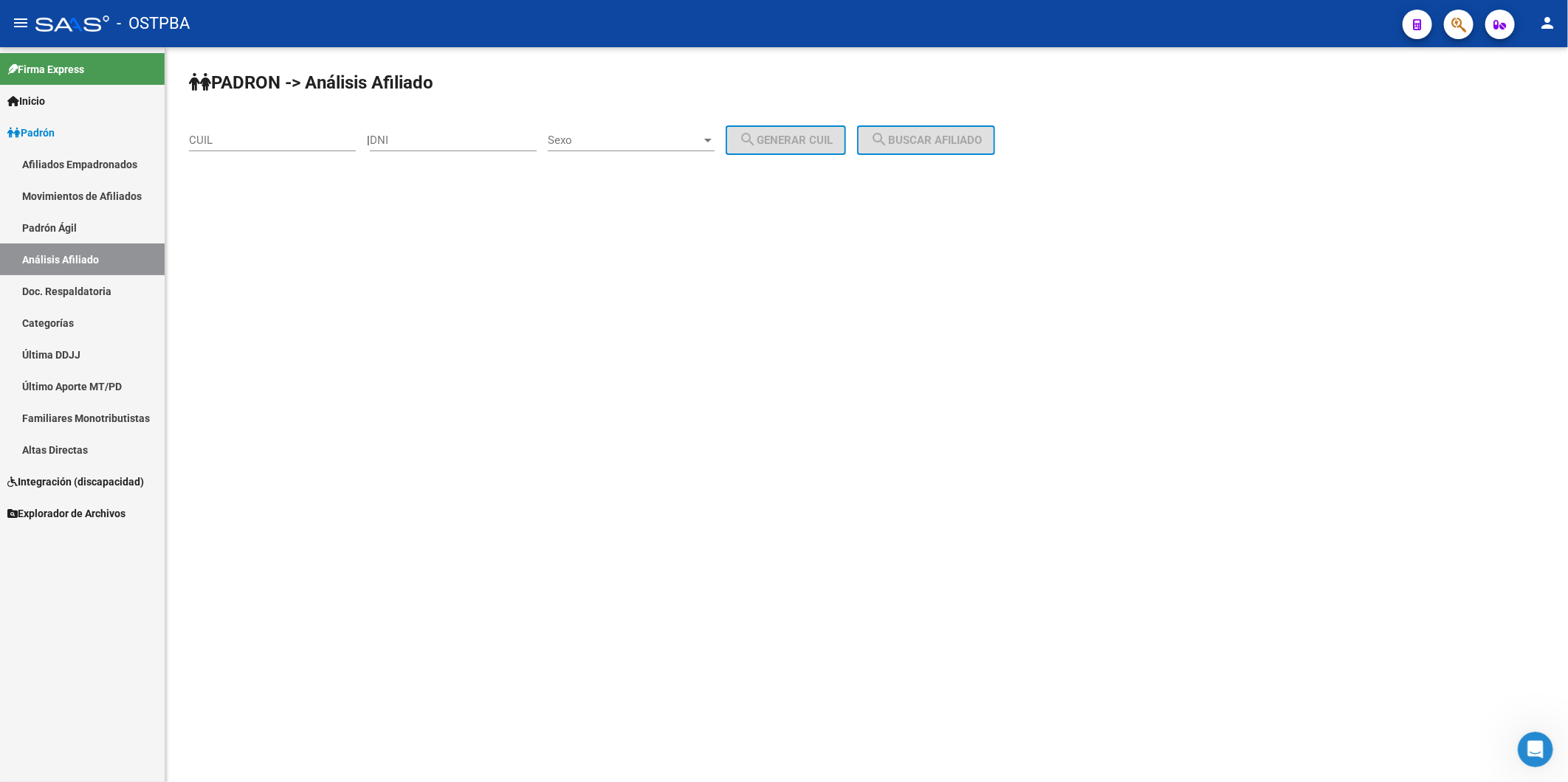
drag, startPoint x: 756, startPoint y: 348, endPoint x: 1228, endPoint y: 67, distance: 549.3
click at [793, 344] on mat-sidenav-content "PADRON -> Análisis Afiliado CUIL | DNI Sexo Sexo search Generar CUIL search Bus…" at bounding box center [867, 414] width 1402 height 735
